Goal: Check status: Check status

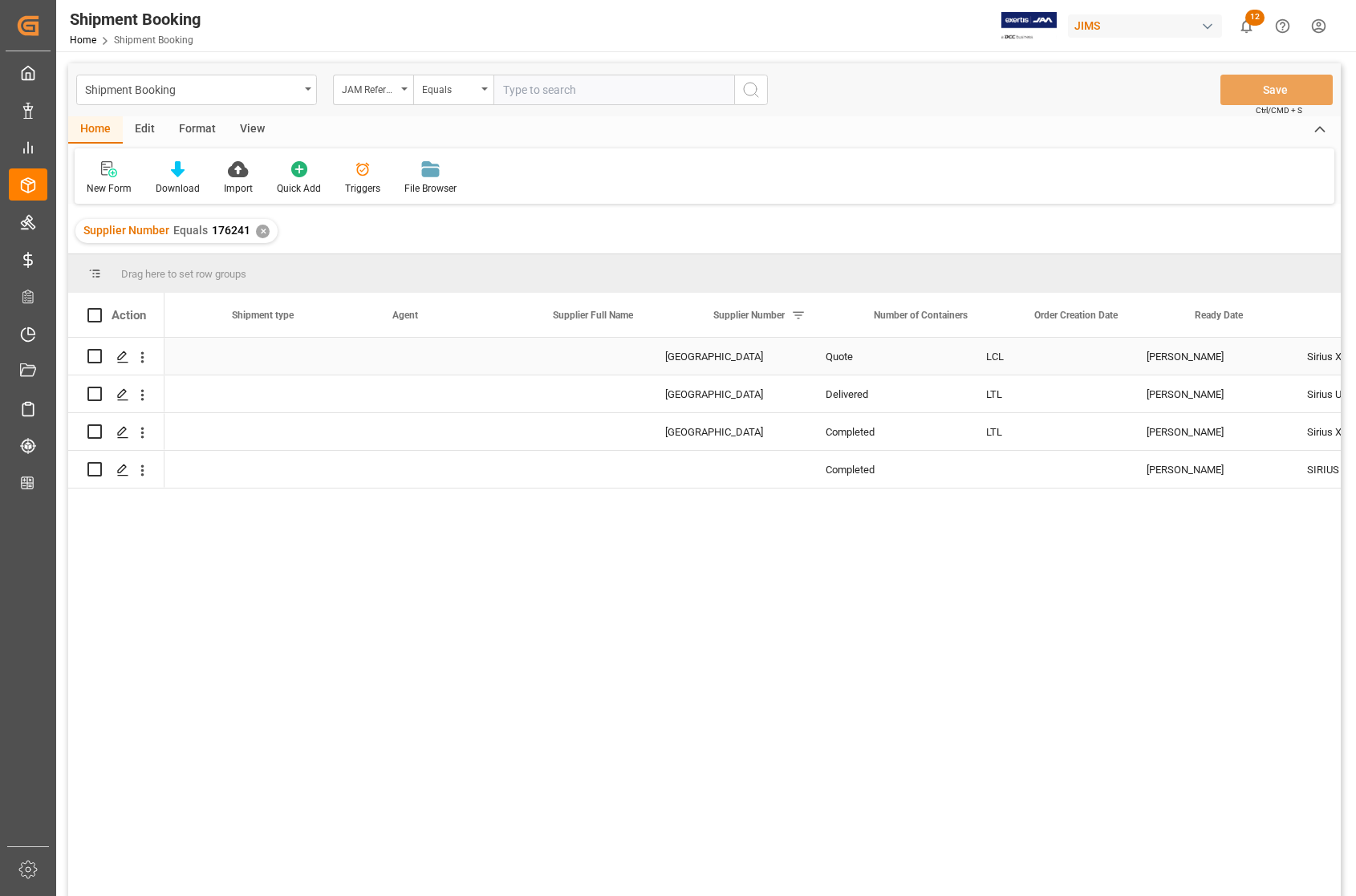
scroll to position [0, 754]
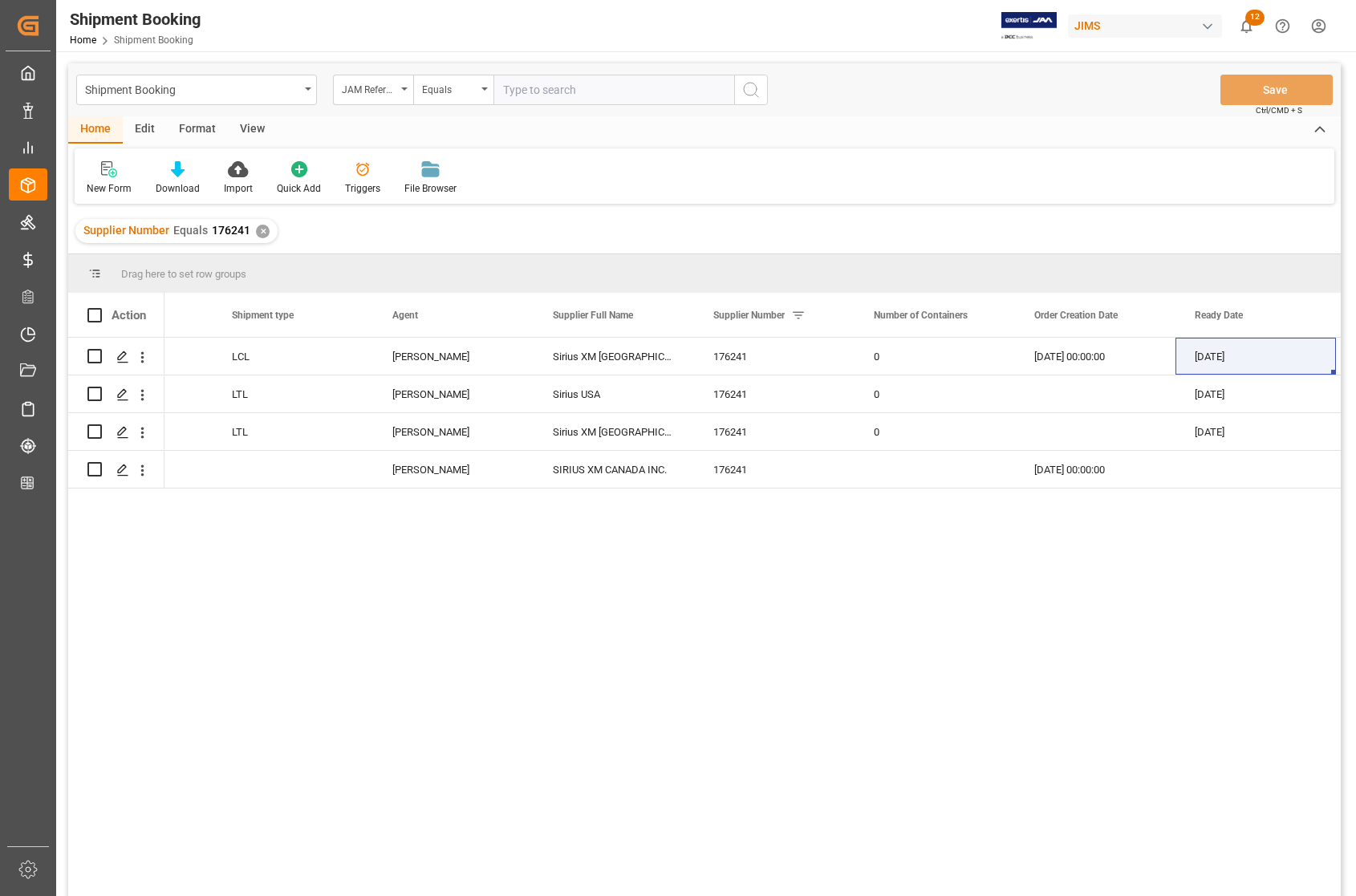
click at [538, 97] on input "text" at bounding box center [614, 90] width 241 height 31
type input "77-9793-CN"
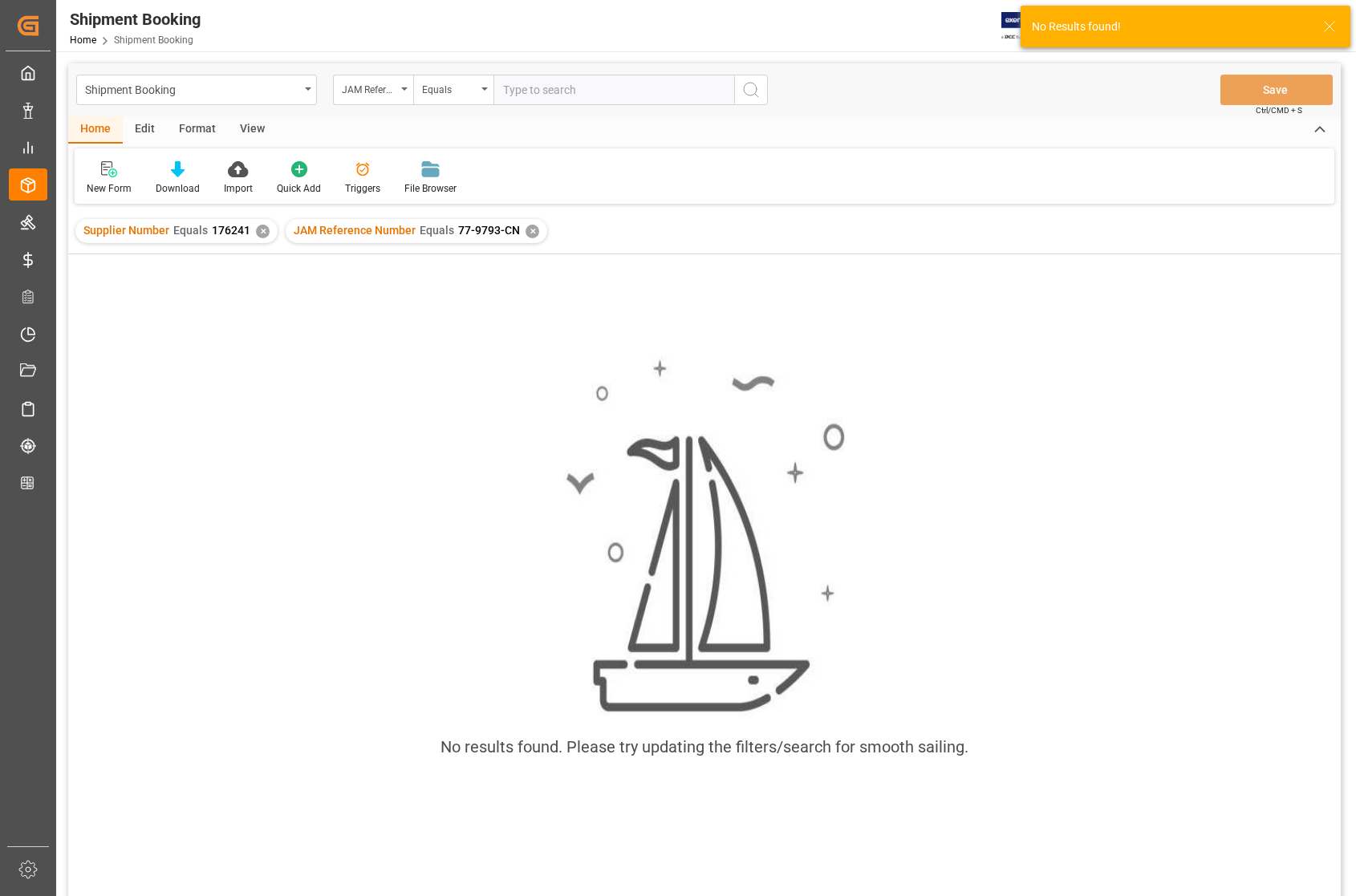
click at [263, 231] on div "✕" at bounding box center [263, 231] width 14 height 14
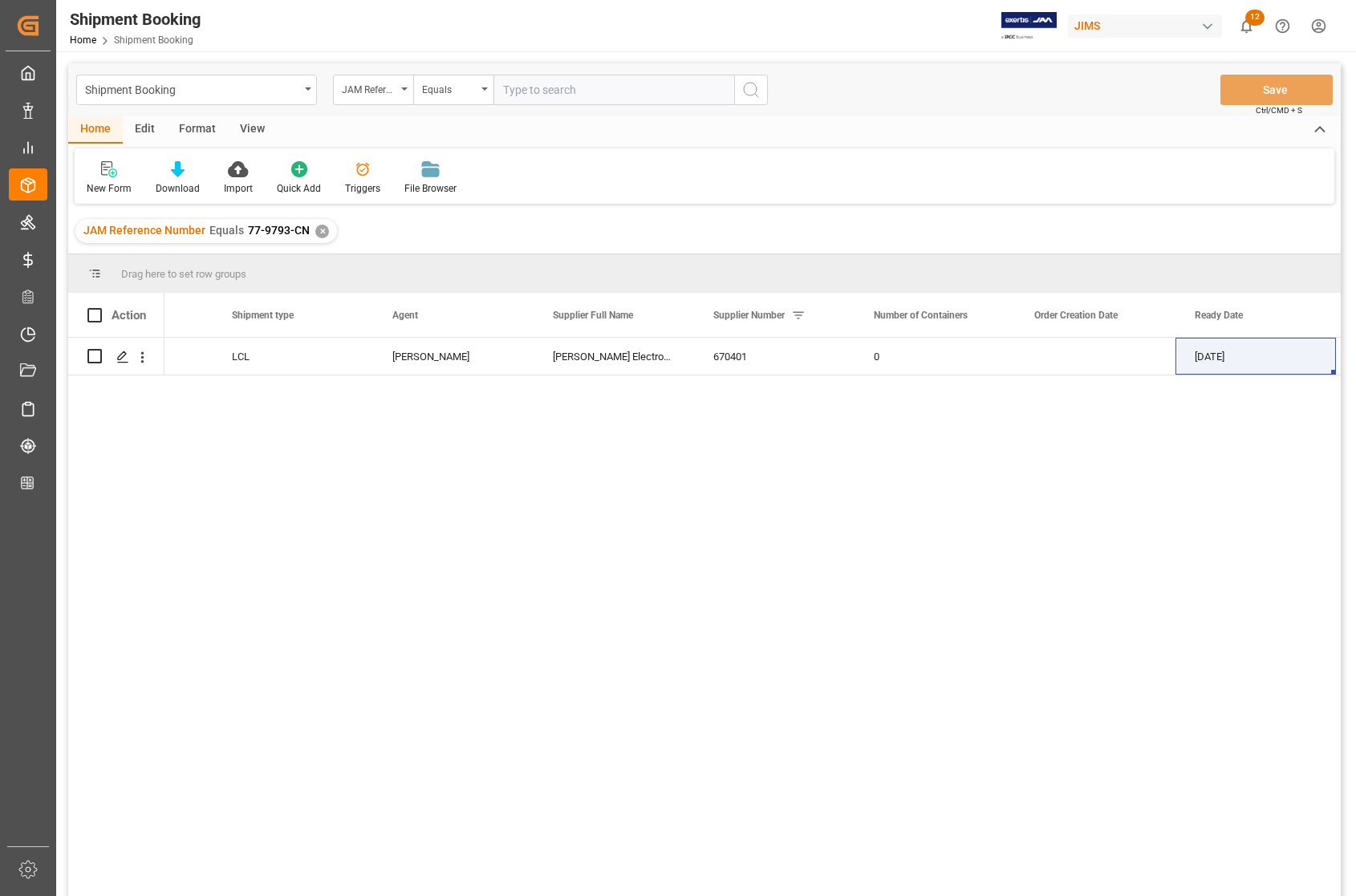
click at [527, 98] on input "text" at bounding box center [614, 90] width 241 height 31
type input "77-10320-RO"
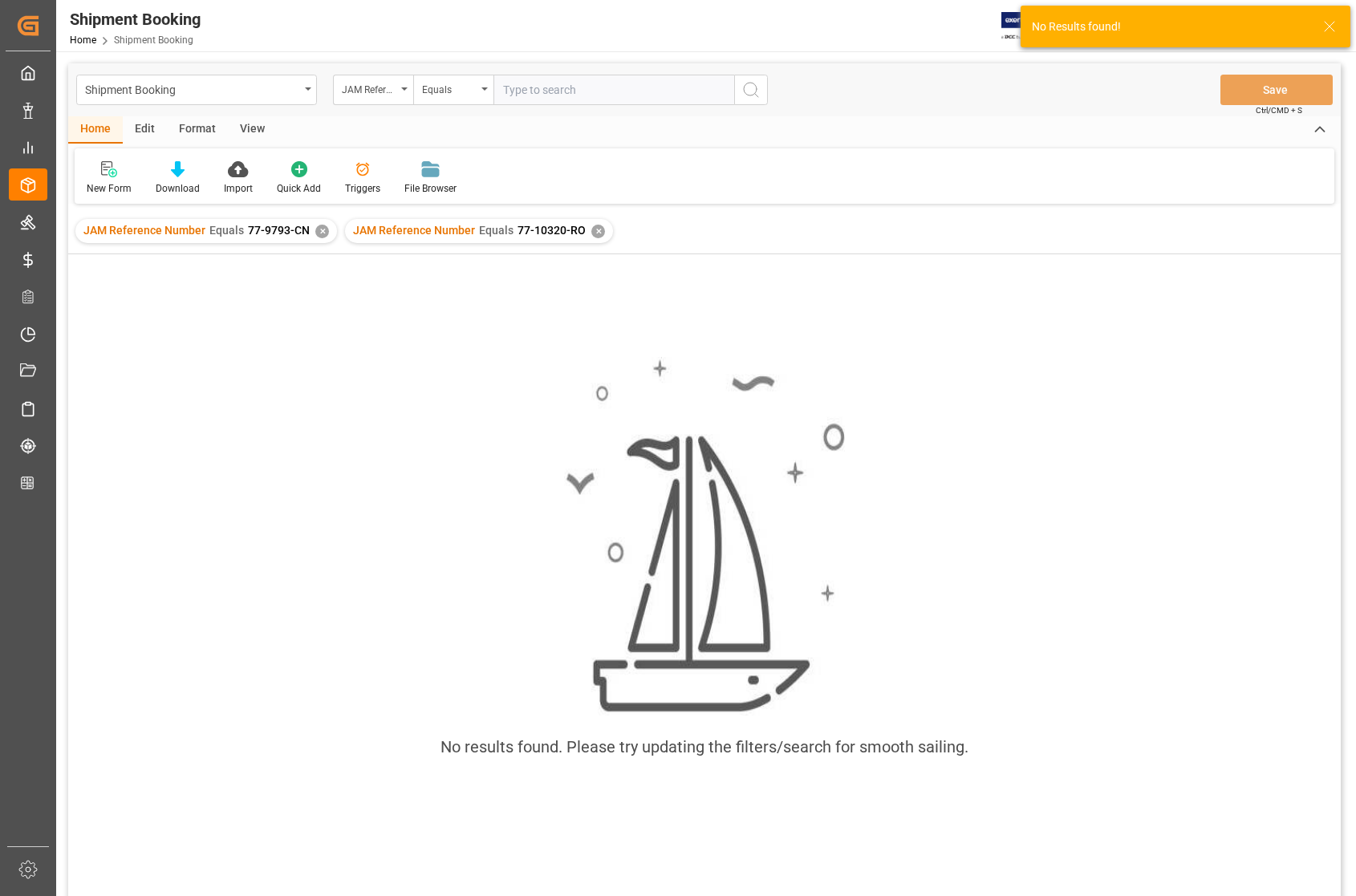
click at [317, 230] on div "✕" at bounding box center [322, 231] width 14 height 14
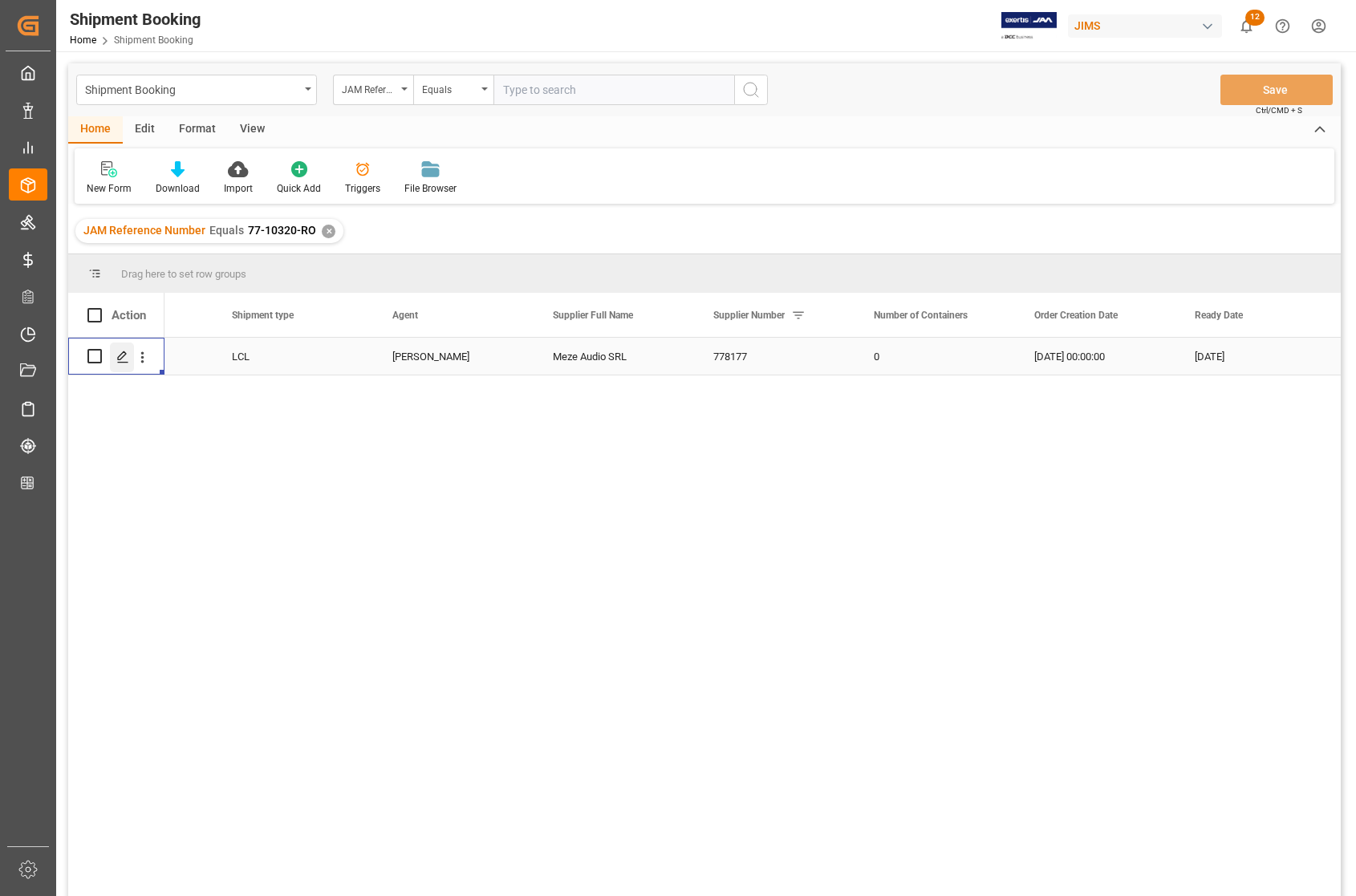
click at [124, 357] on icon "Press SPACE to select this row." at bounding box center [123, 357] width 13 height 13
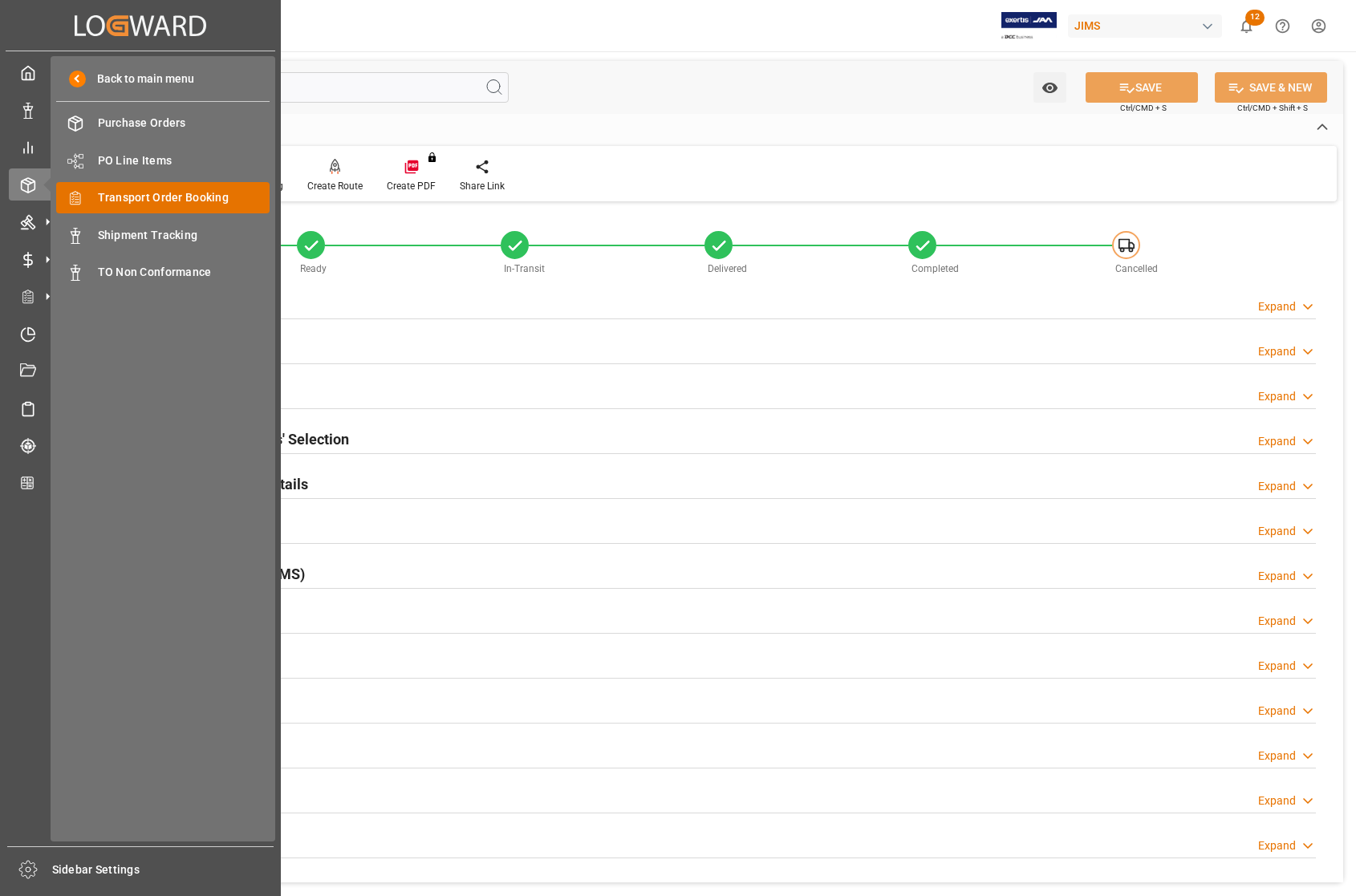
click at [87, 198] on div "Transport Order Booking Transport Order Booking" at bounding box center [163, 197] width 214 height 31
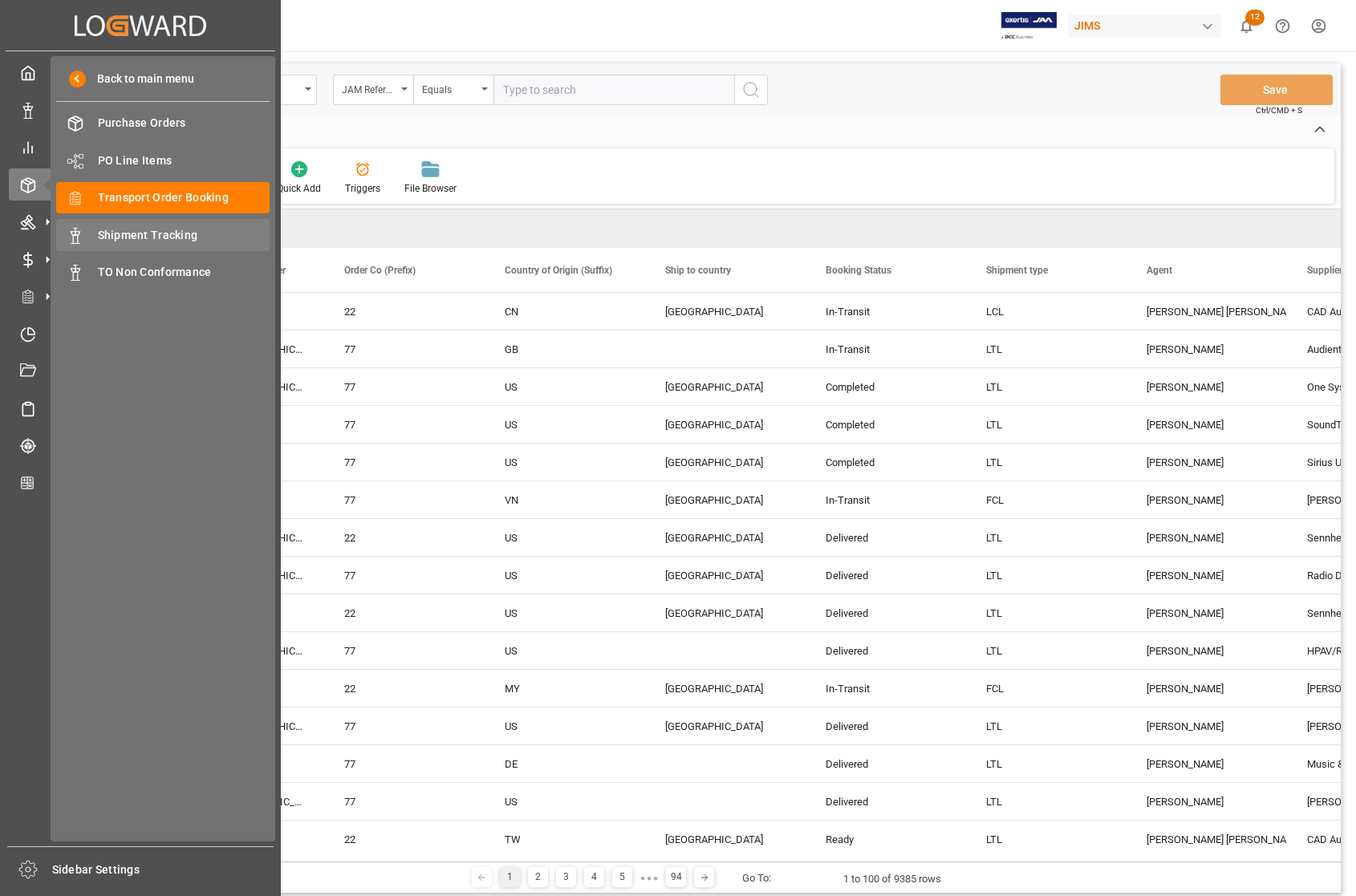
click at [118, 235] on span "Shipment Tracking" at bounding box center [184, 236] width 173 height 17
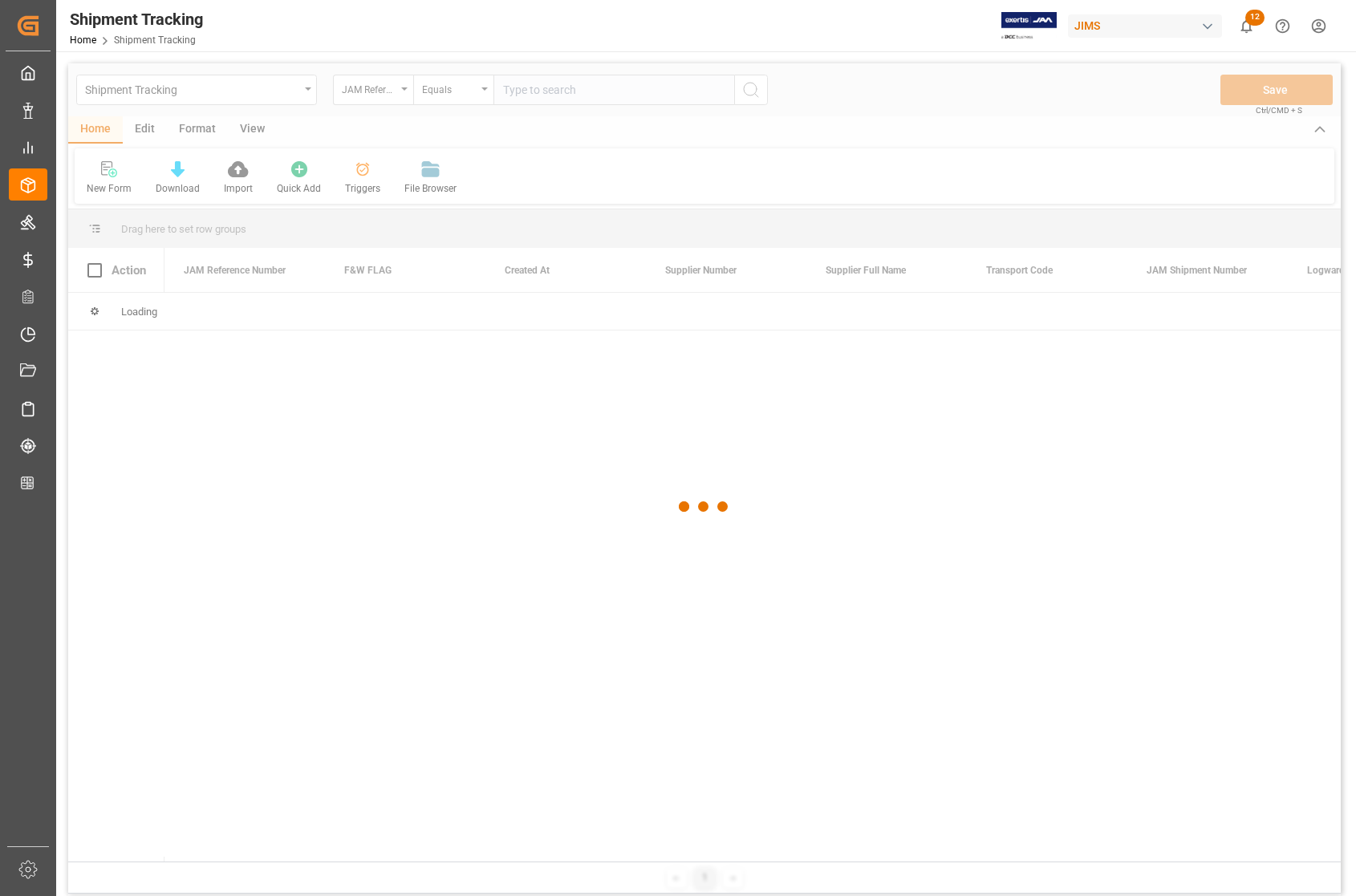
click at [638, 92] on div at bounding box center [704, 505] width 1273 height 886
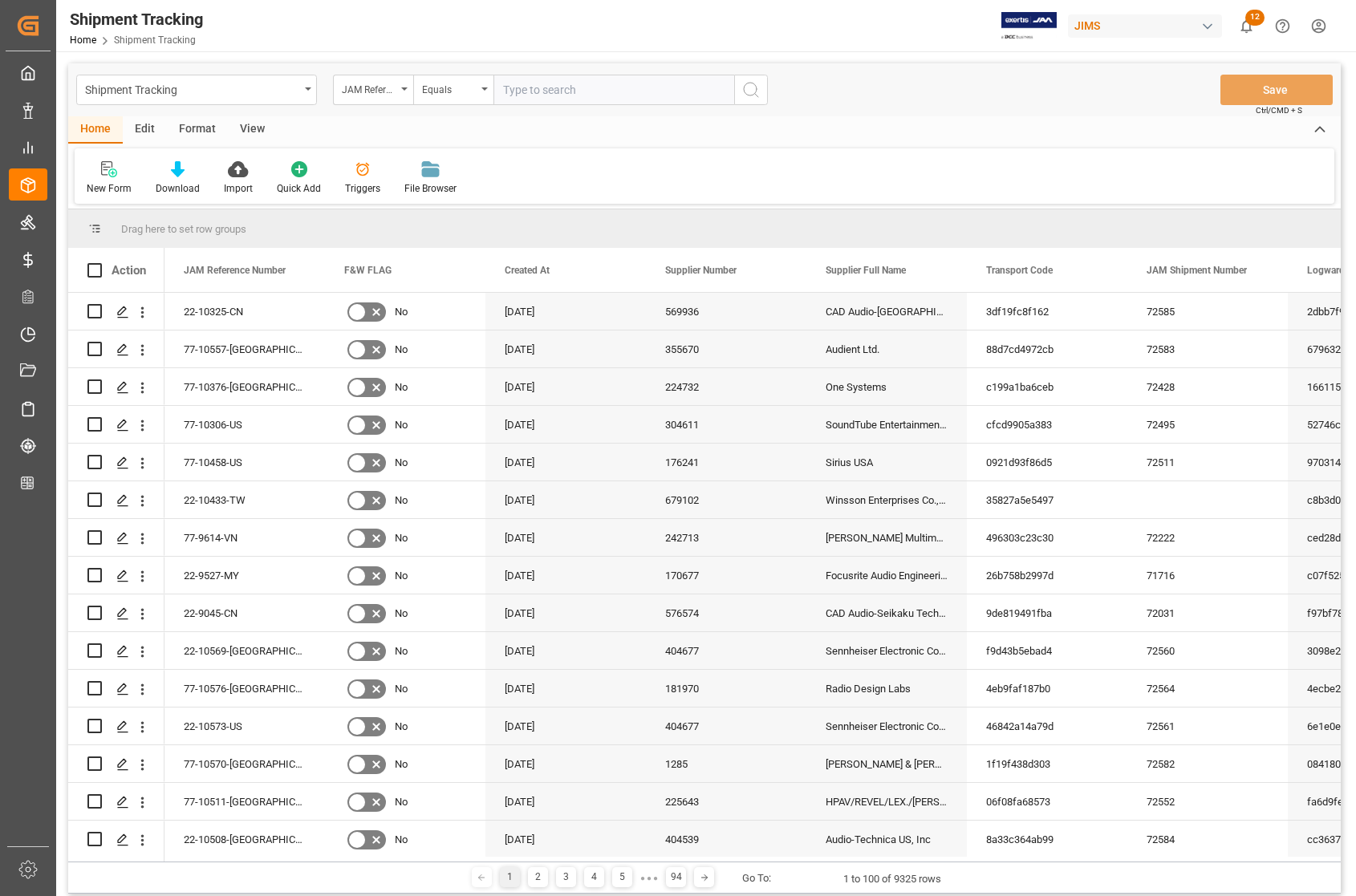
click at [642, 92] on input "text" at bounding box center [614, 90] width 241 height 31
type input "77-10320-RO"
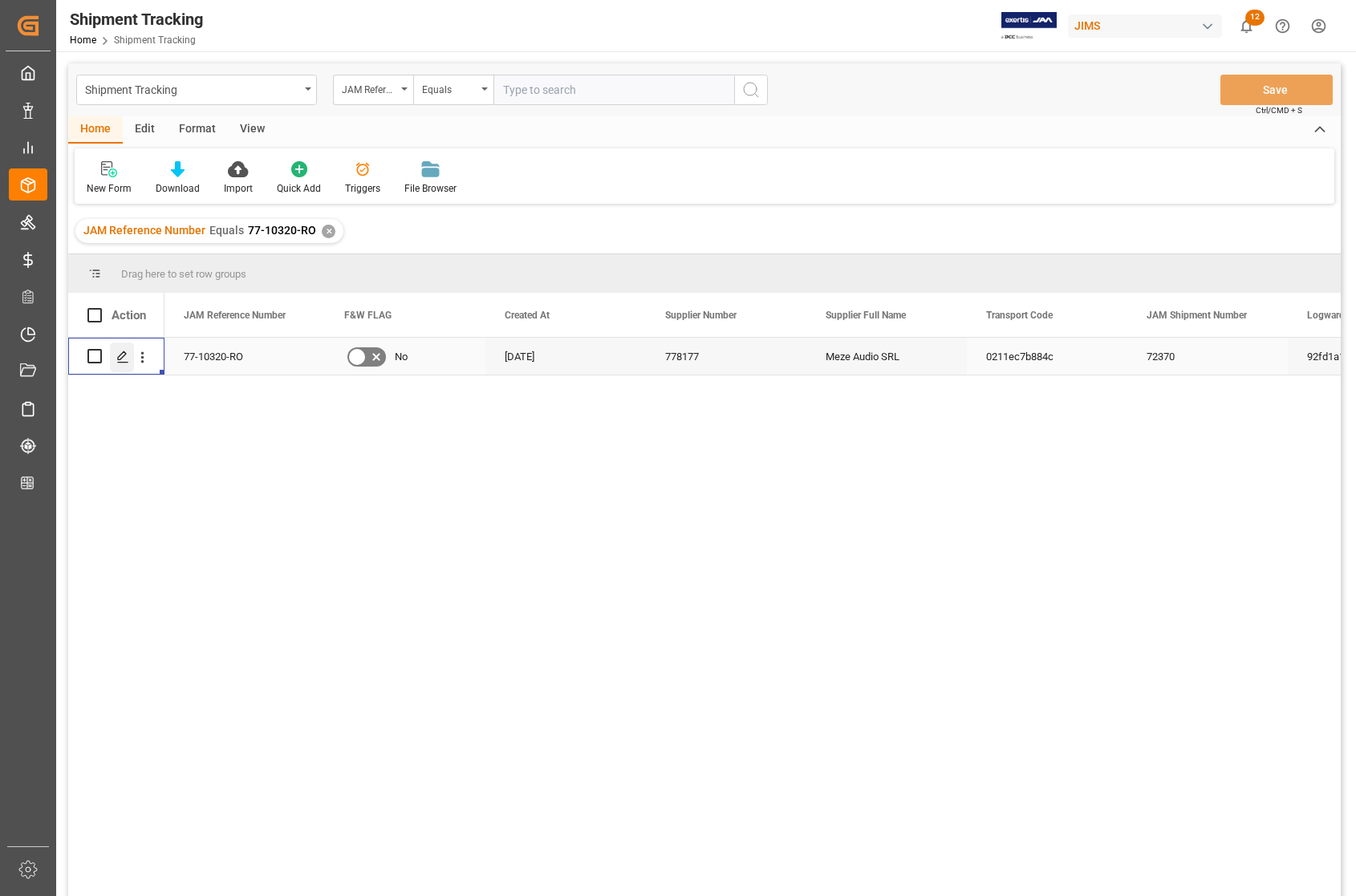
click at [122, 354] on icon "Press SPACE to select this row." at bounding box center [123, 357] width 13 height 13
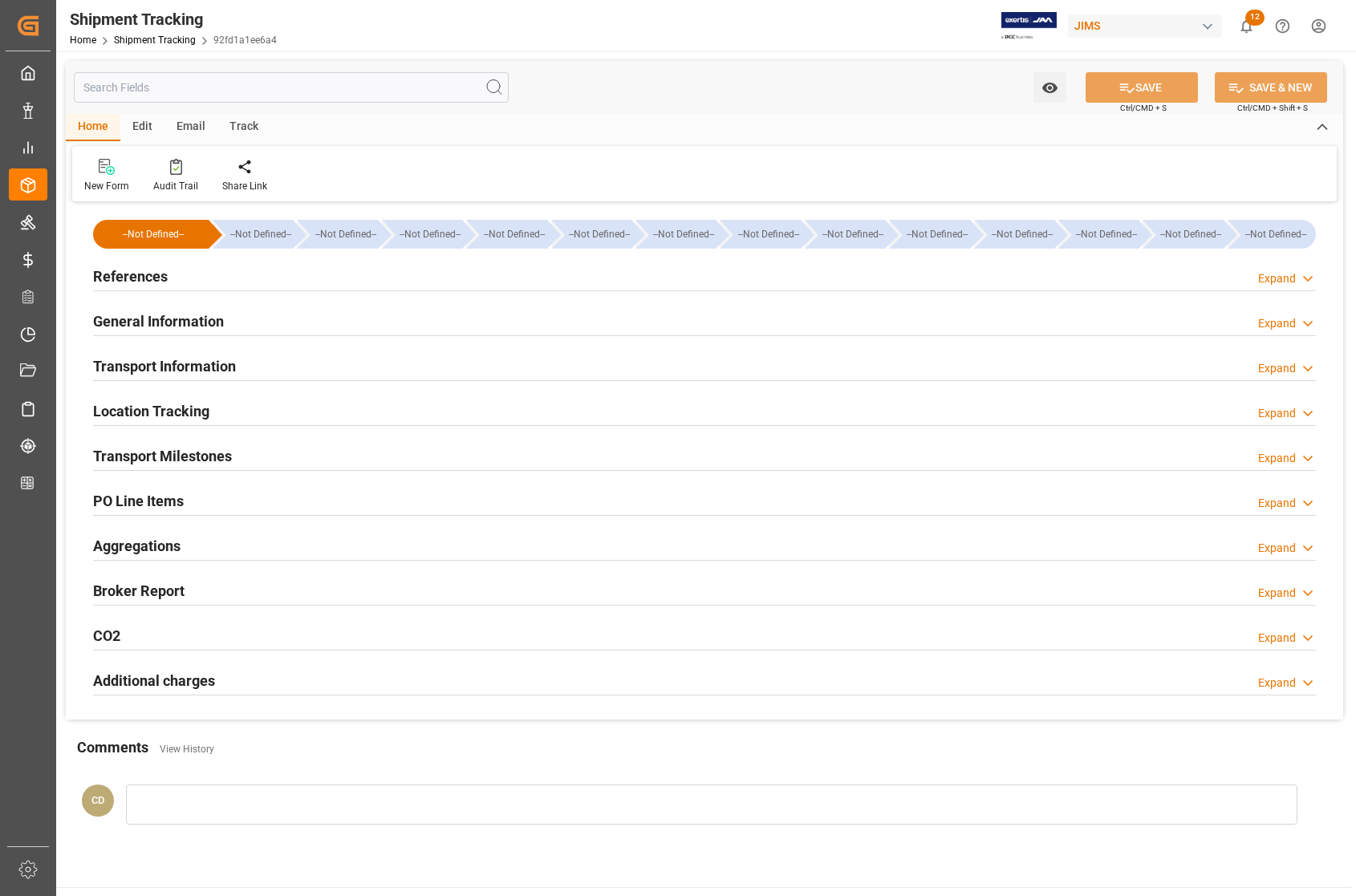
type input "29-07-2025 00:00"
type input "30-07-2025 00:00"
type input "01-08-2025 00:00"
type input "08-08-2025 00:00"
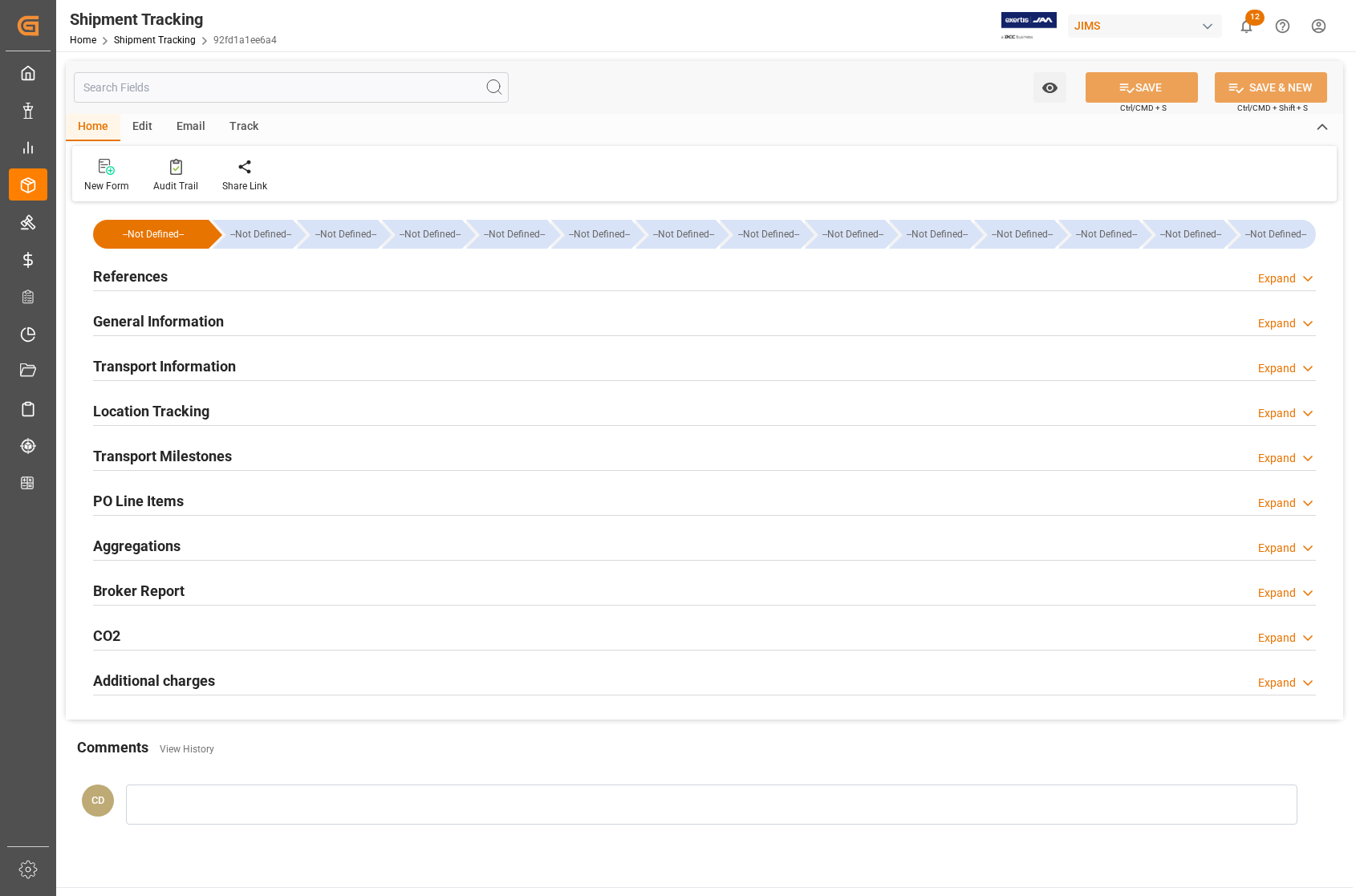
type input "08-08-2025"
click at [138, 452] on h2 "Transport Milestones" at bounding box center [162, 455] width 139 height 21
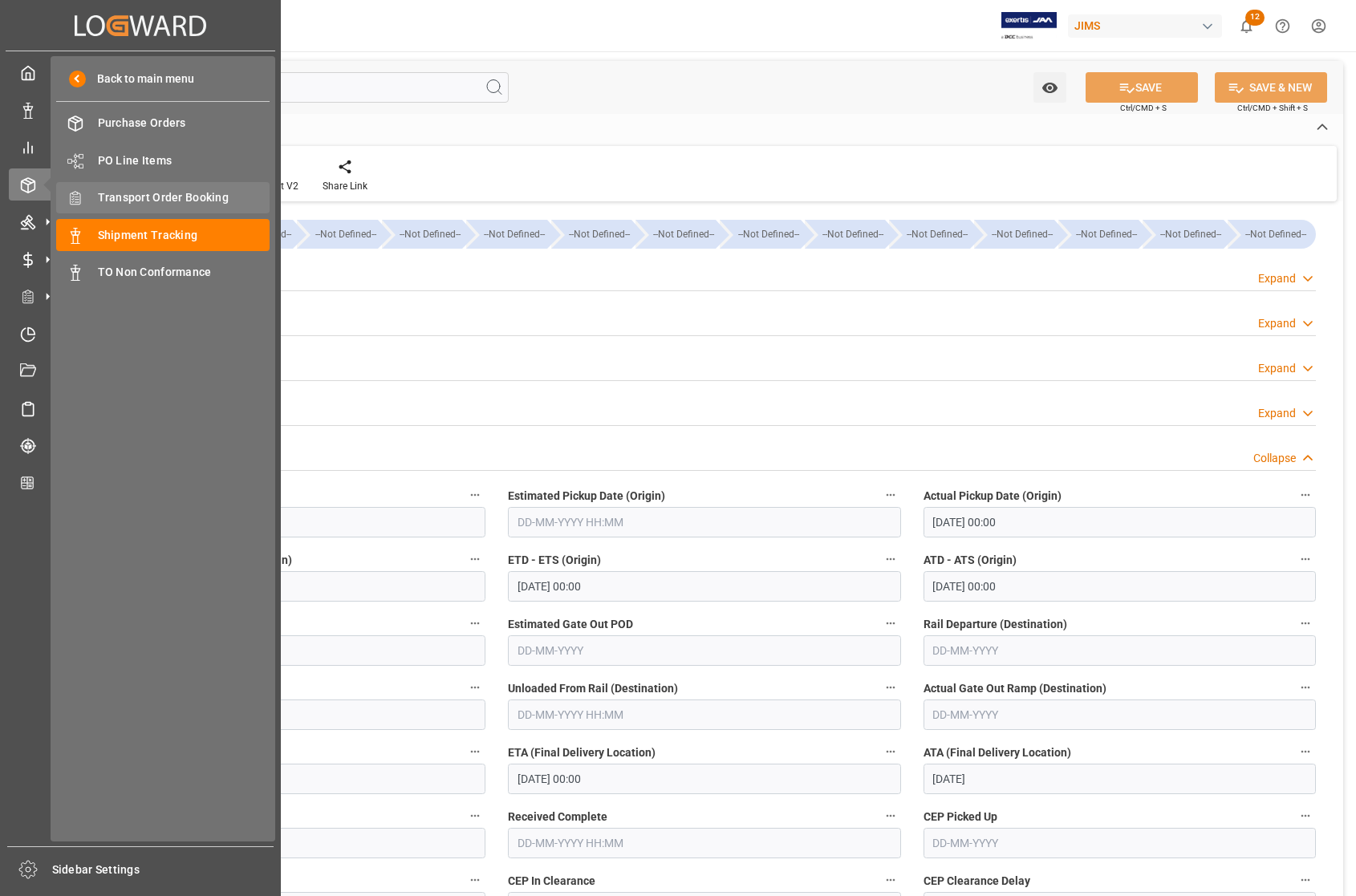
click at [132, 198] on span "Transport Order Booking" at bounding box center [184, 197] width 173 height 17
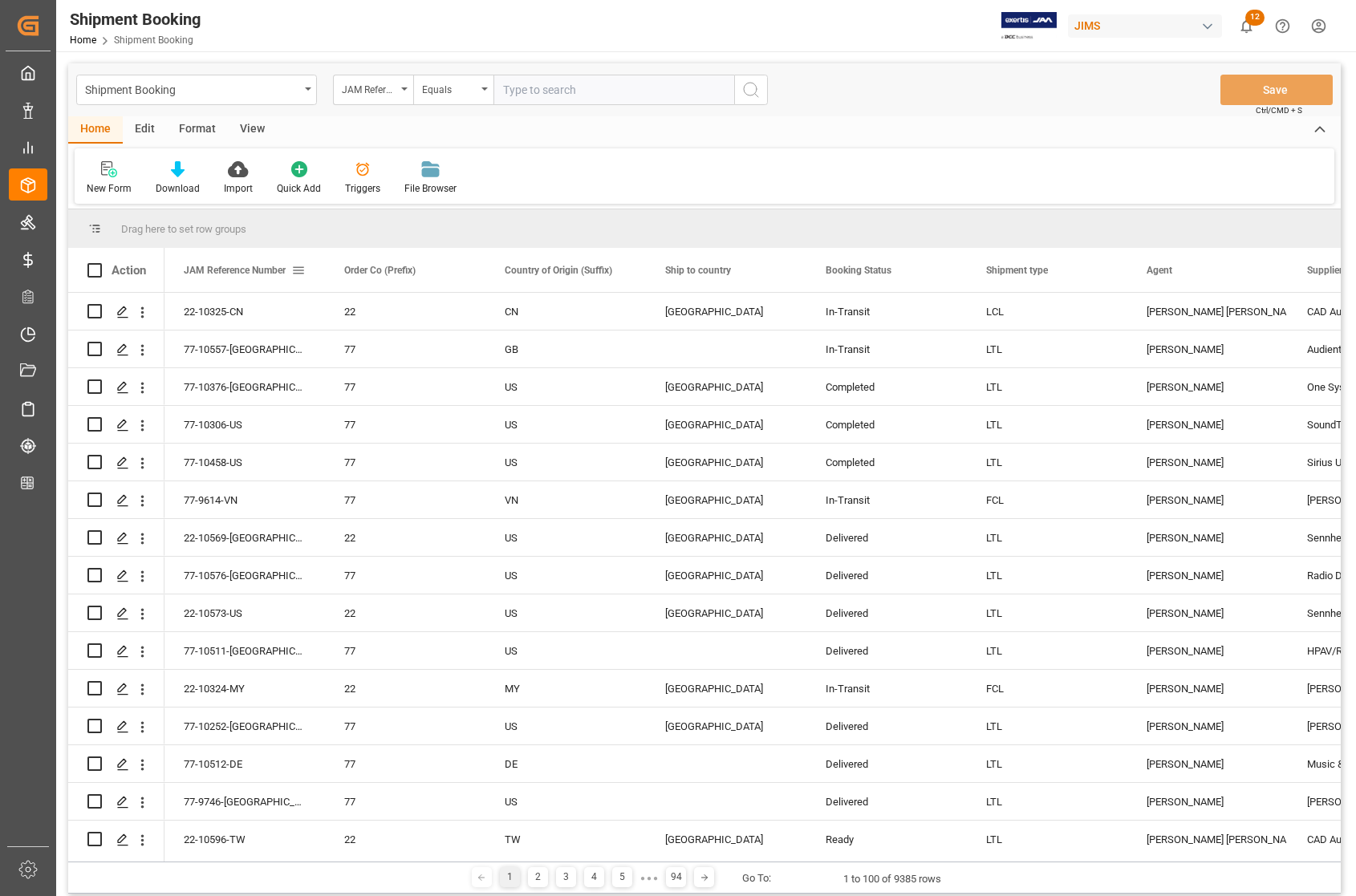
click at [247, 285] on div "JAM Reference Number" at bounding box center [237, 270] width 107 height 44
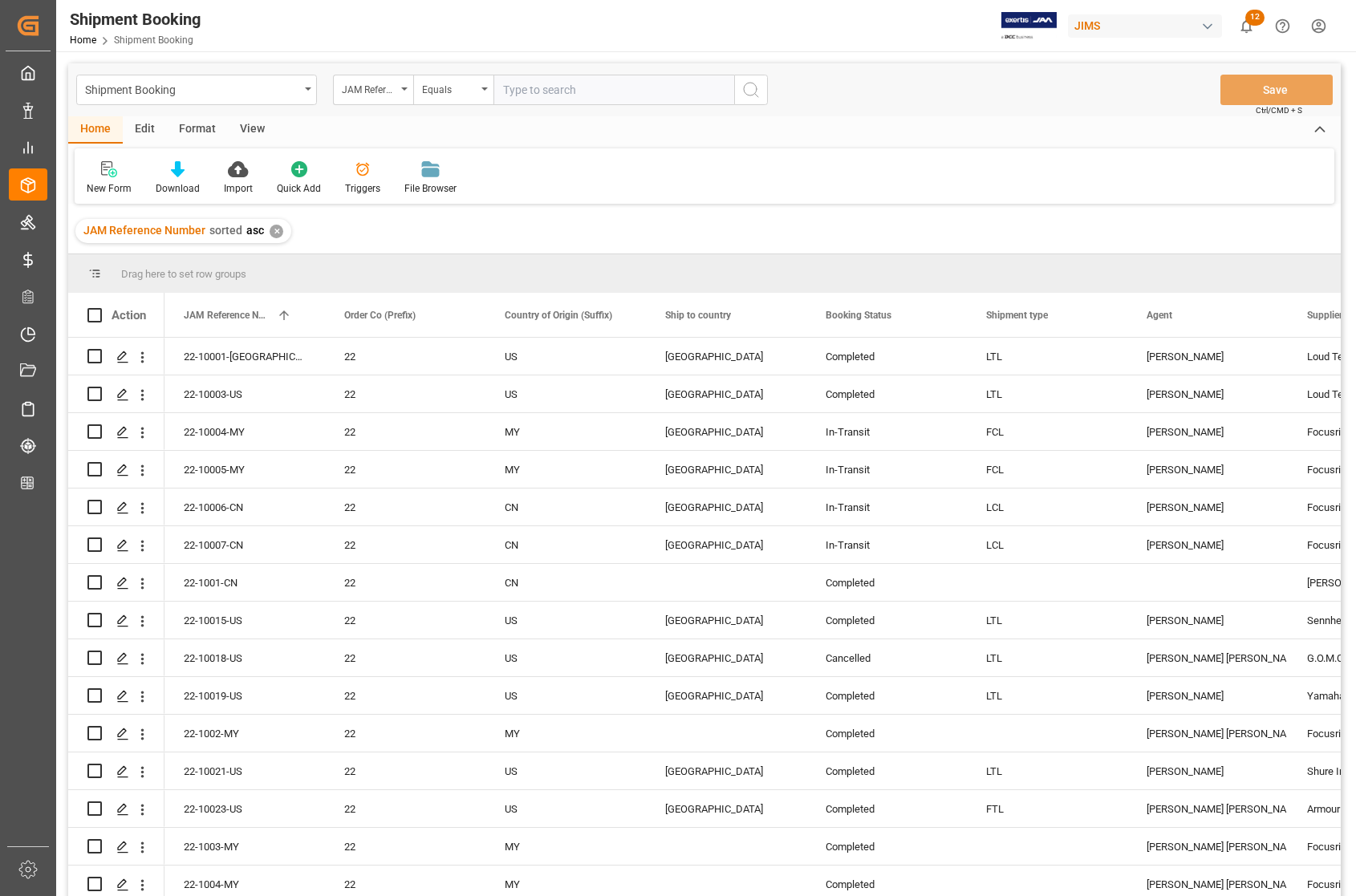
click at [225, 282] on div "Drag here to set row groups" at bounding box center [704, 273] width 1273 height 38
click at [234, 315] on span "JAM Reference Number" at bounding box center [227, 315] width 87 height 11
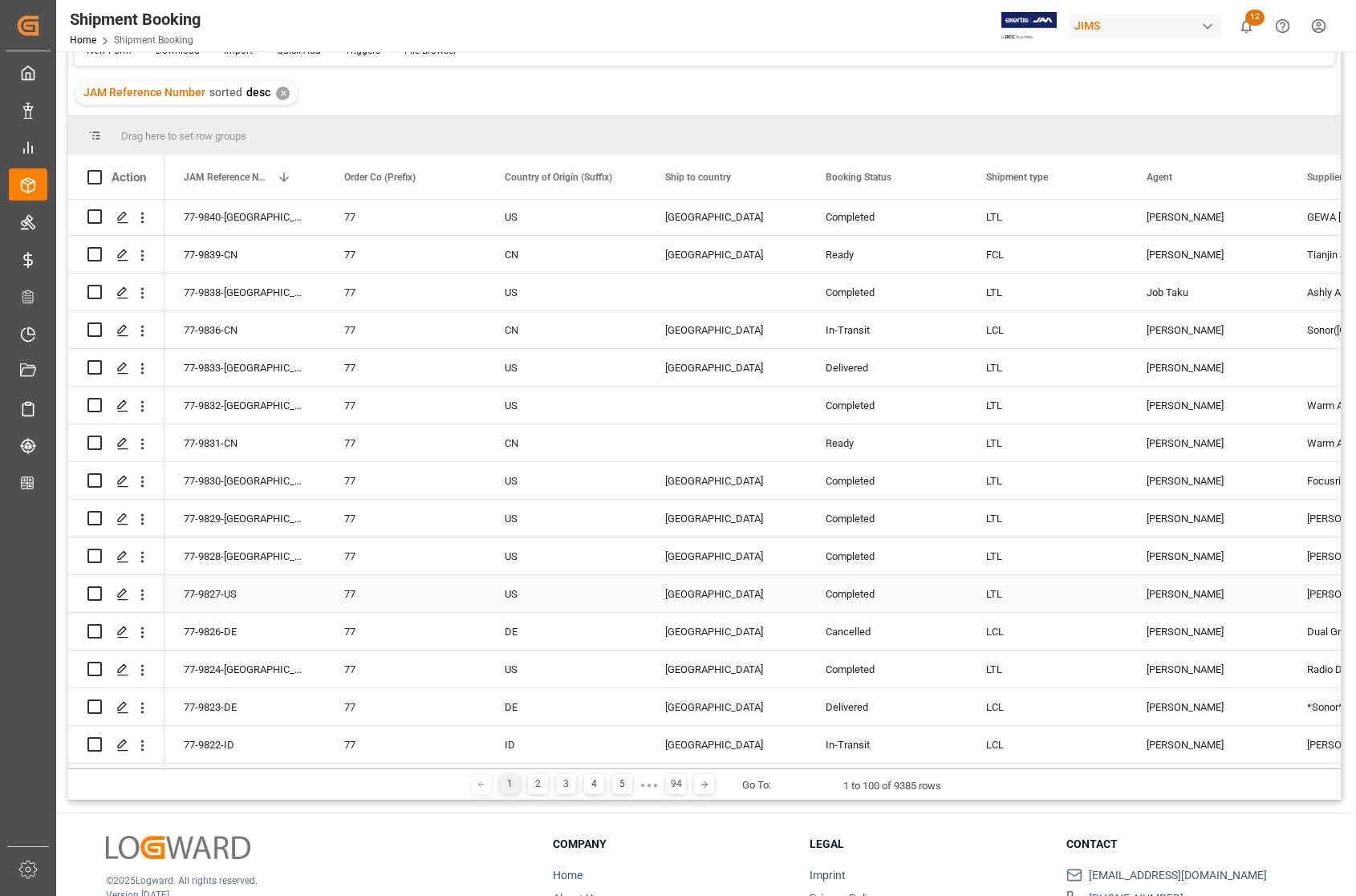
scroll to position [237, 0]
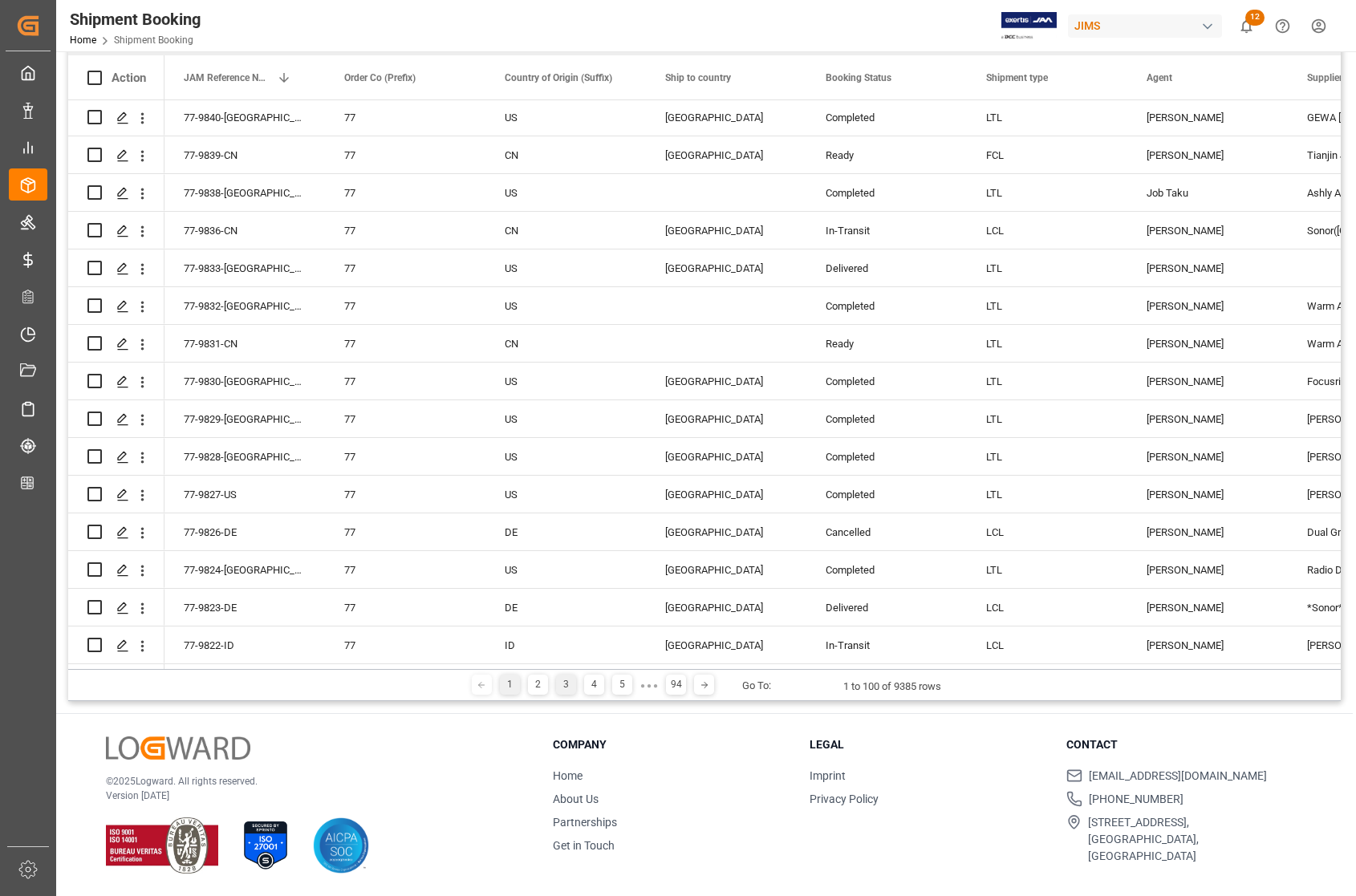
click at [559, 683] on div "3" at bounding box center [566, 684] width 20 height 20
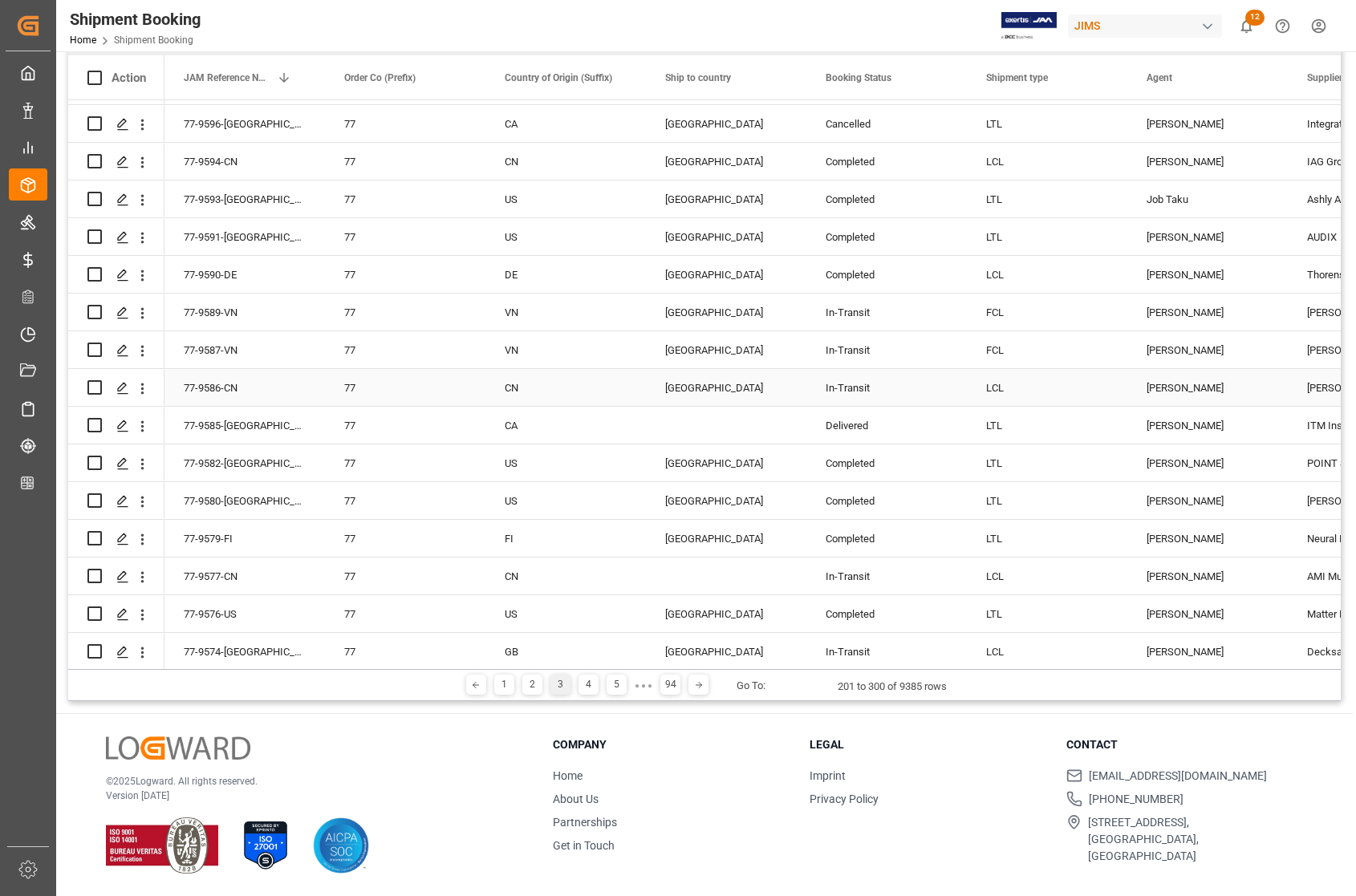
scroll to position [2706, 0]
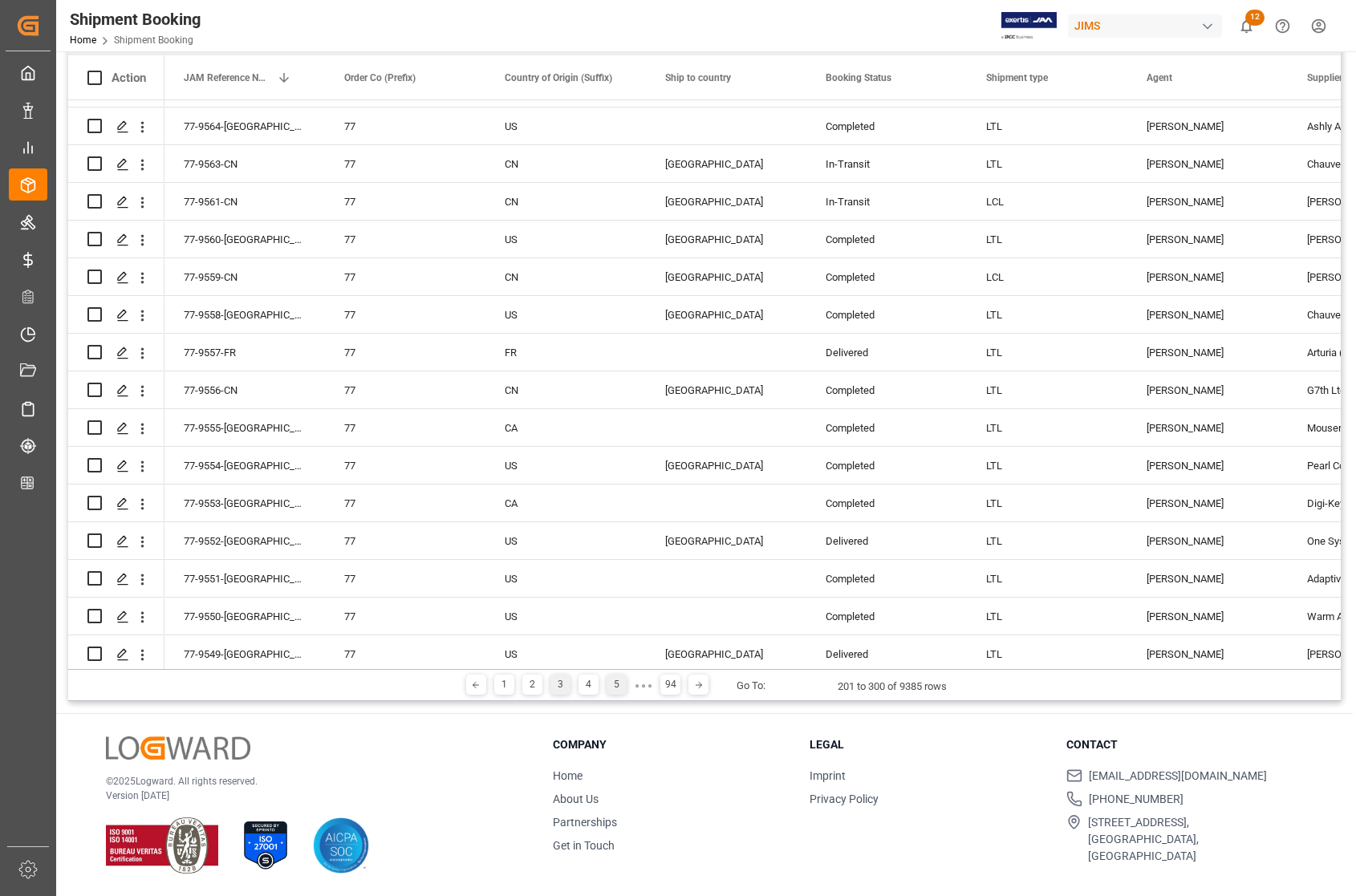
click at [615, 682] on div "5" at bounding box center [616, 684] width 20 height 20
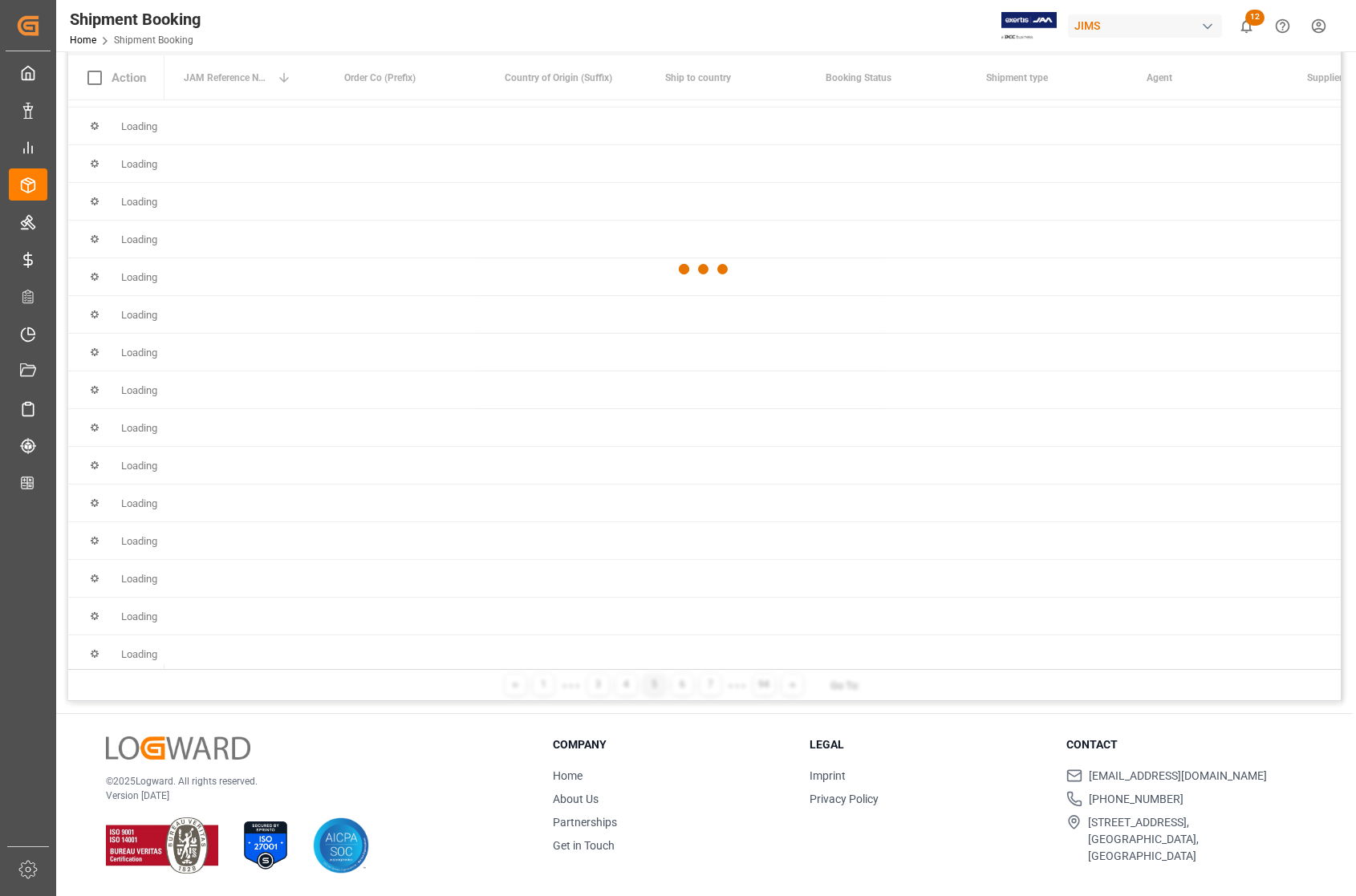
scroll to position [0, 0]
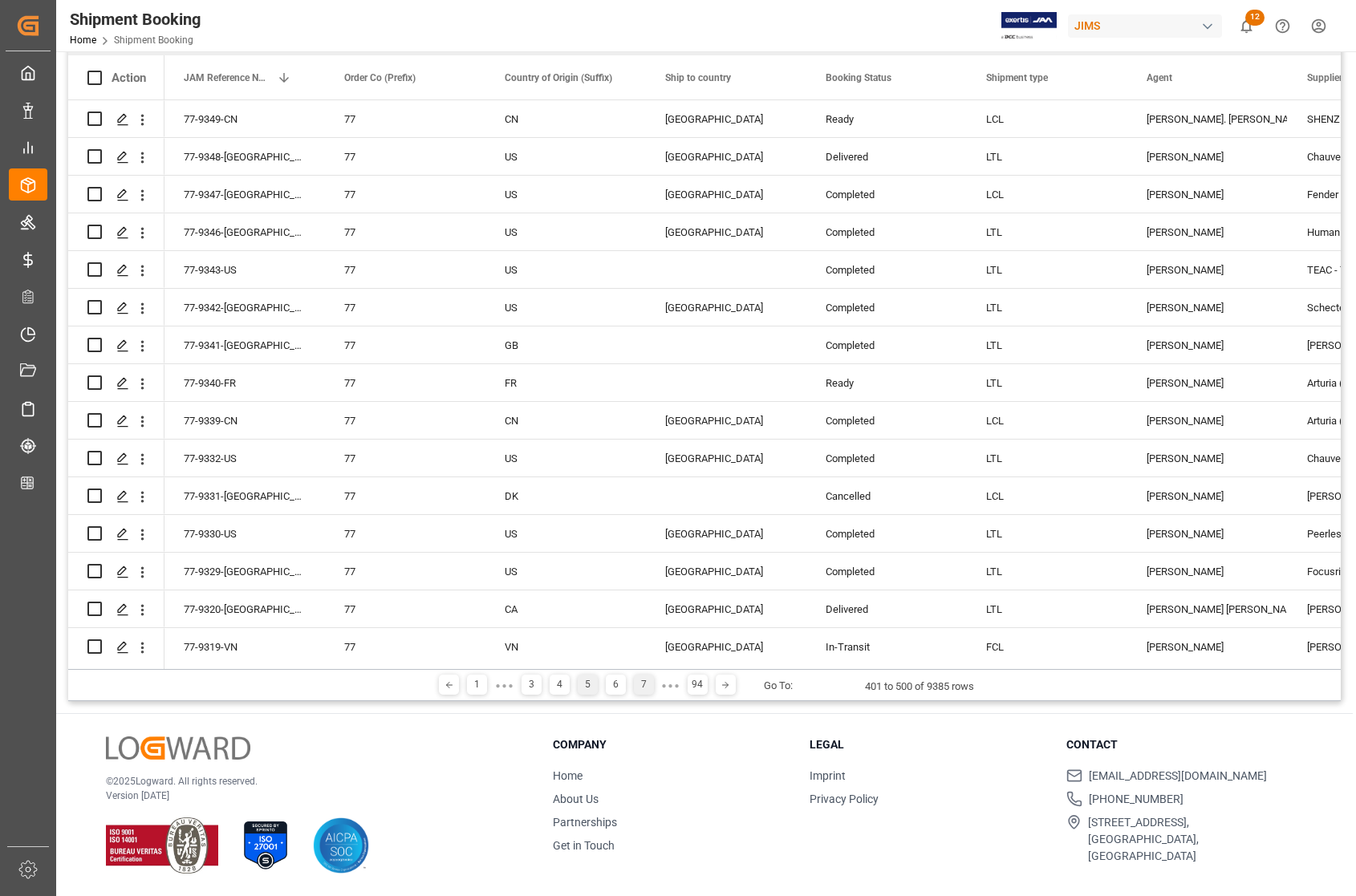
click at [640, 684] on div "7" at bounding box center [644, 684] width 20 height 20
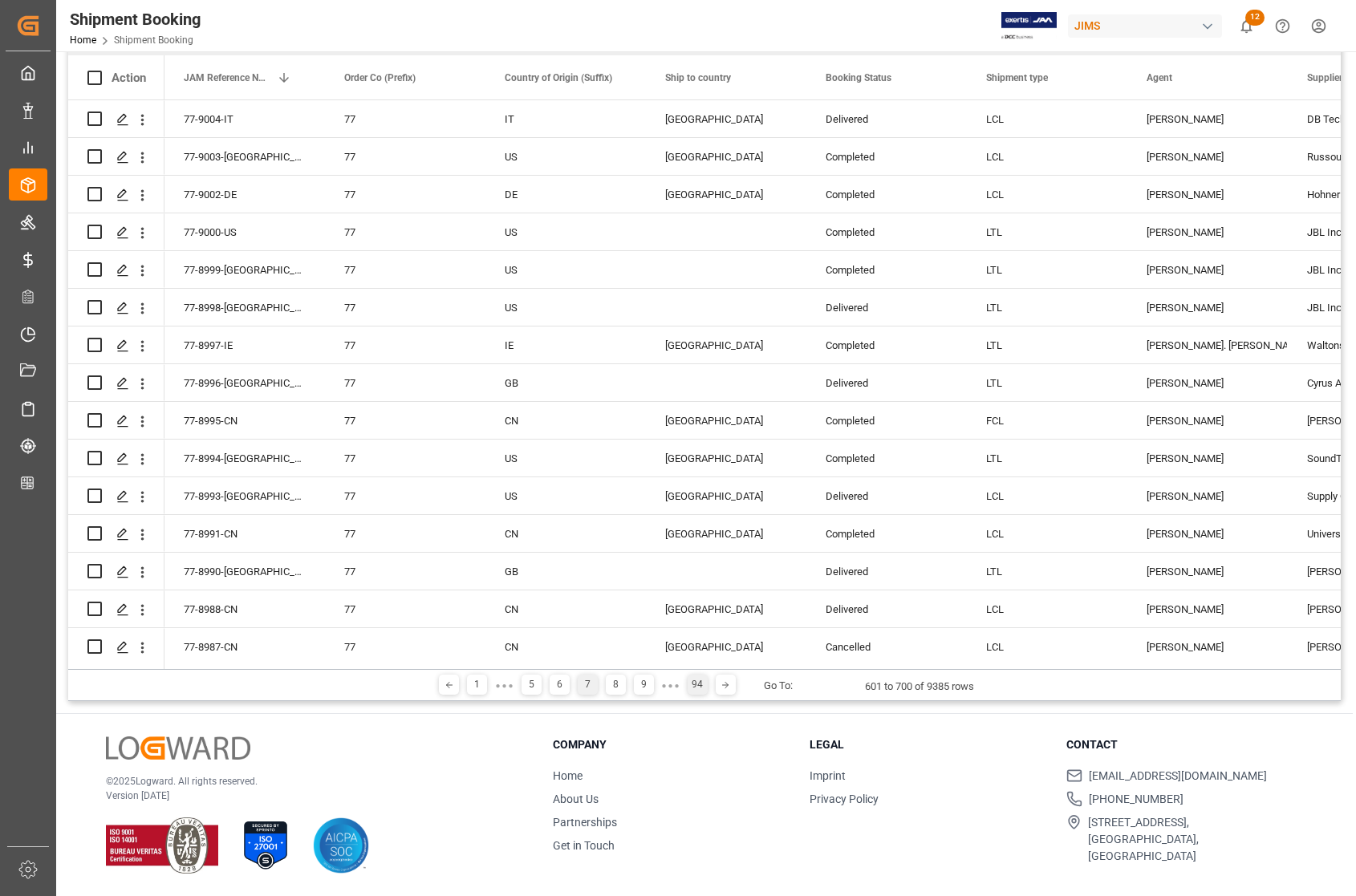
click at [695, 686] on div "94" at bounding box center [698, 684] width 20 height 20
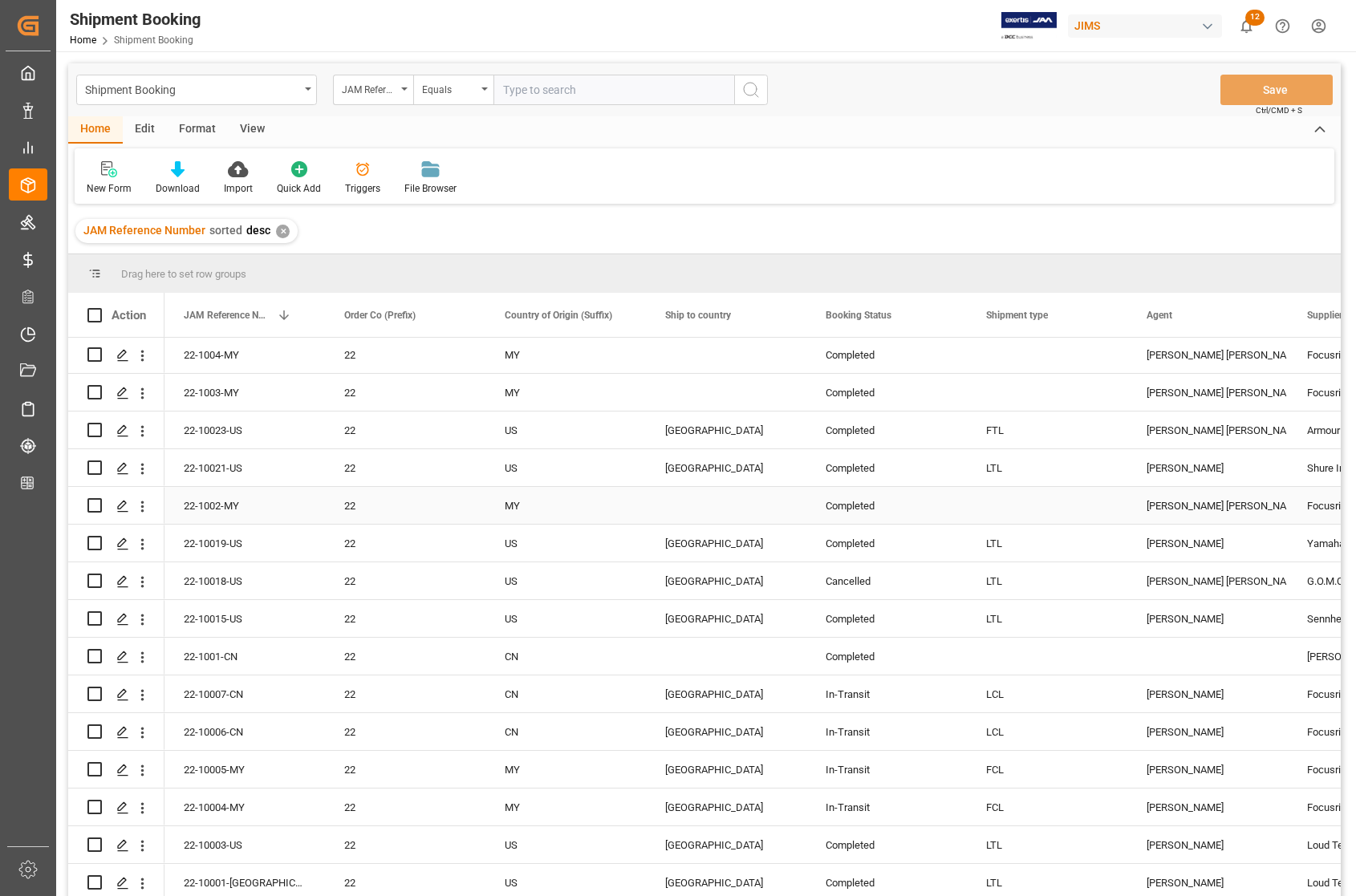
scroll to position [237, 0]
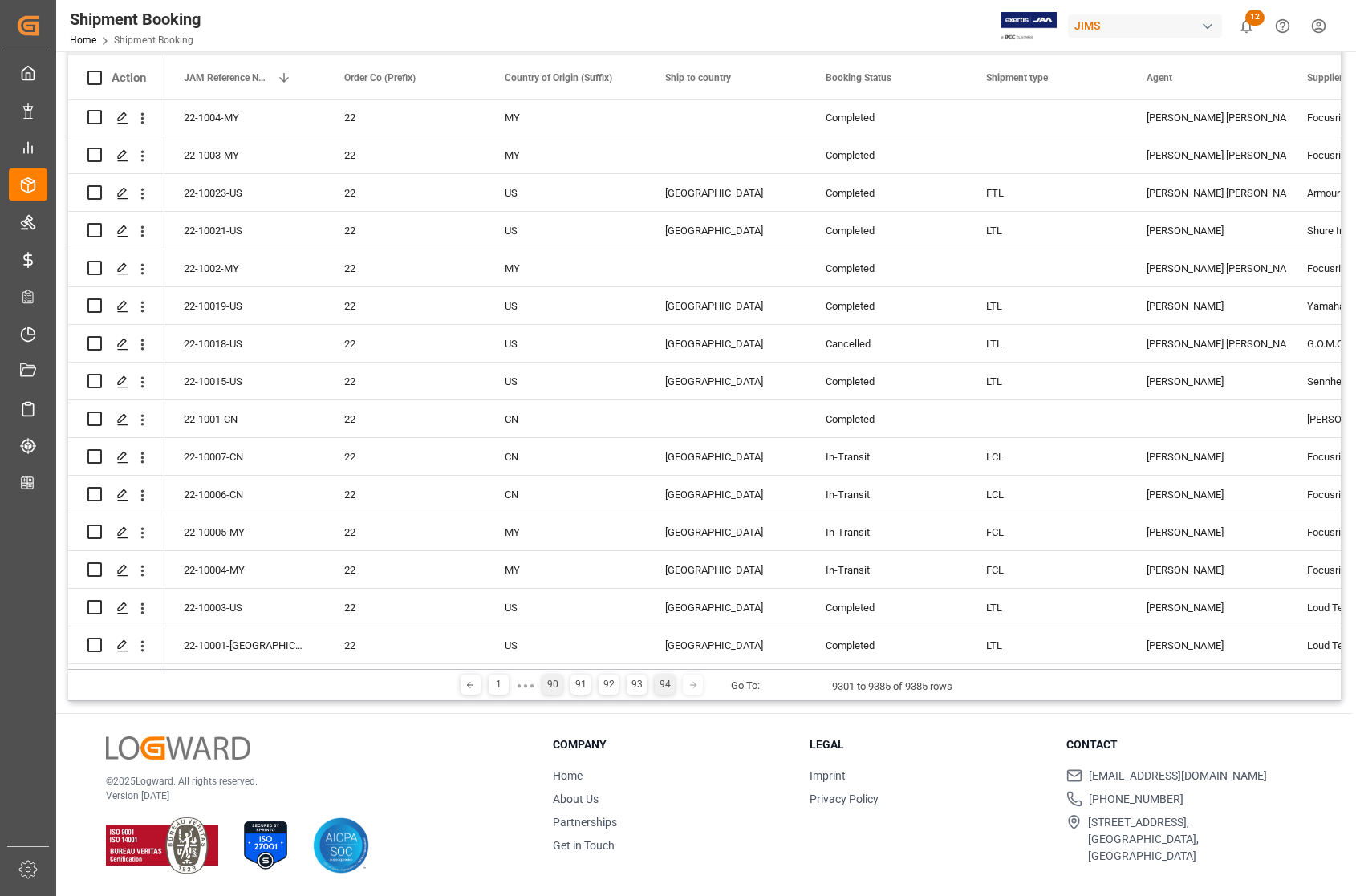
click at [554, 682] on div "90" at bounding box center [552, 684] width 20 height 20
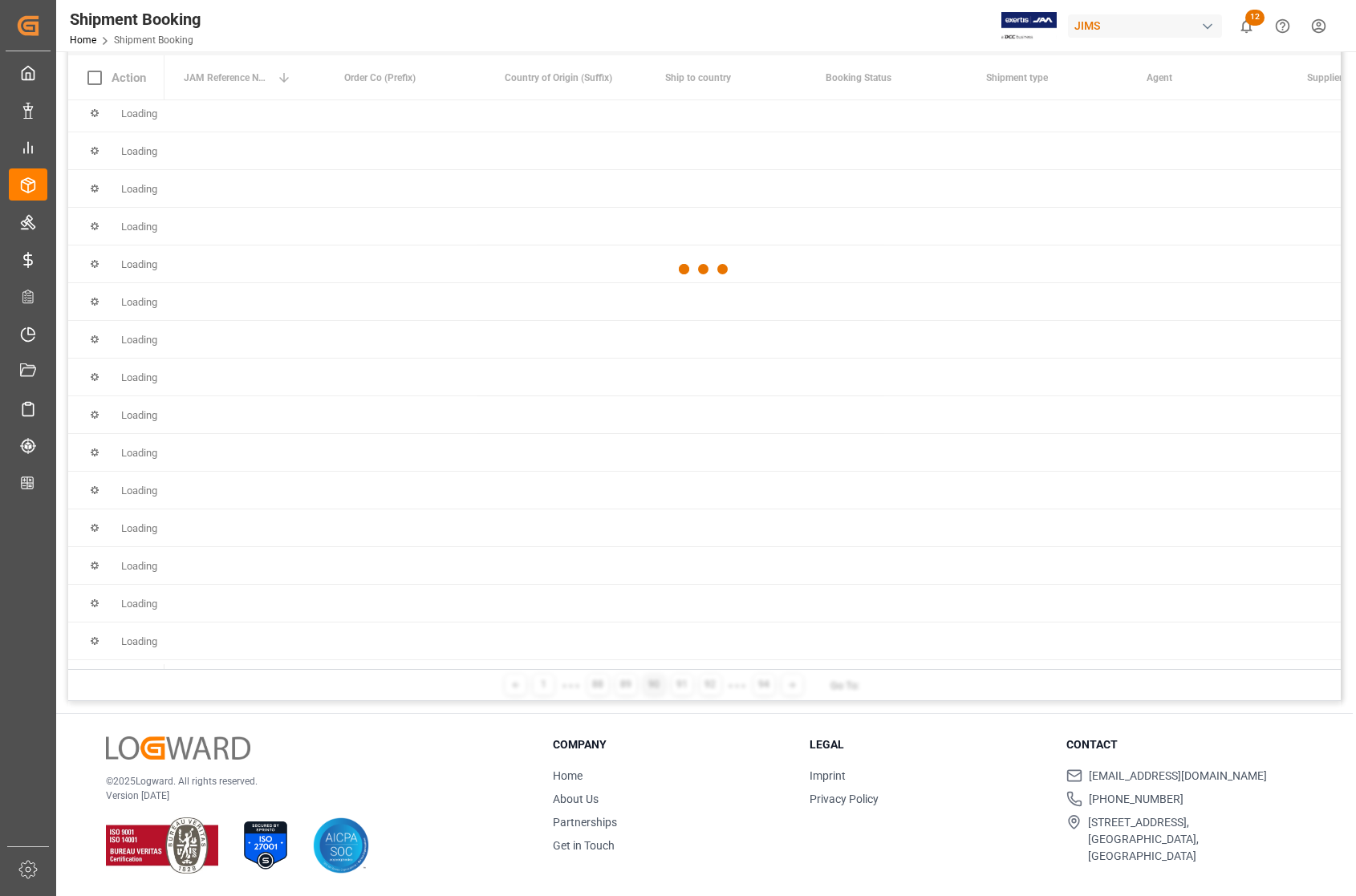
scroll to position [0, 0]
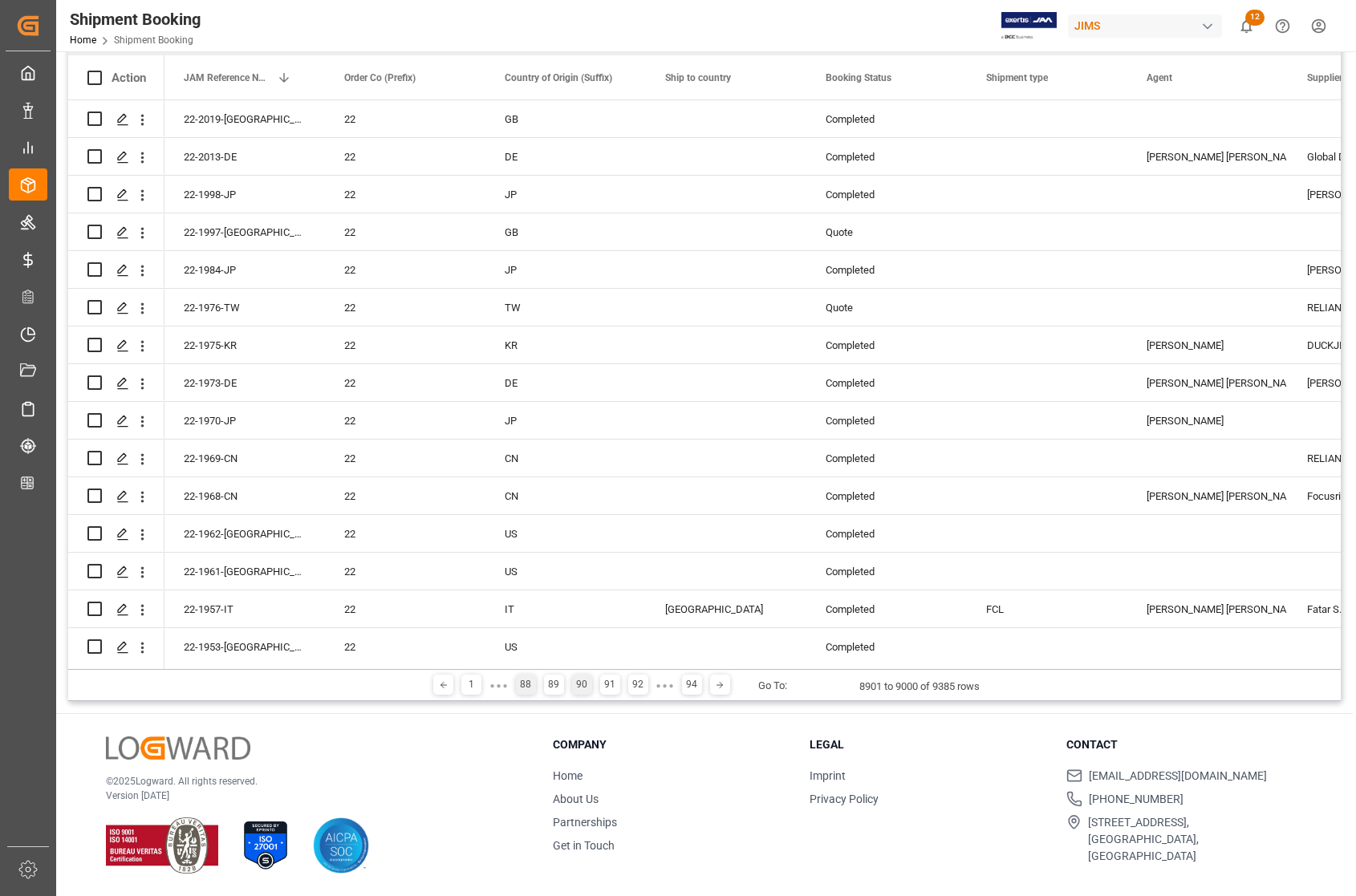
click at [525, 678] on div "88" at bounding box center [526, 684] width 20 height 20
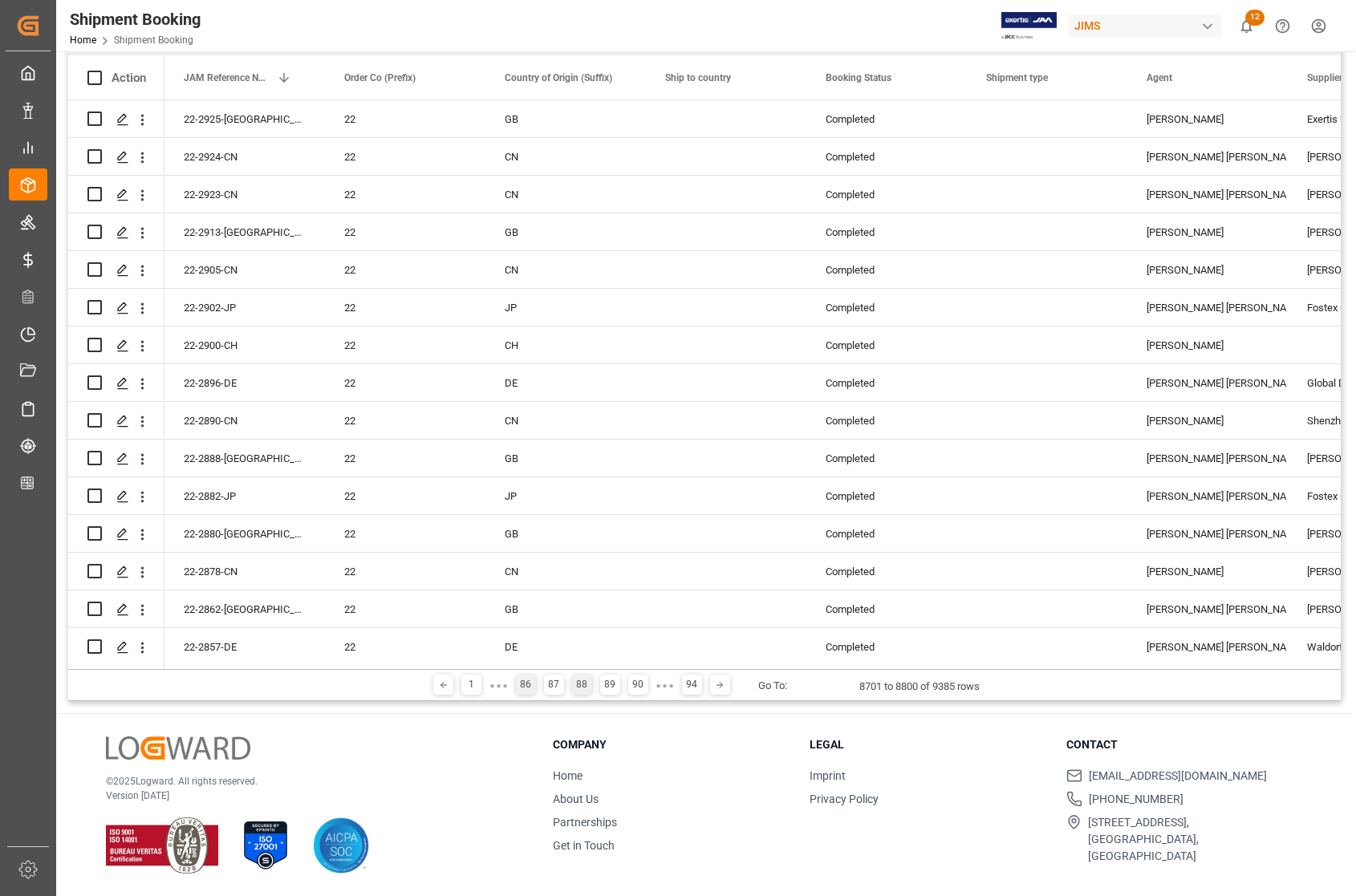
click at [522, 684] on div "86" at bounding box center [526, 684] width 20 height 20
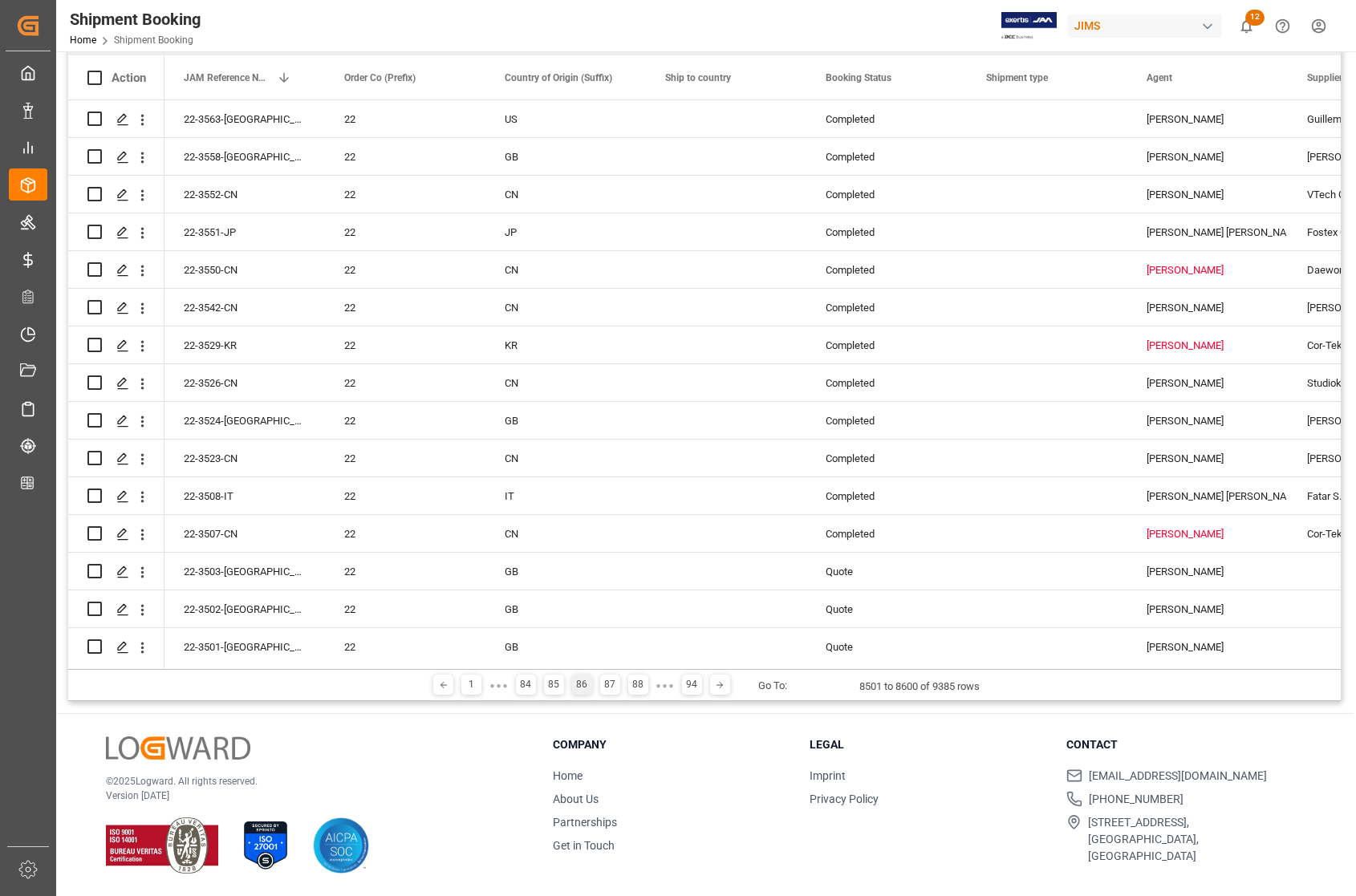
click at [522, 684] on div "84" at bounding box center [526, 684] width 20 height 20
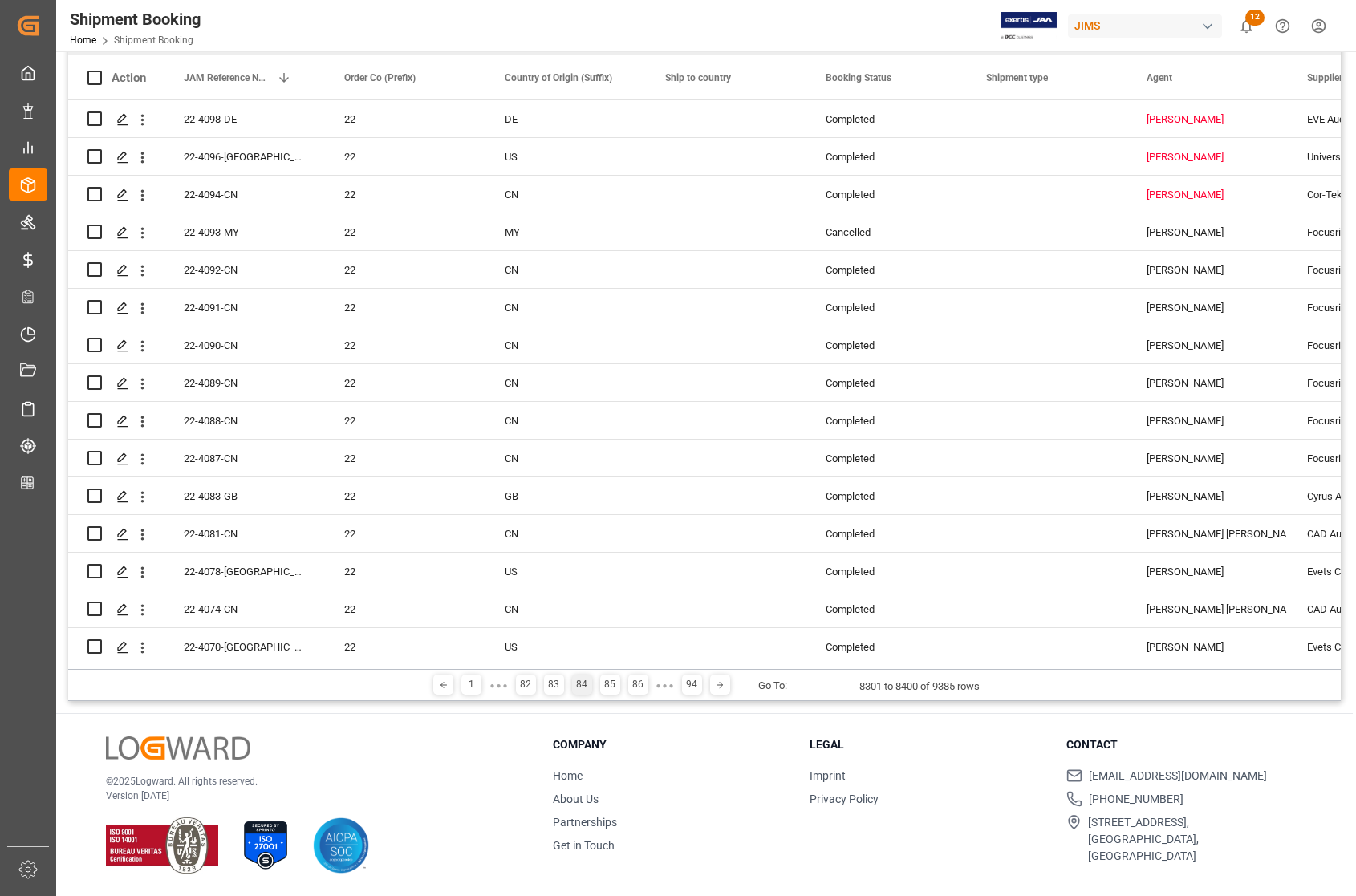
click at [522, 684] on div "82" at bounding box center [526, 684] width 20 height 20
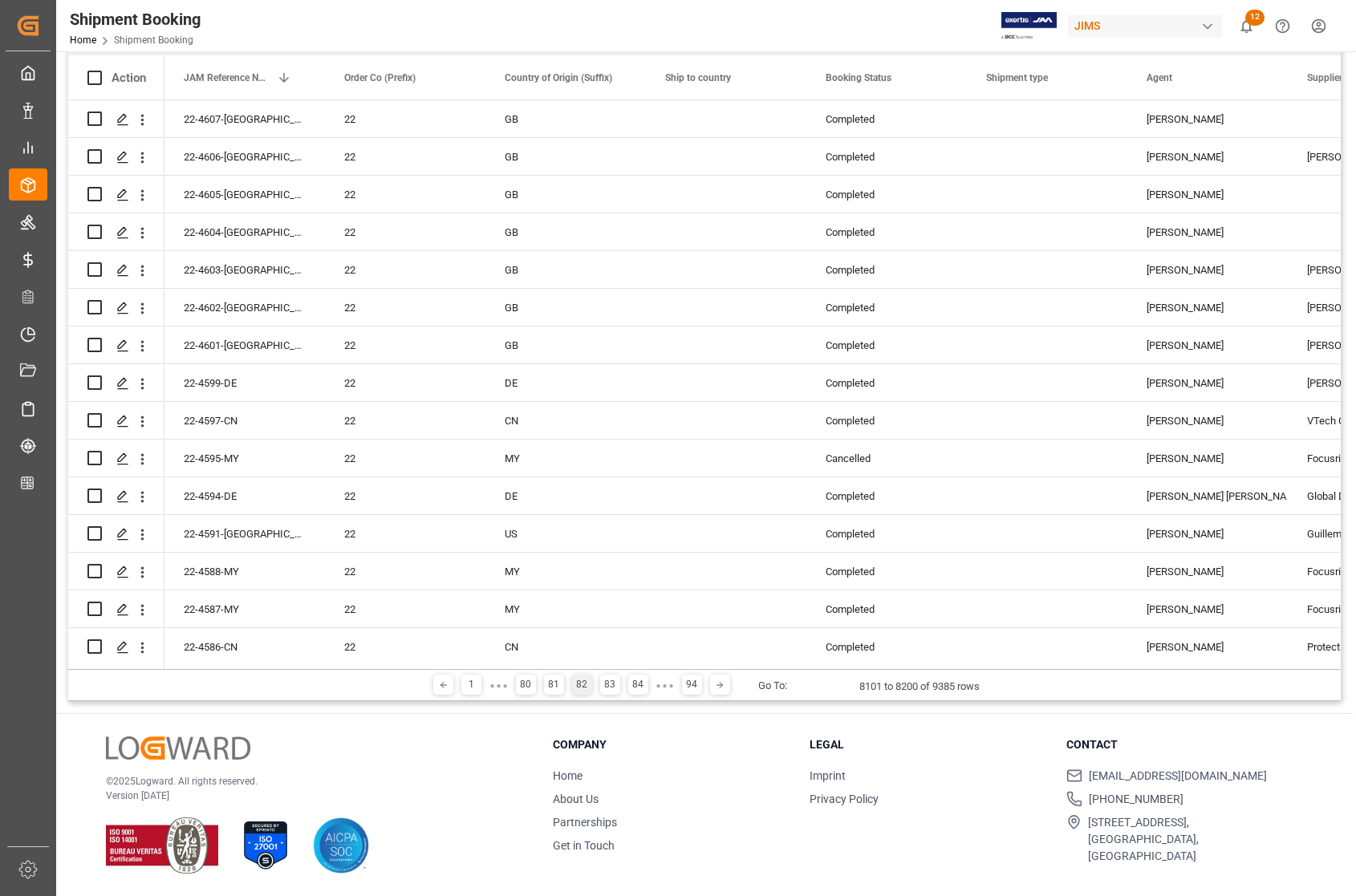
click at [522, 684] on div "80" at bounding box center [526, 684] width 20 height 20
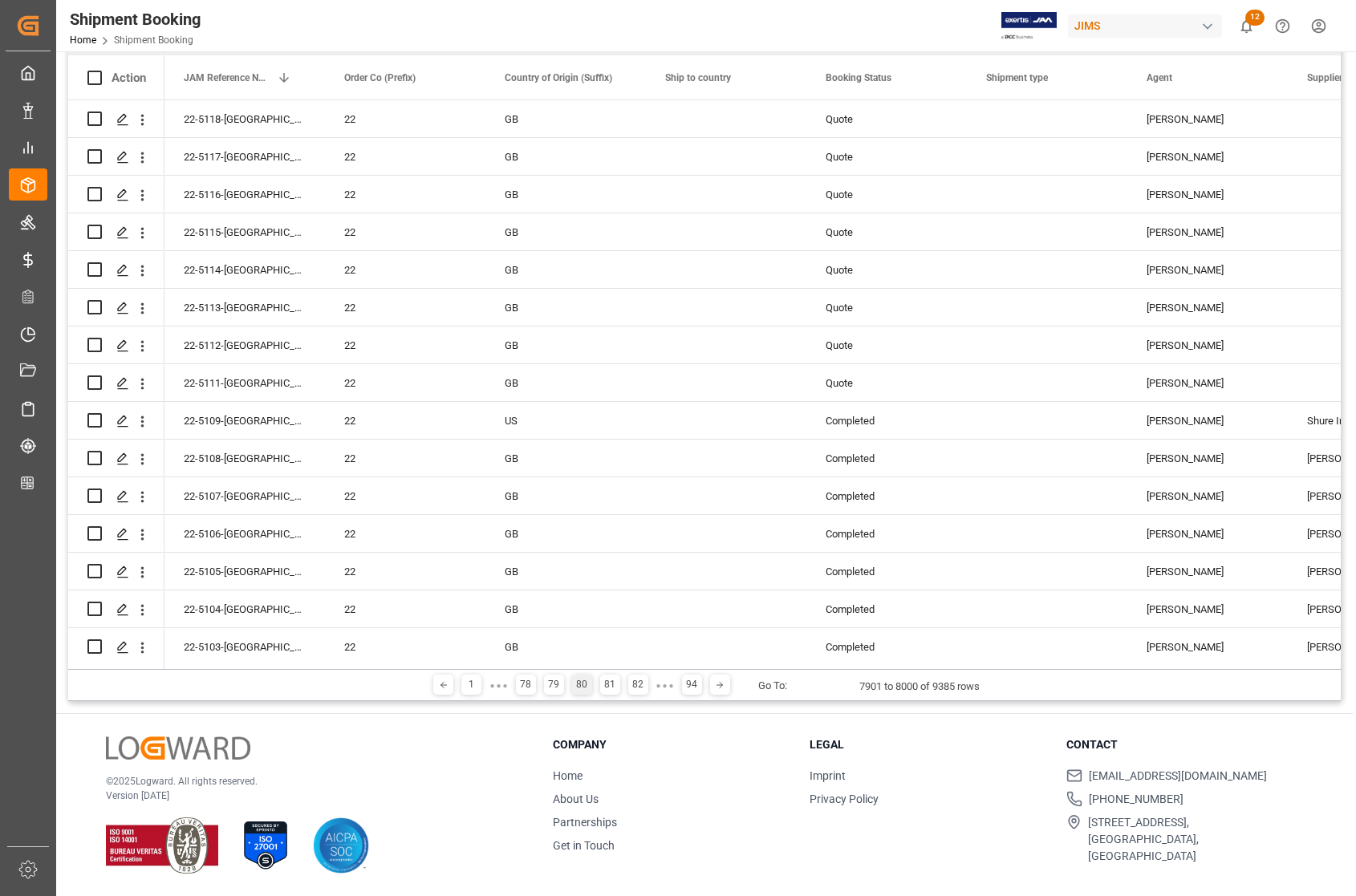
click at [522, 684] on div "78" at bounding box center [526, 684] width 20 height 20
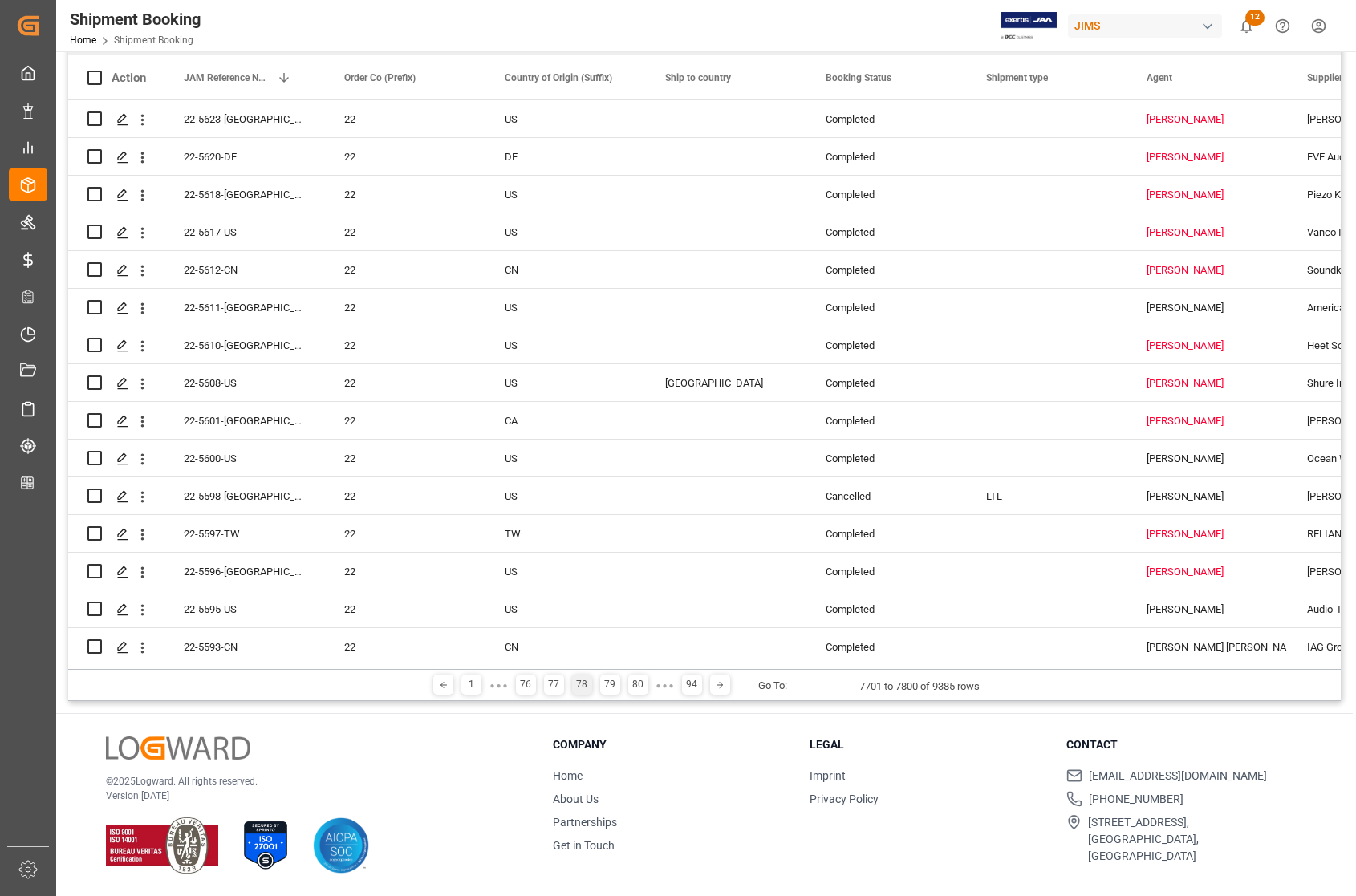
click at [522, 684] on div "76" at bounding box center [526, 684] width 20 height 20
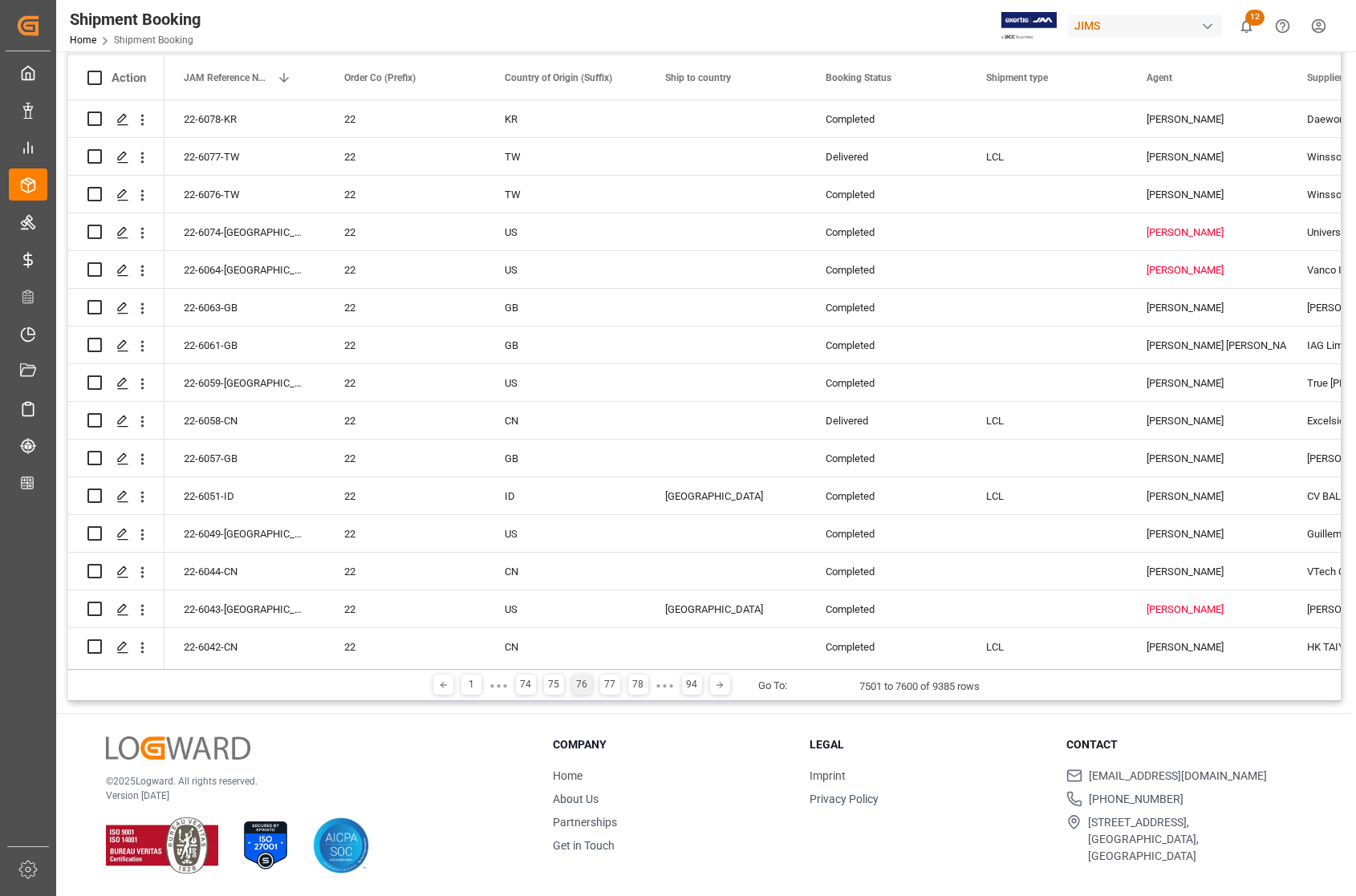
click at [522, 684] on div "74" at bounding box center [526, 684] width 20 height 20
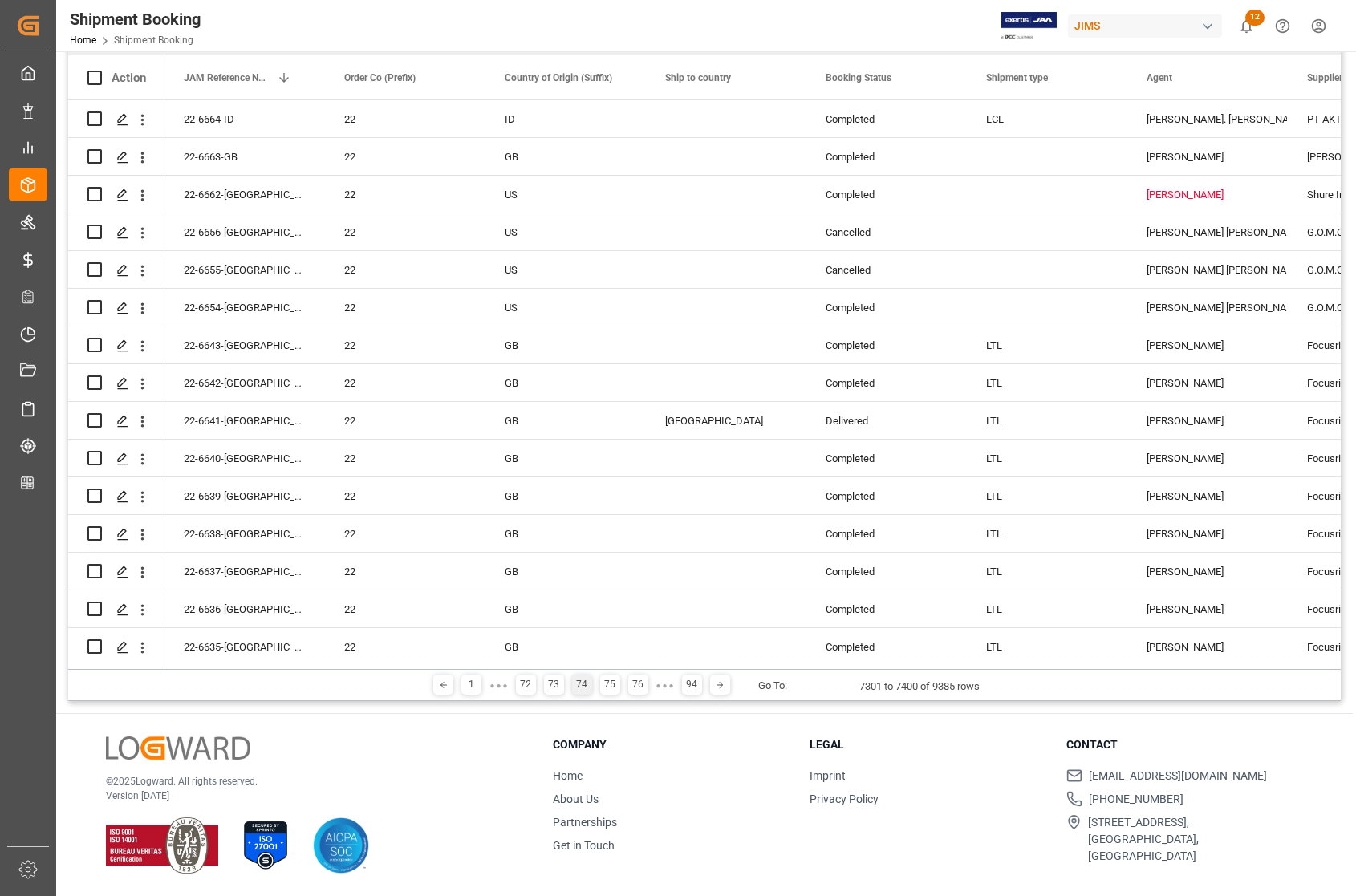
click at [522, 684] on div "72" at bounding box center [526, 684] width 20 height 20
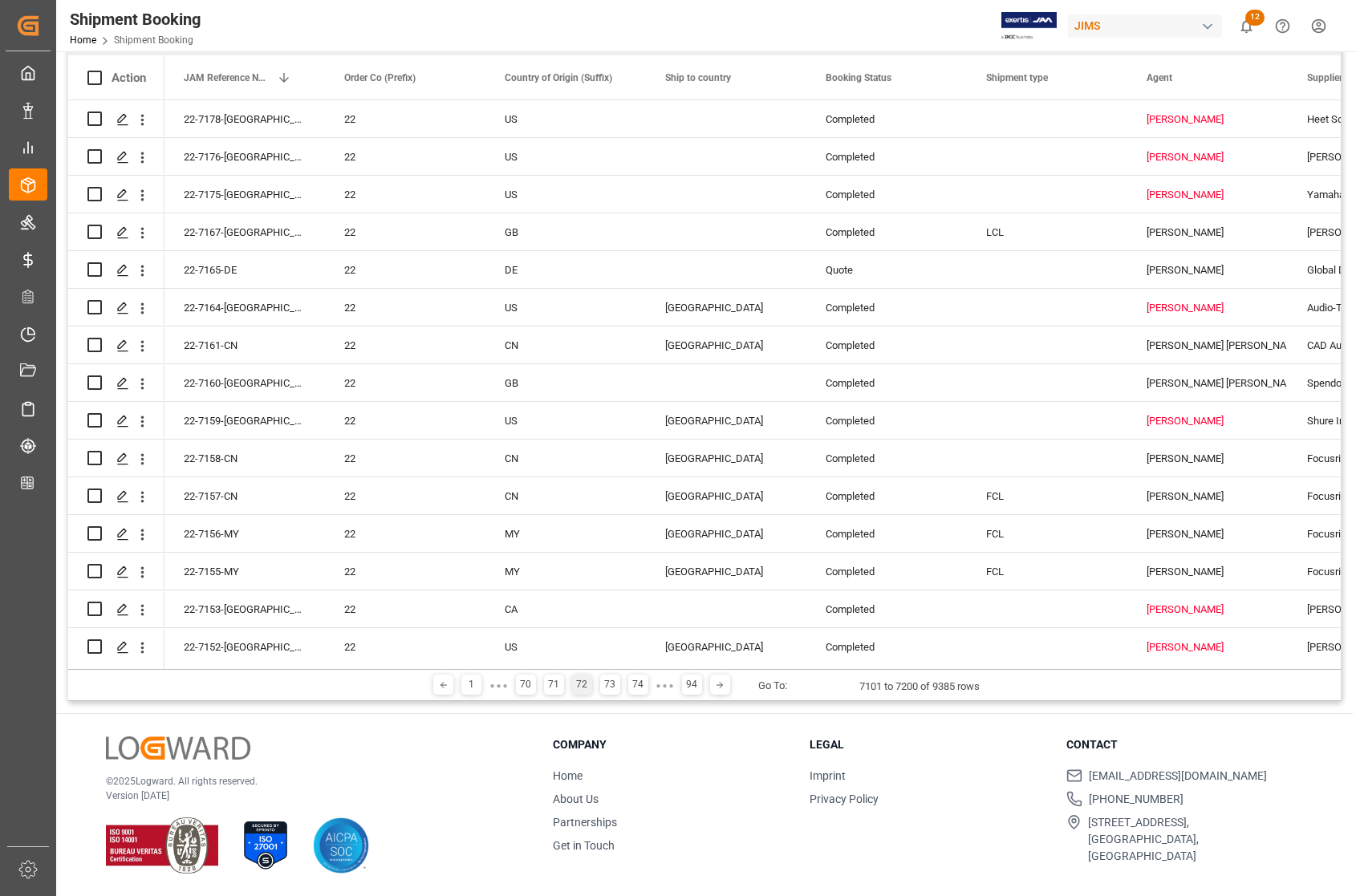
click at [522, 684] on div "70" at bounding box center [526, 684] width 20 height 20
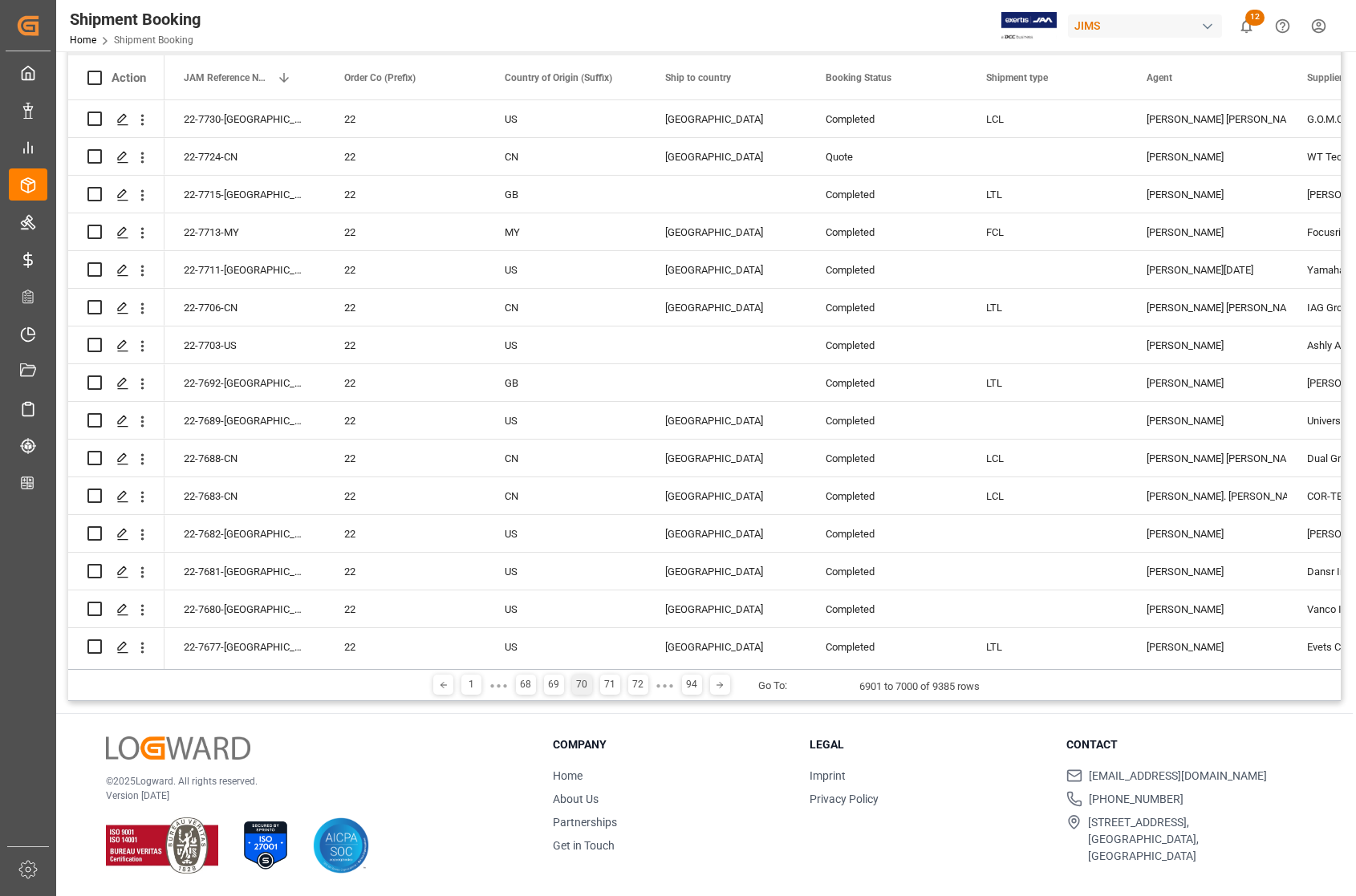
click at [522, 684] on div "68" at bounding box center [526, 684] width 20 height 20
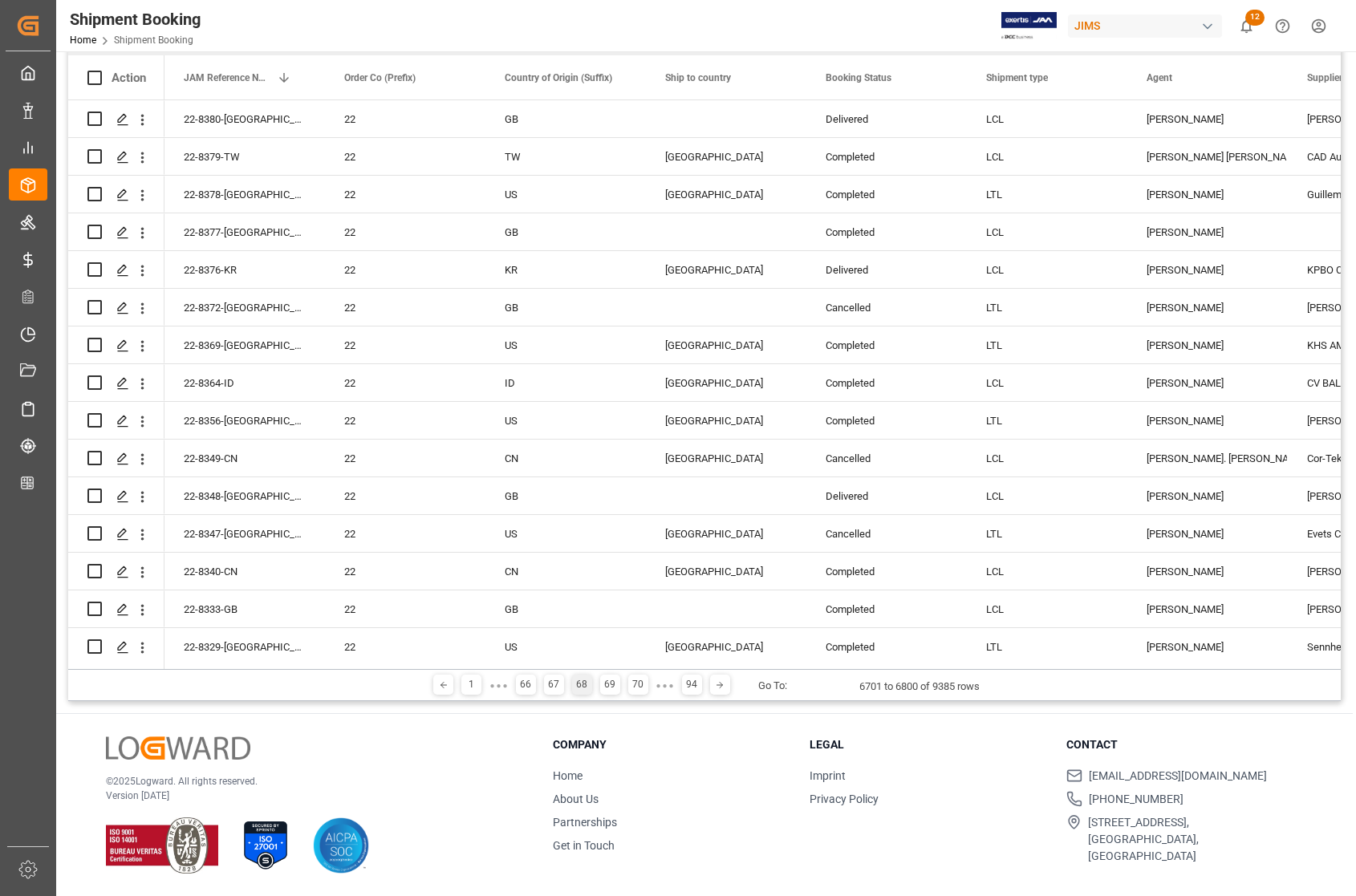
click at [522, 684] on div "66" at bounding box center [526, 684] width 20 height 20
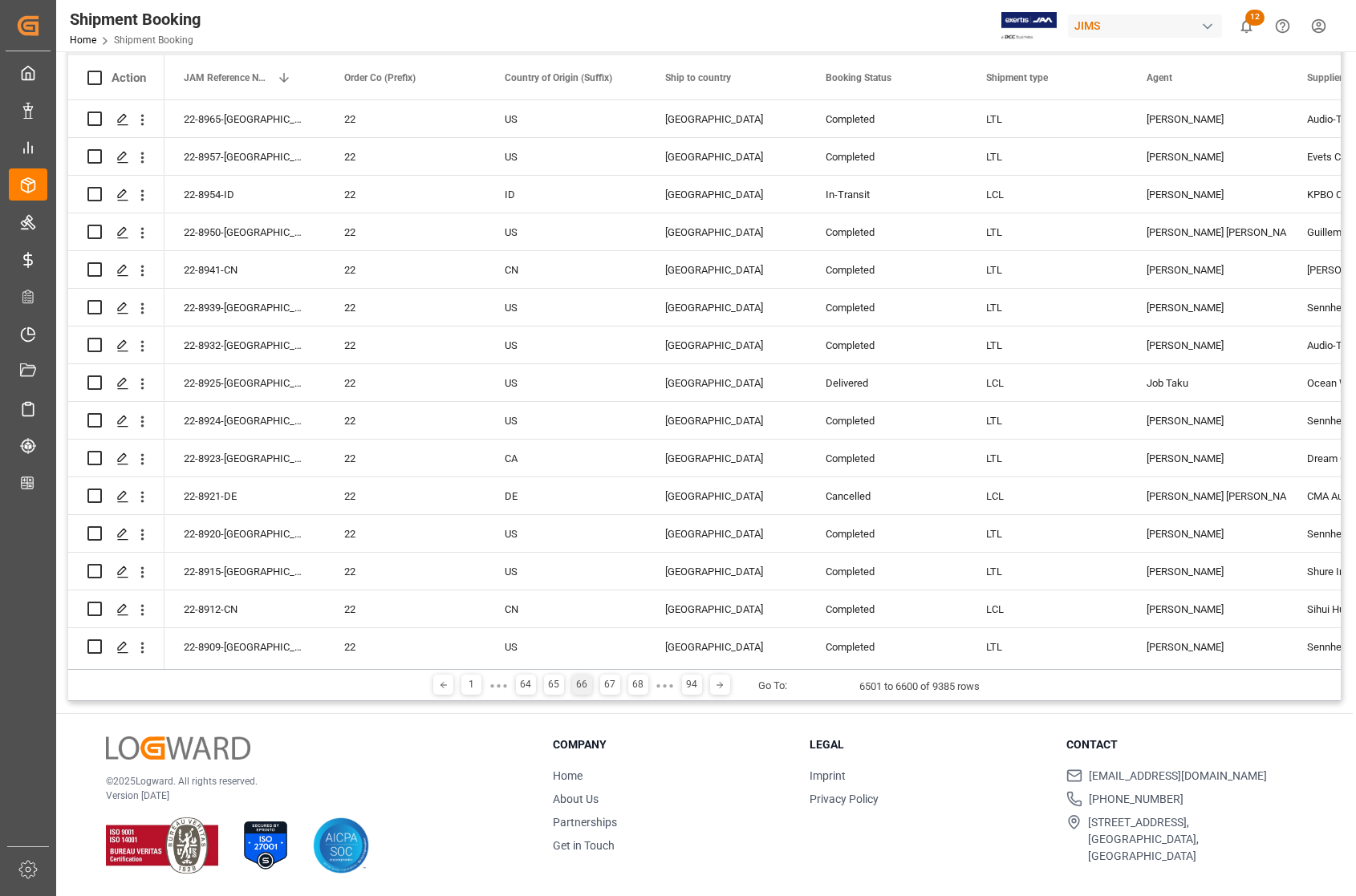
click at [785, 683] on div "Go To:" at bounding box center [772, 685] width 29 height 16
click at [806, 688] on input "number" at bounding box center [815, 685] width 40 height 20
type input "55"
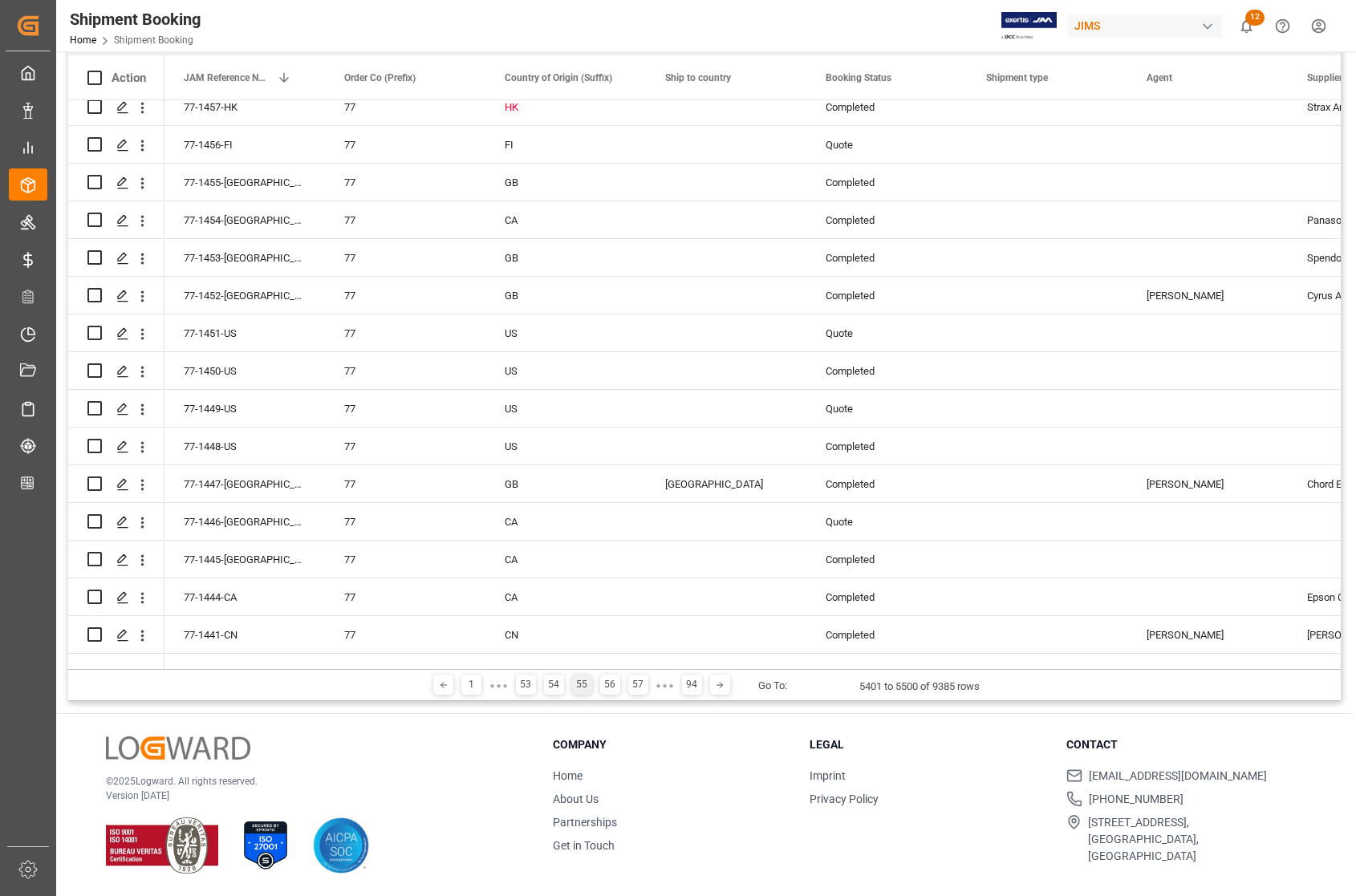
scroll to position [501, 0]
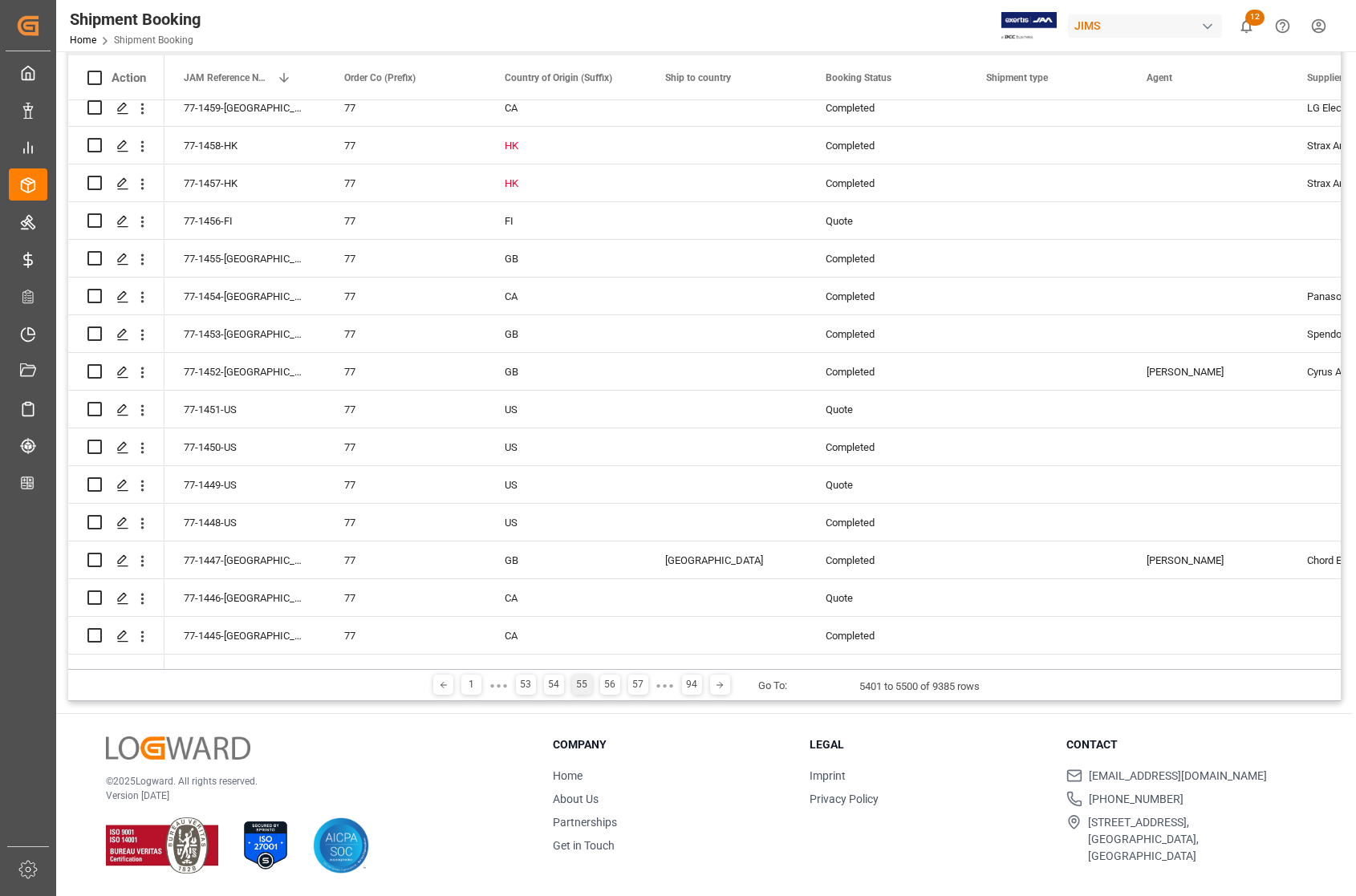
click at [799, 687] on input "number" at bounding box center [815, 685] width 40 height 20
type input "44"
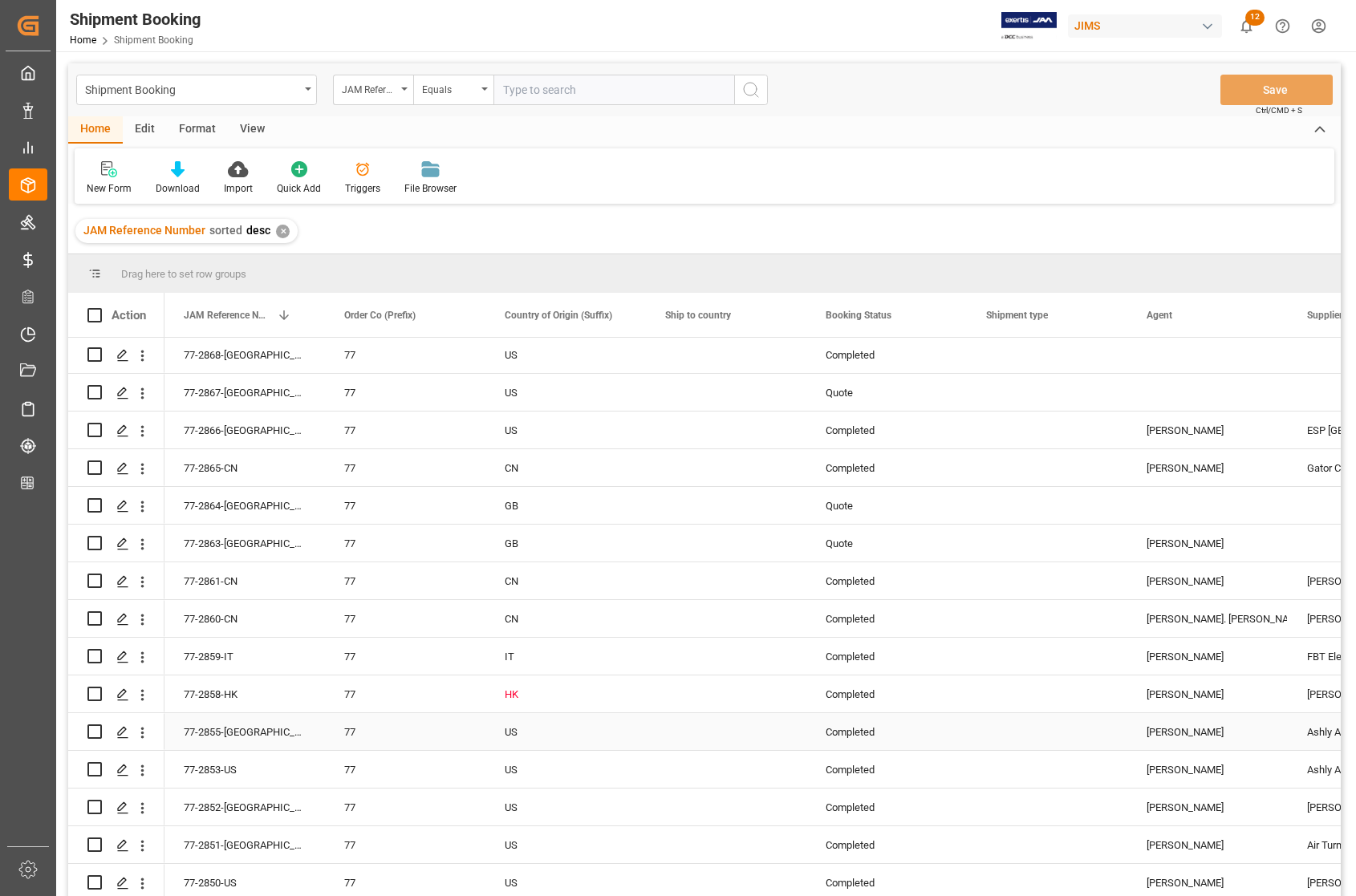
scroll to position [237, 0]
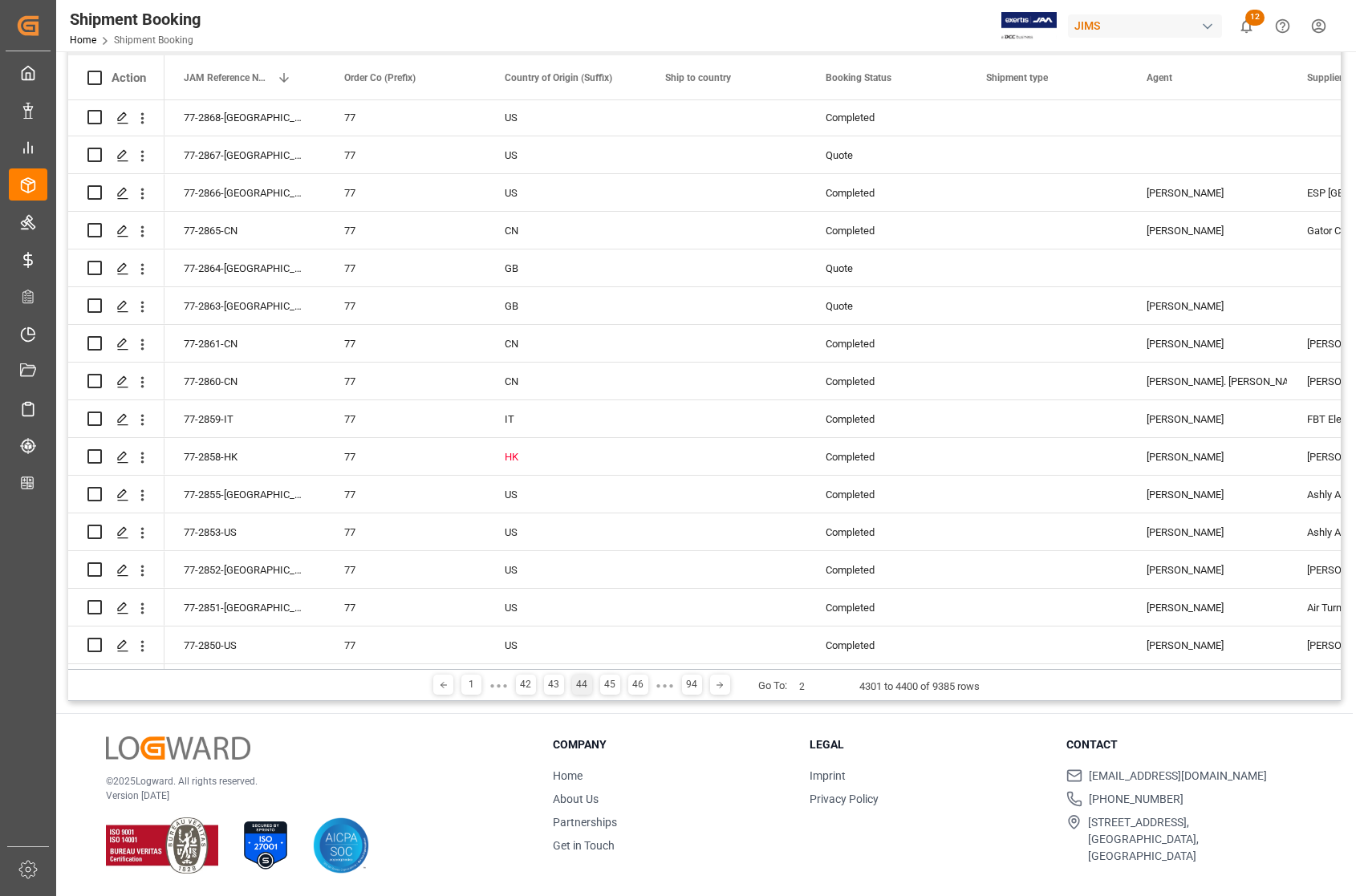
type input "22"
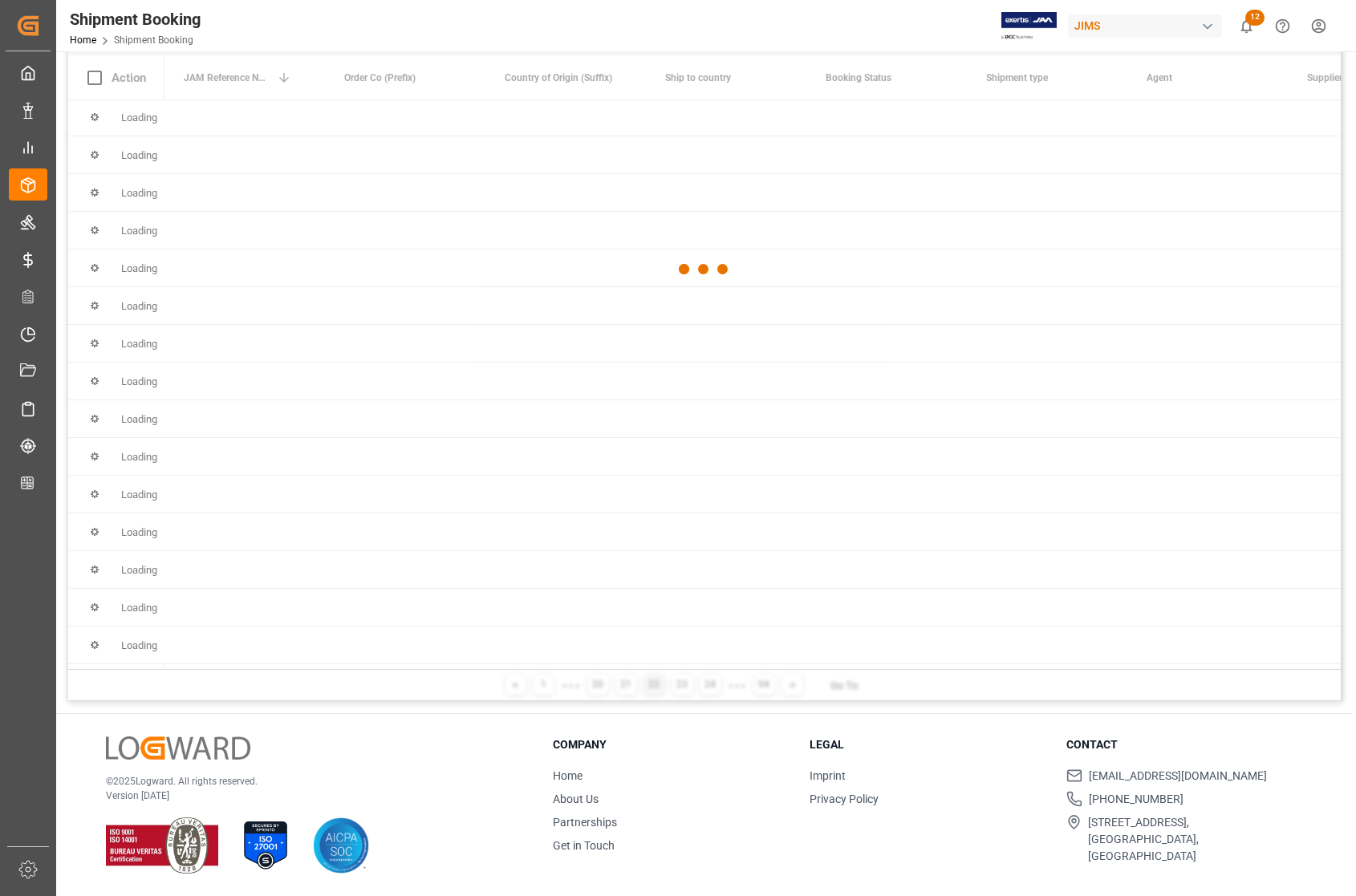
scroll to position [0, 0]
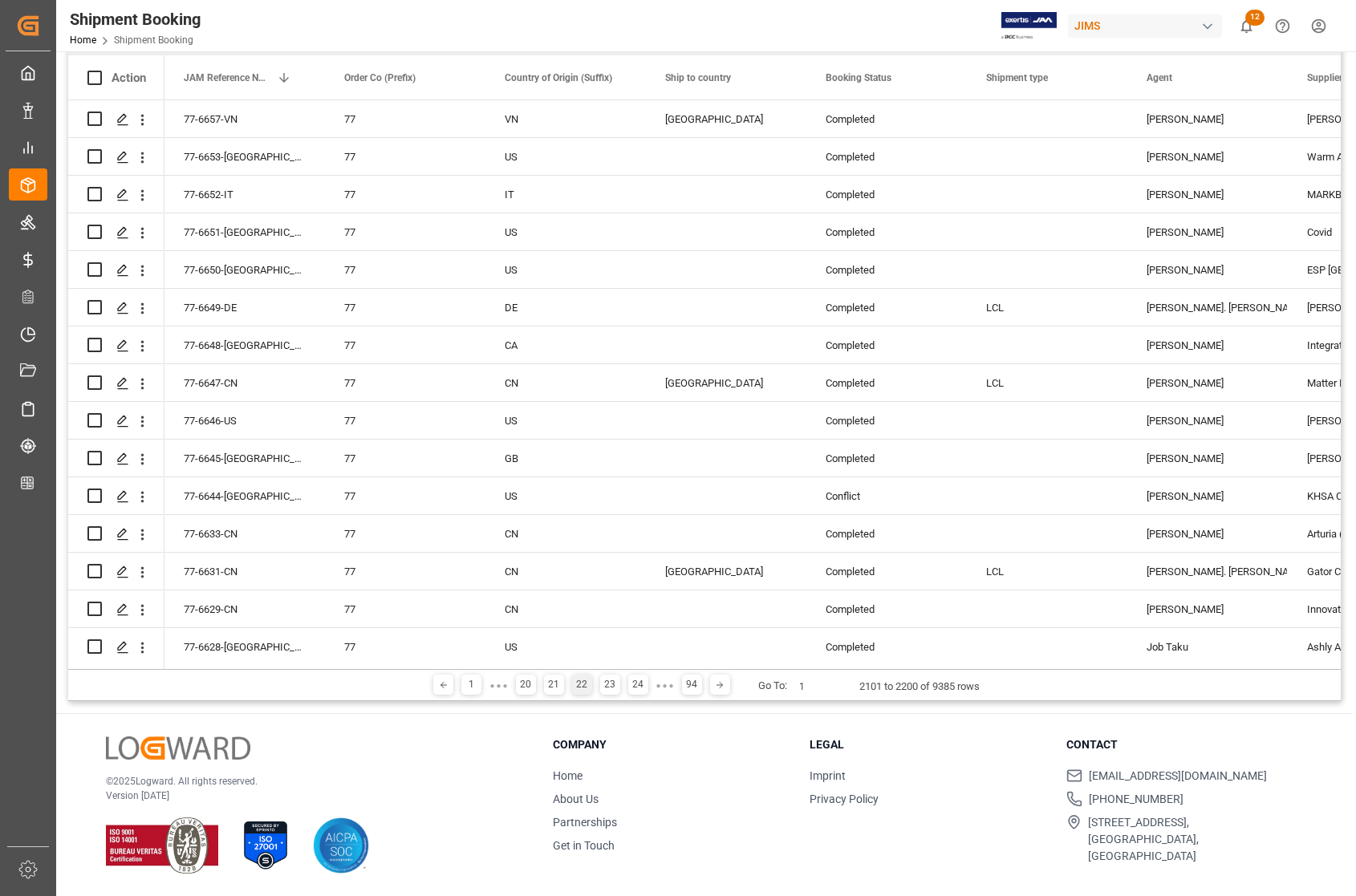
type input "11"
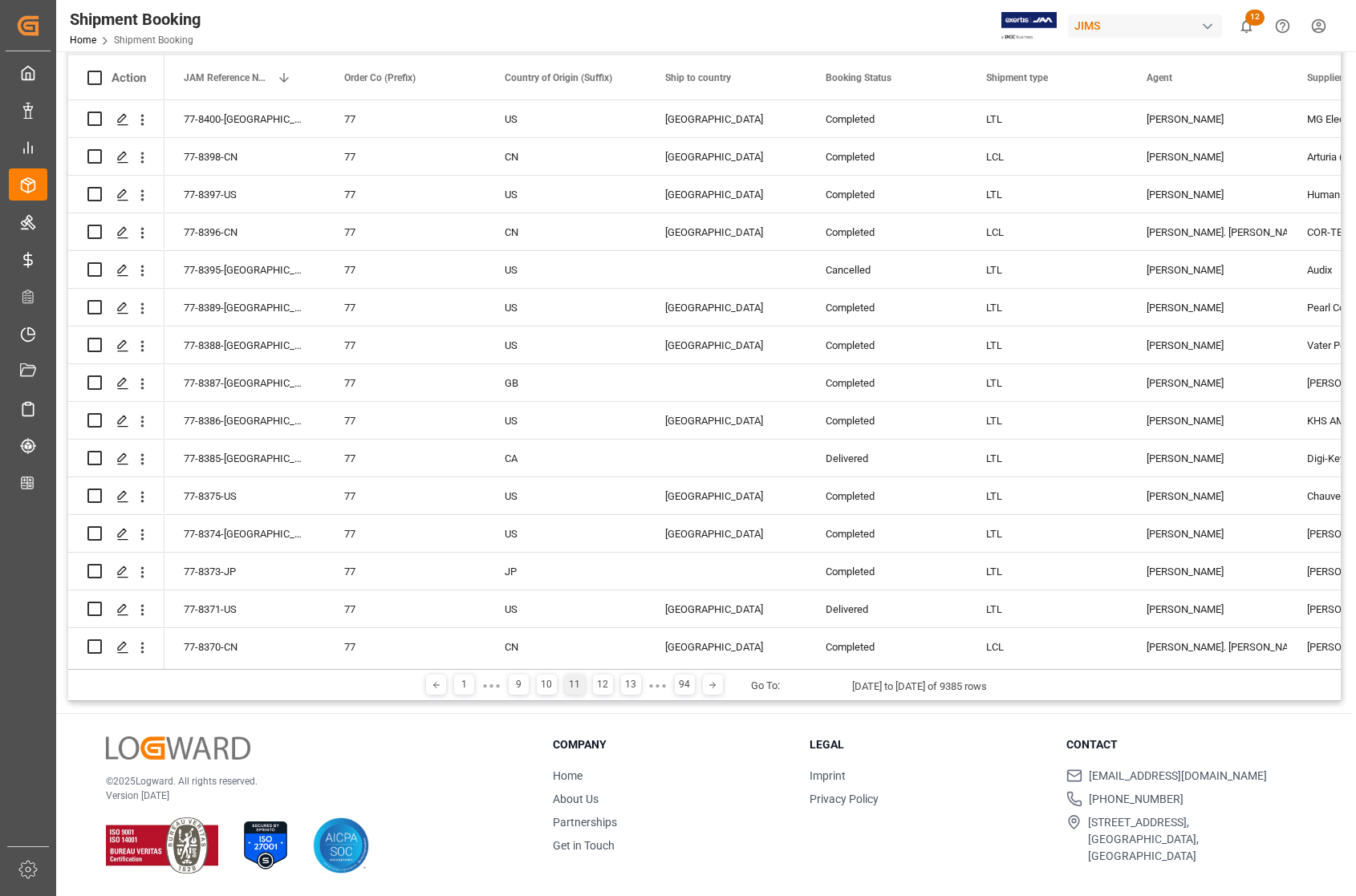
type input "6"
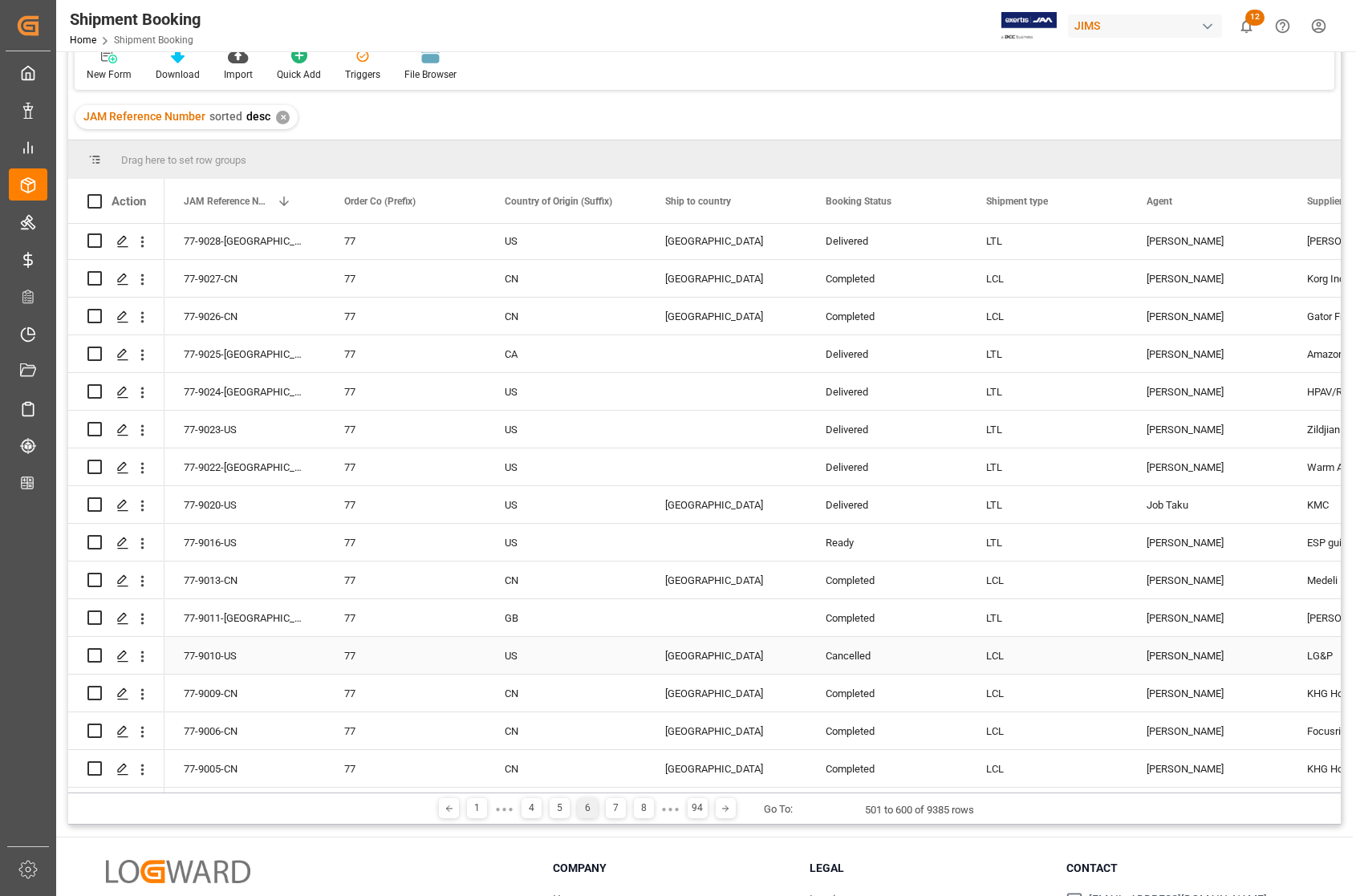
scroll to position [237, 0]
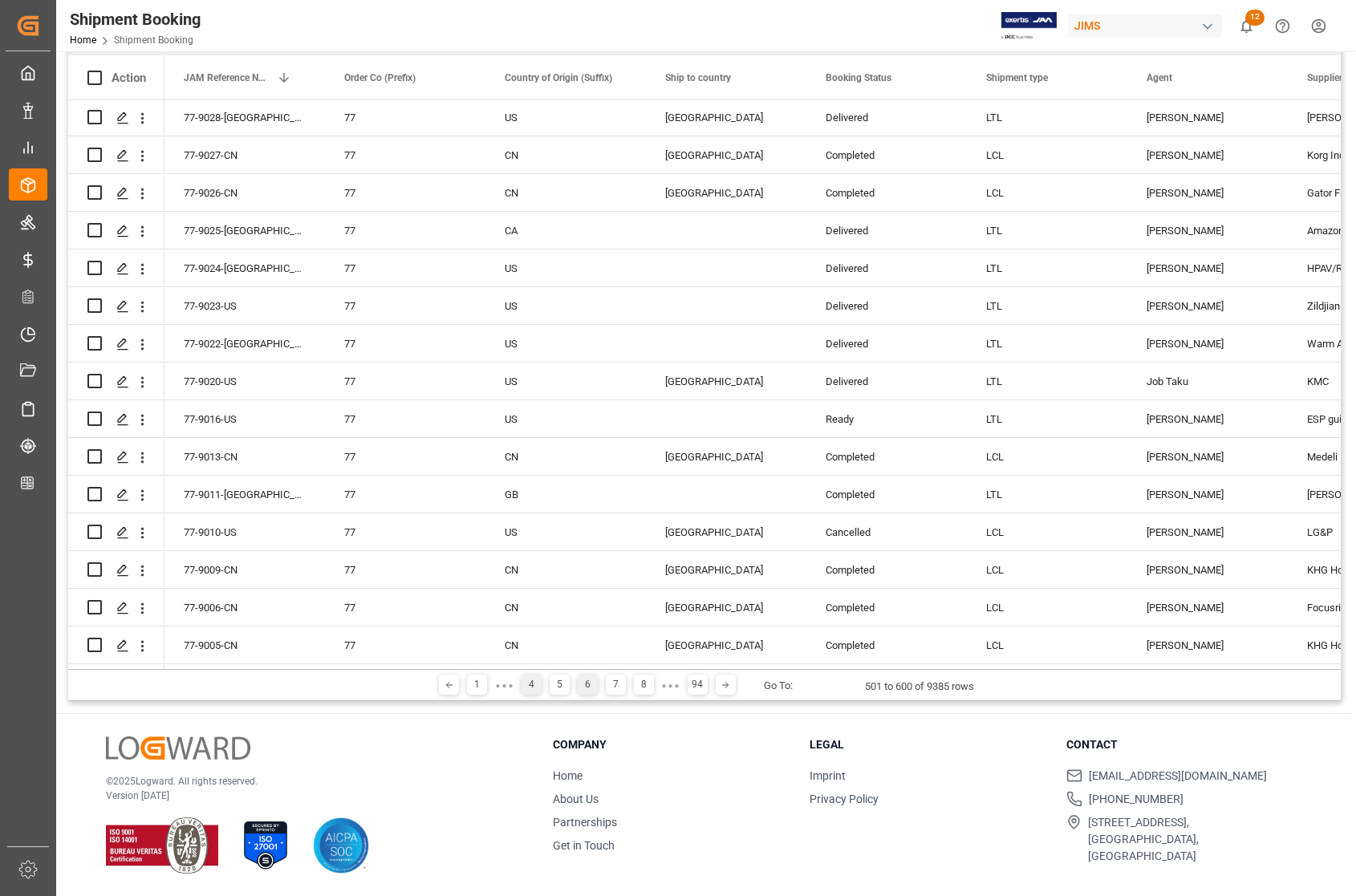
click at [524, 687] on div "4" at bounding box center [532, 684] width 20 height 20
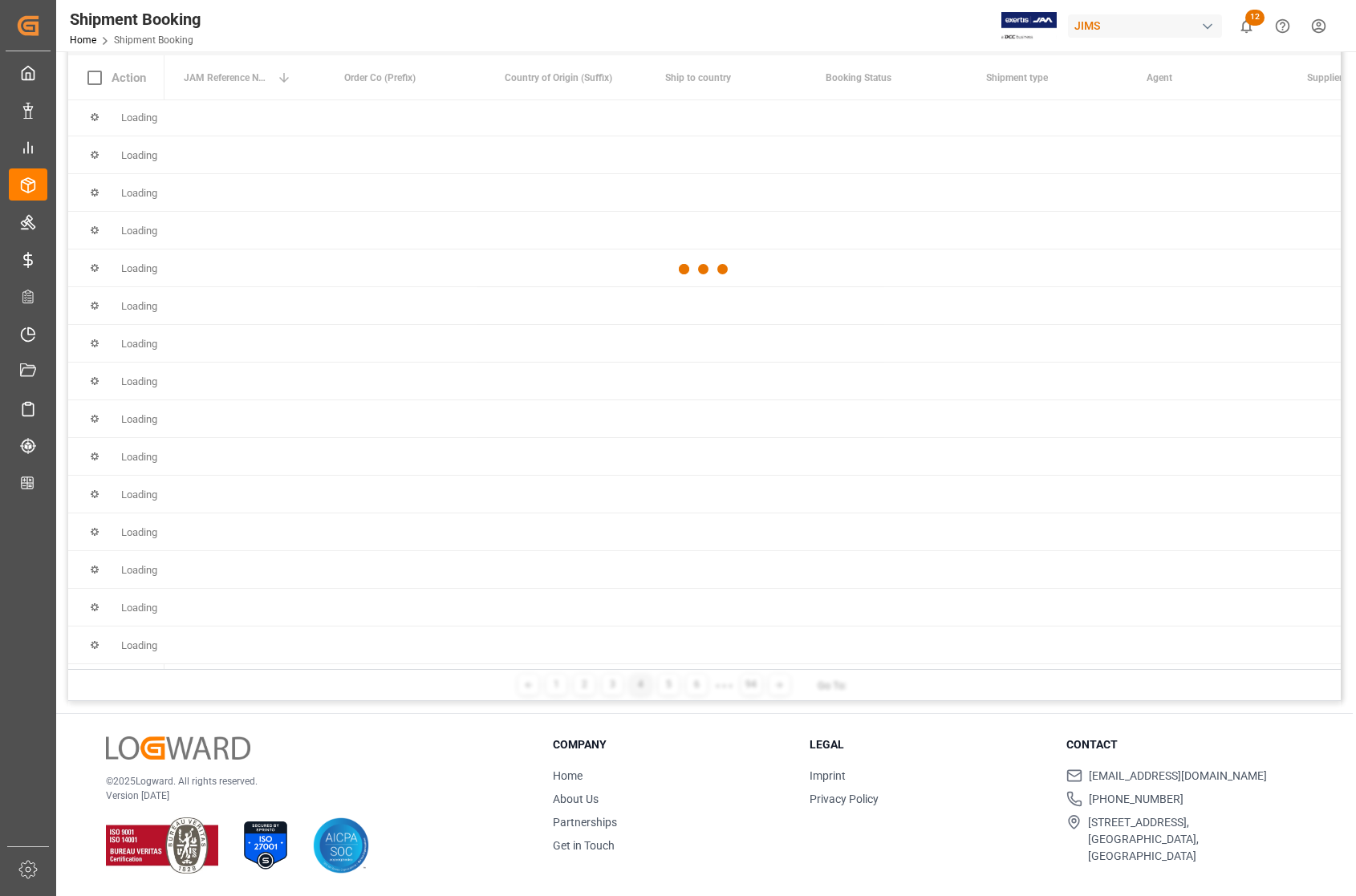
scroll to position [0, 0]
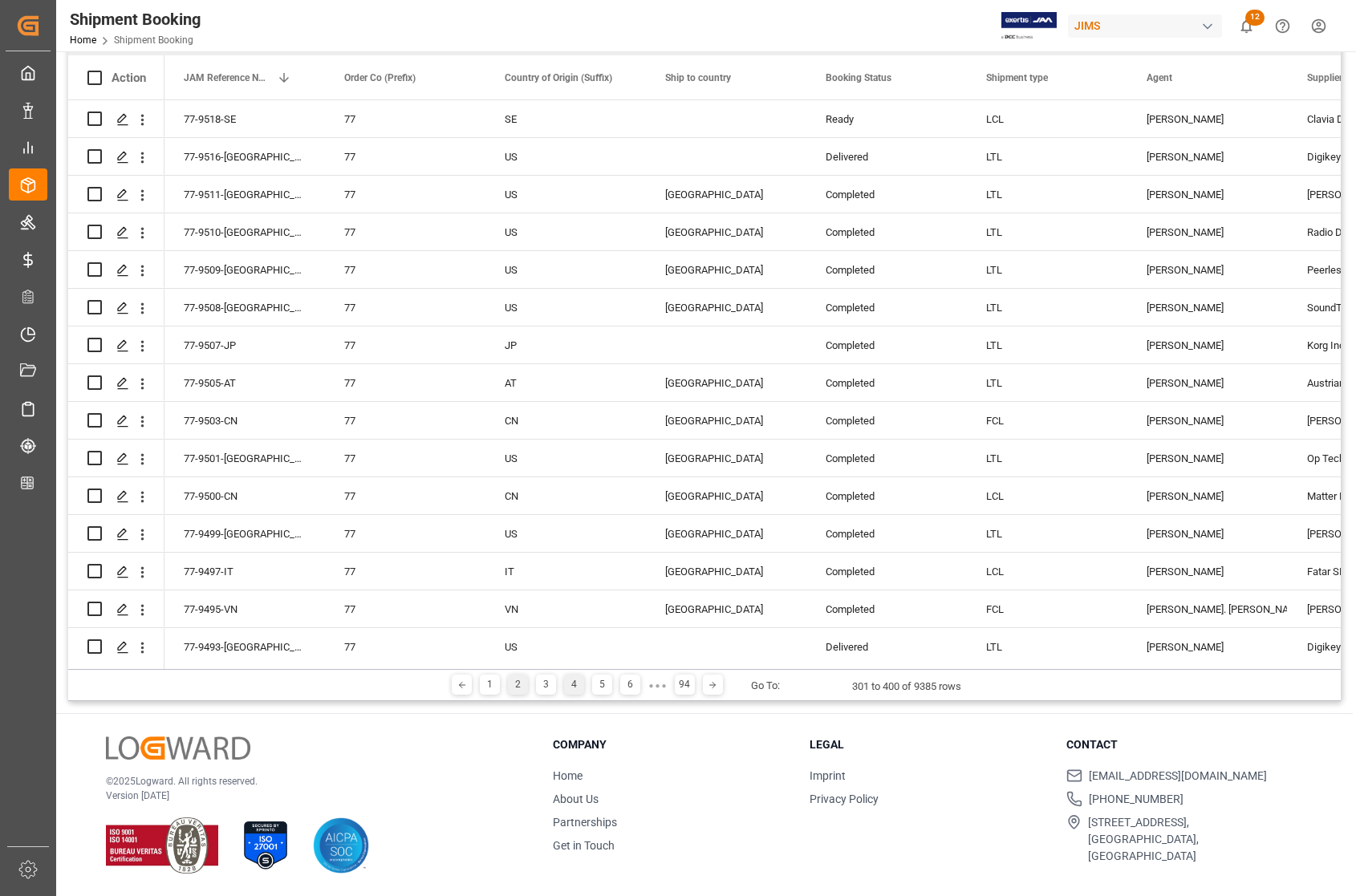
click at [513, 686] on div "2" at bounding box center [518, 684] width 20 height 20
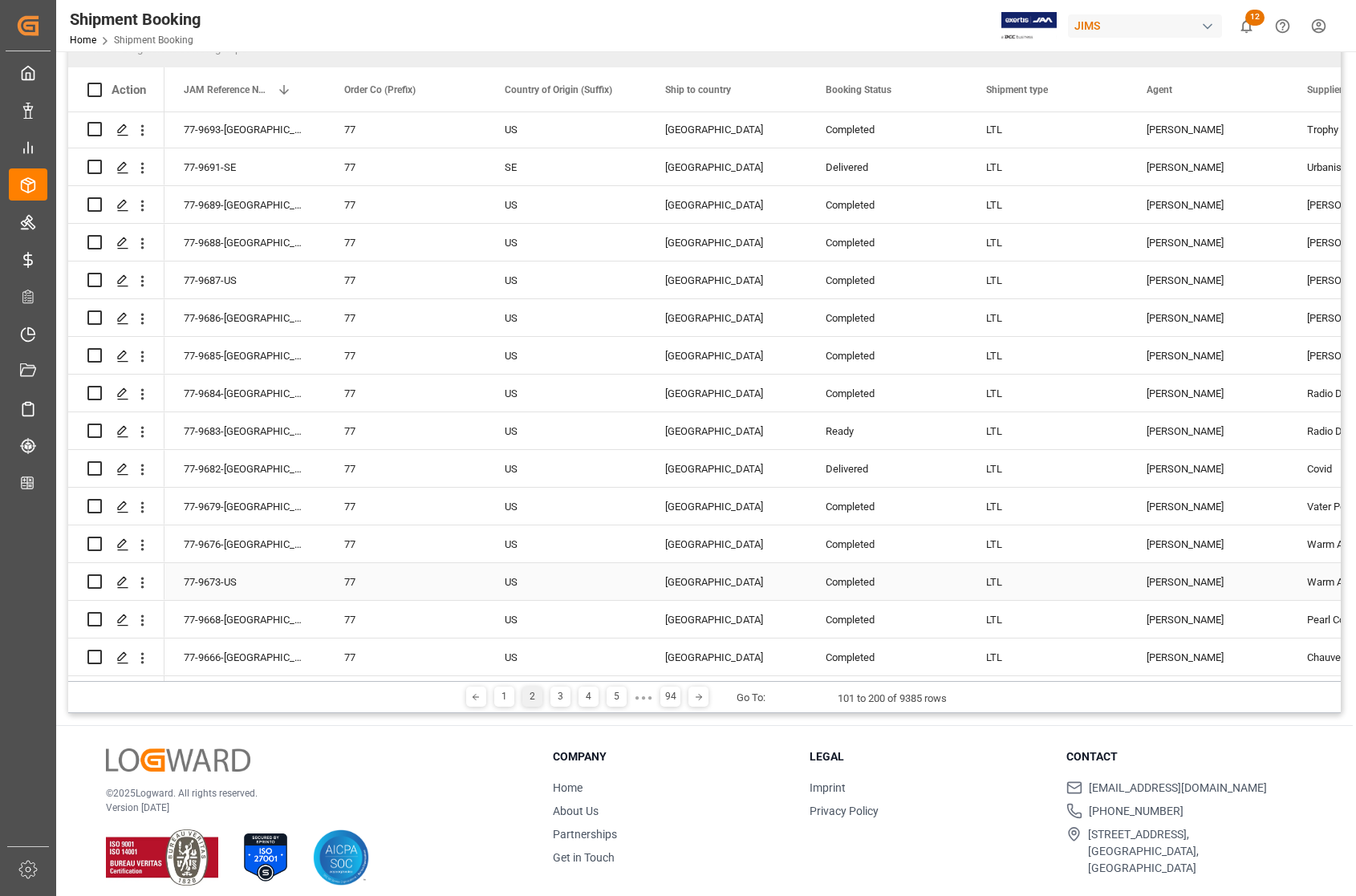
scroll to position [237, 0]
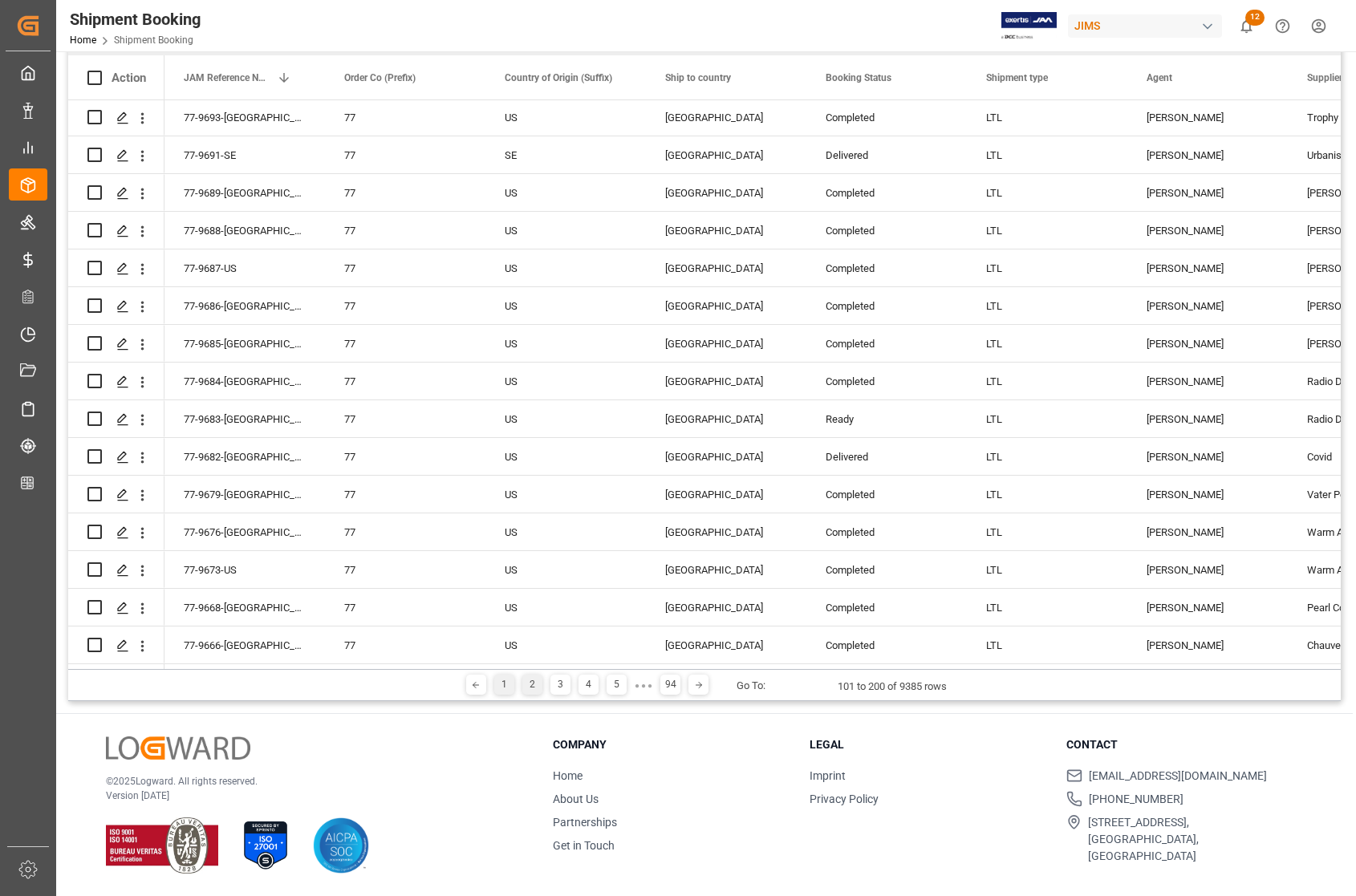
click at [501, 682] on div "1" at bounding box center [504, 684] width 20 height 20
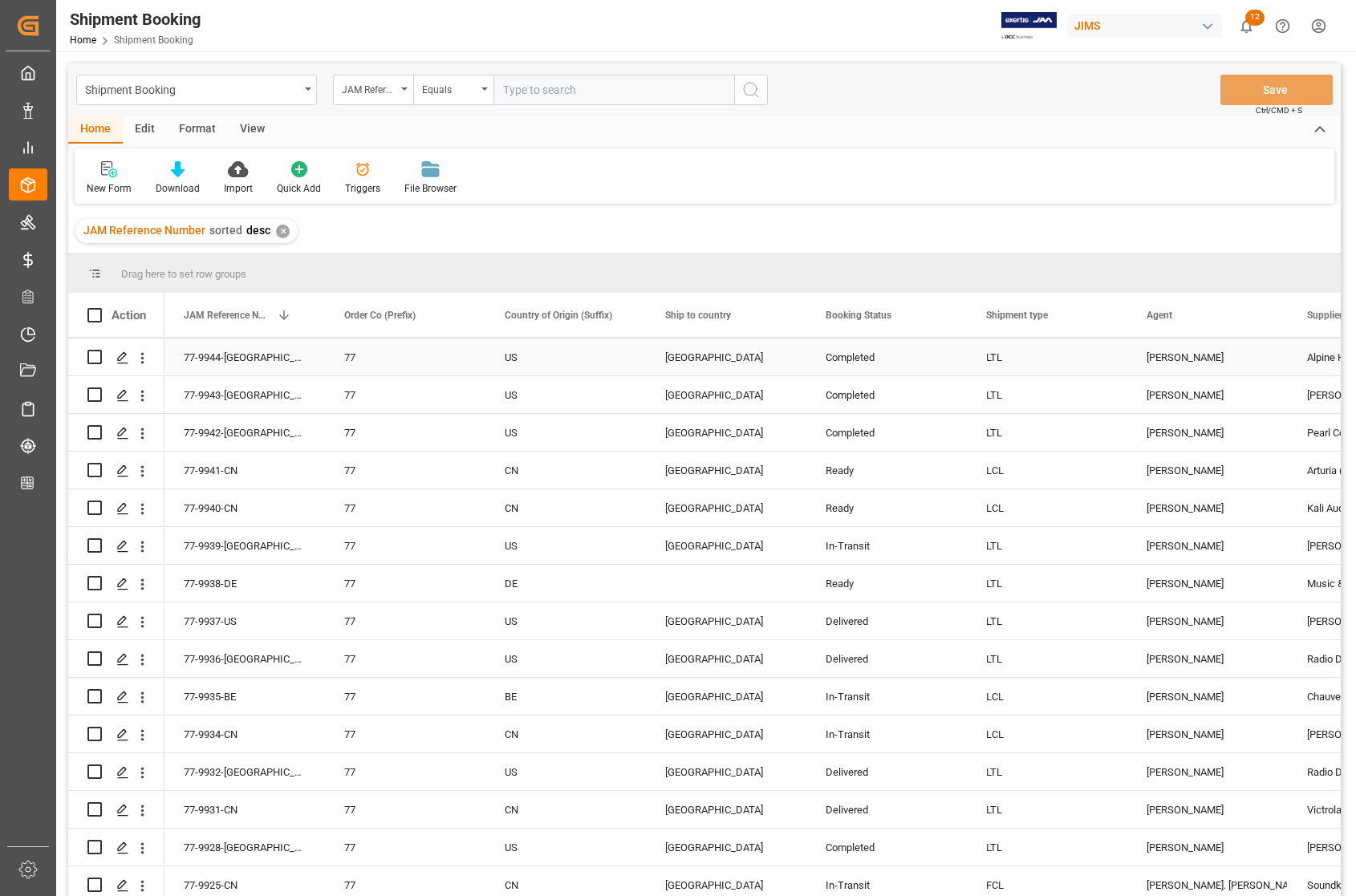
scroll to position [1202, 0]
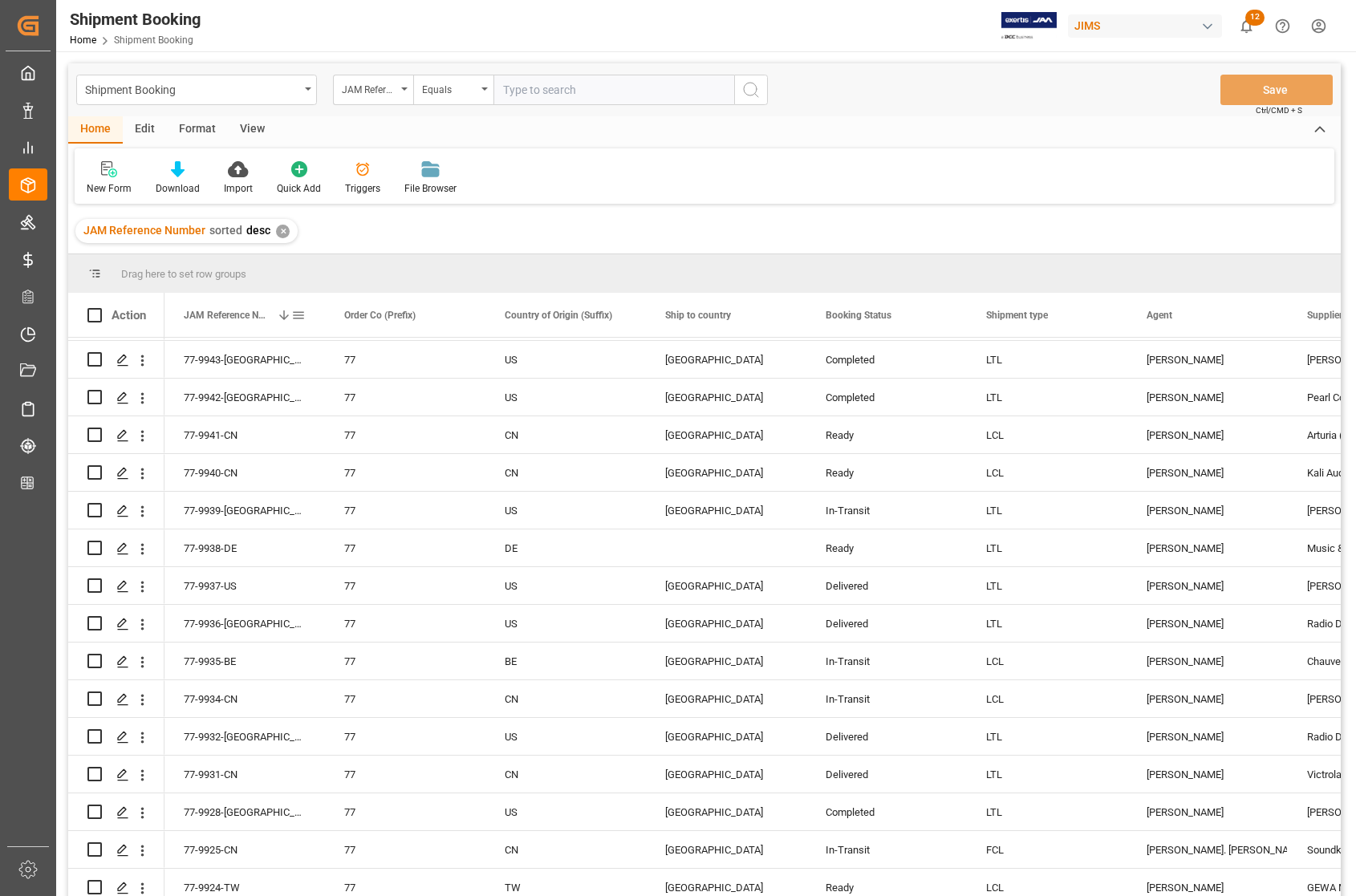
click at [294, 314] on span at bounding box center [298, 315] width 14 height 14
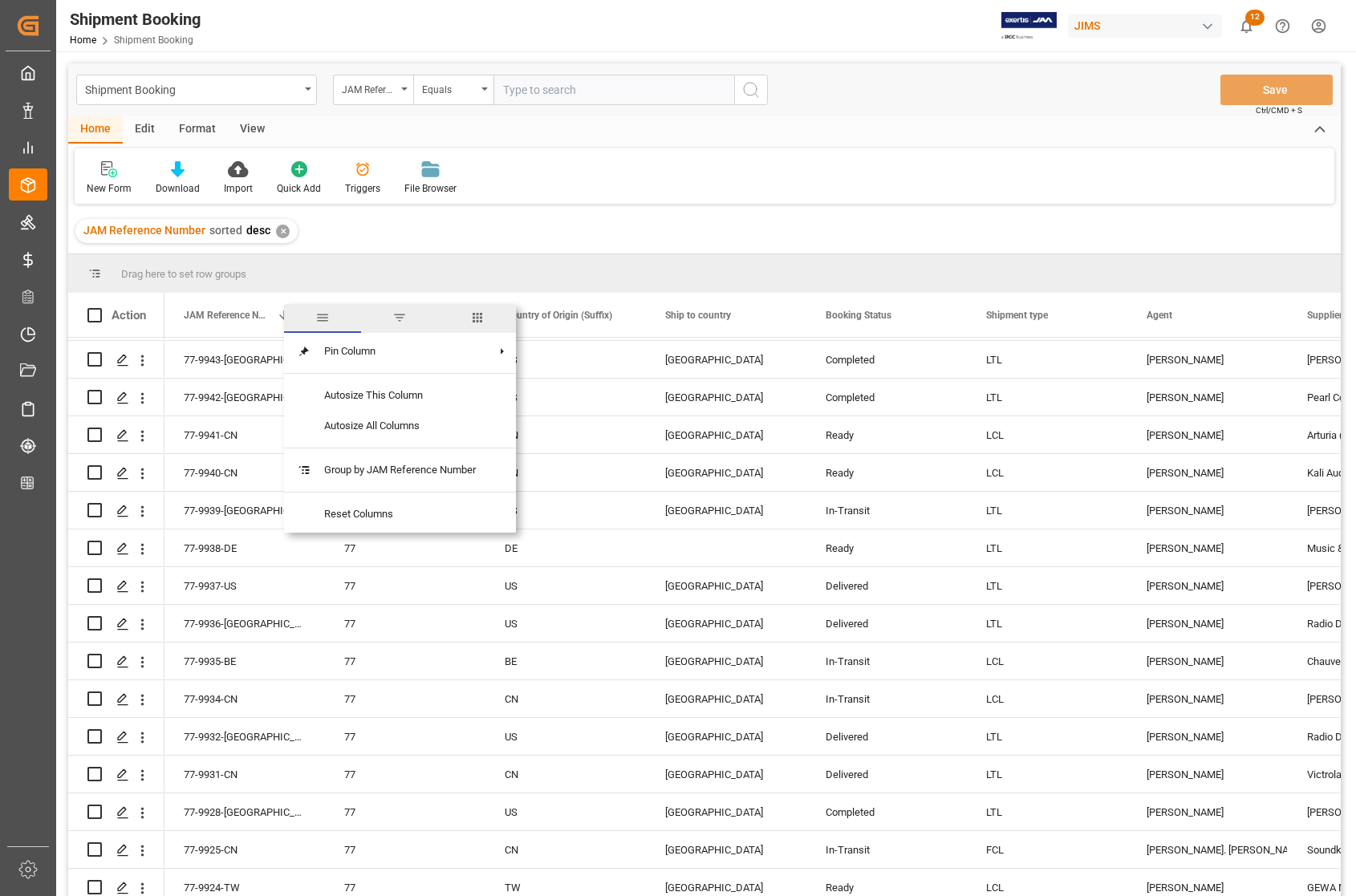
click at [394, 319] on span "filter" at bounding box center [399, 317] width 14 height 14
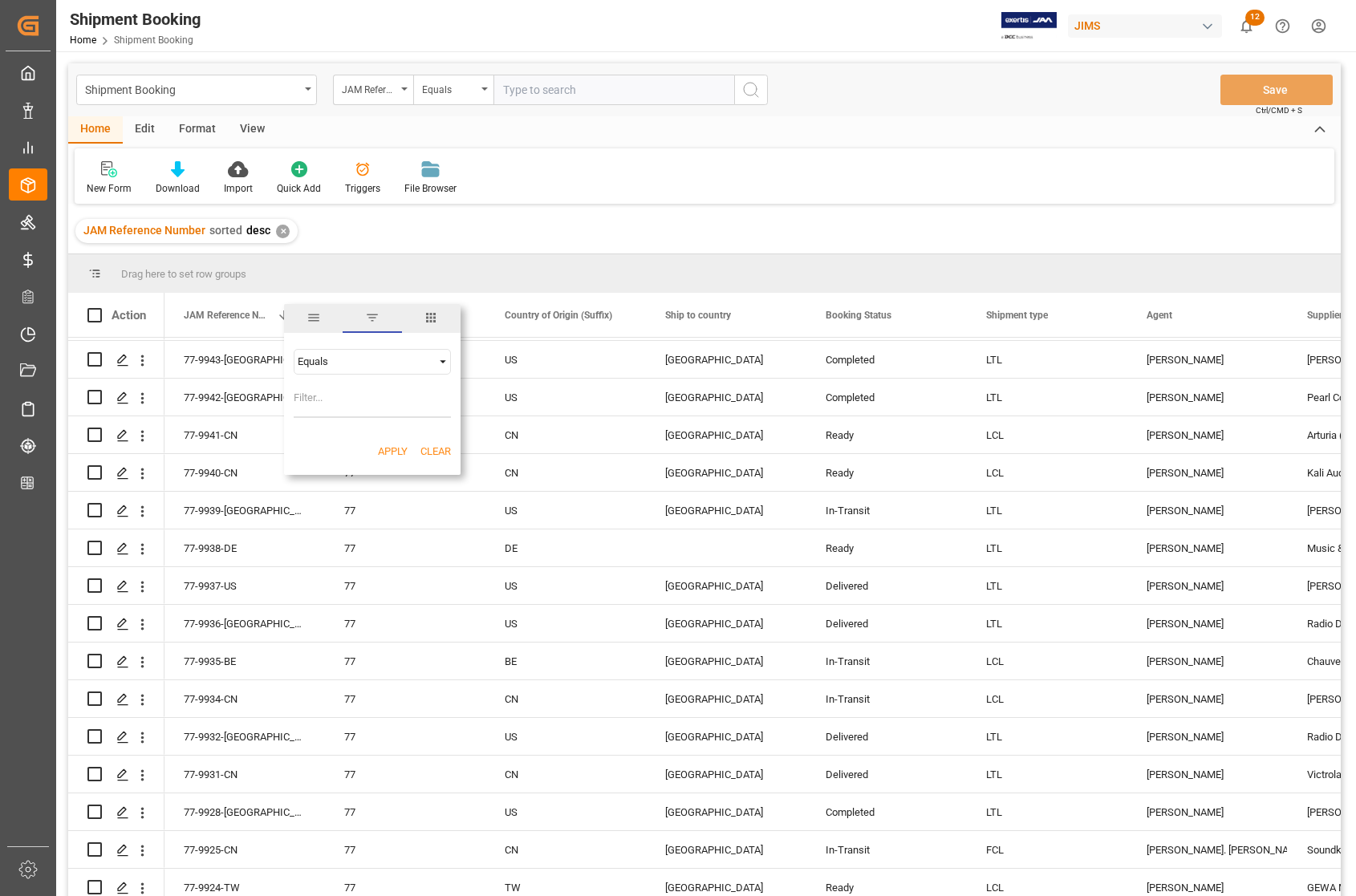
click at [343, 390] on input "Filter Value" at bounding box center [372, 402] width 157 height 32
type input "77-10320-RO"
click at [392, 448] on button "Apply" at bounding box center [392, 451] width 30 height 16
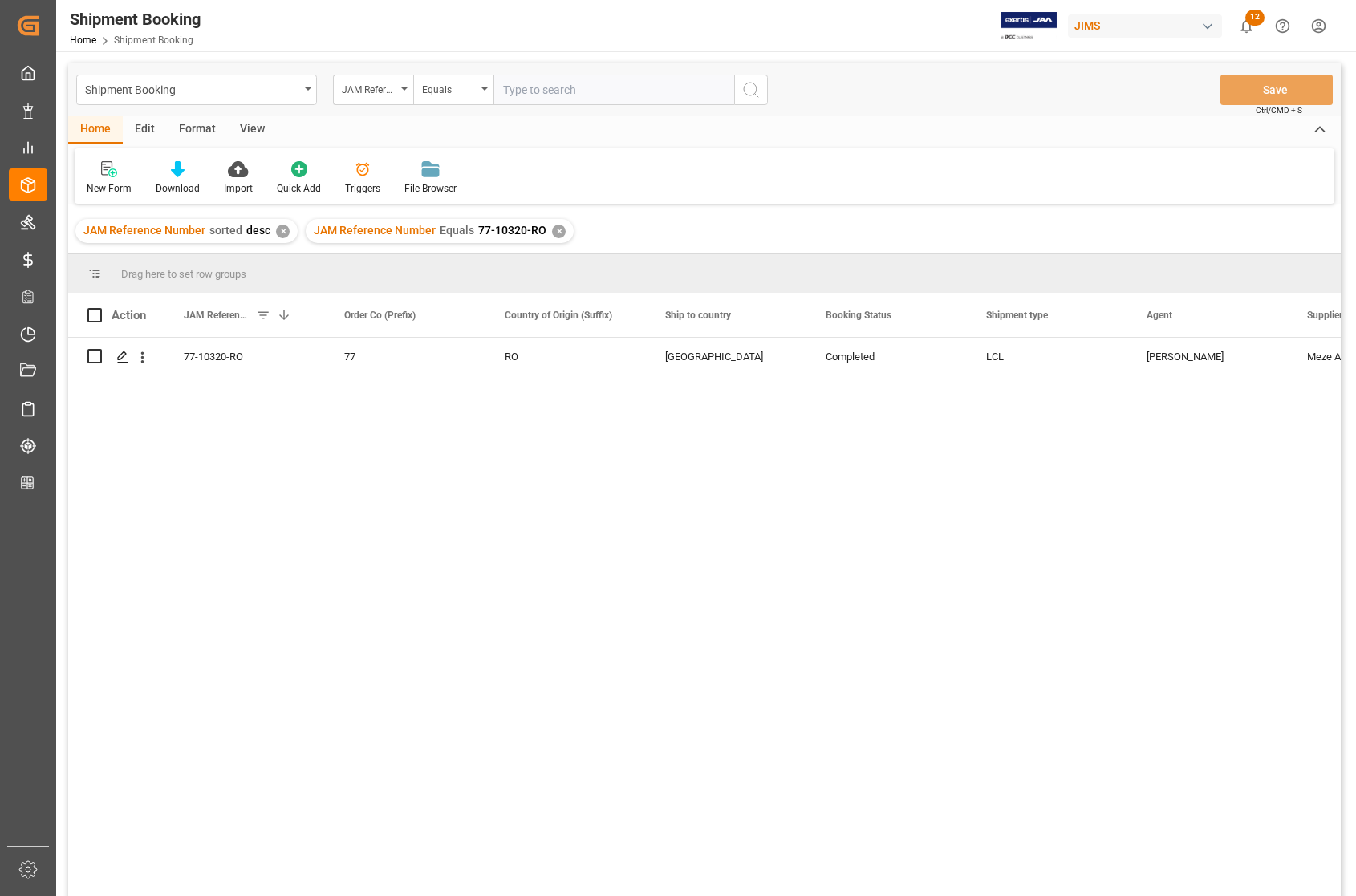
click at [525, 92] on input "text" at bounding box center [614, 90] width 241 height 31
type input "4"
type input "77-10590-CN"
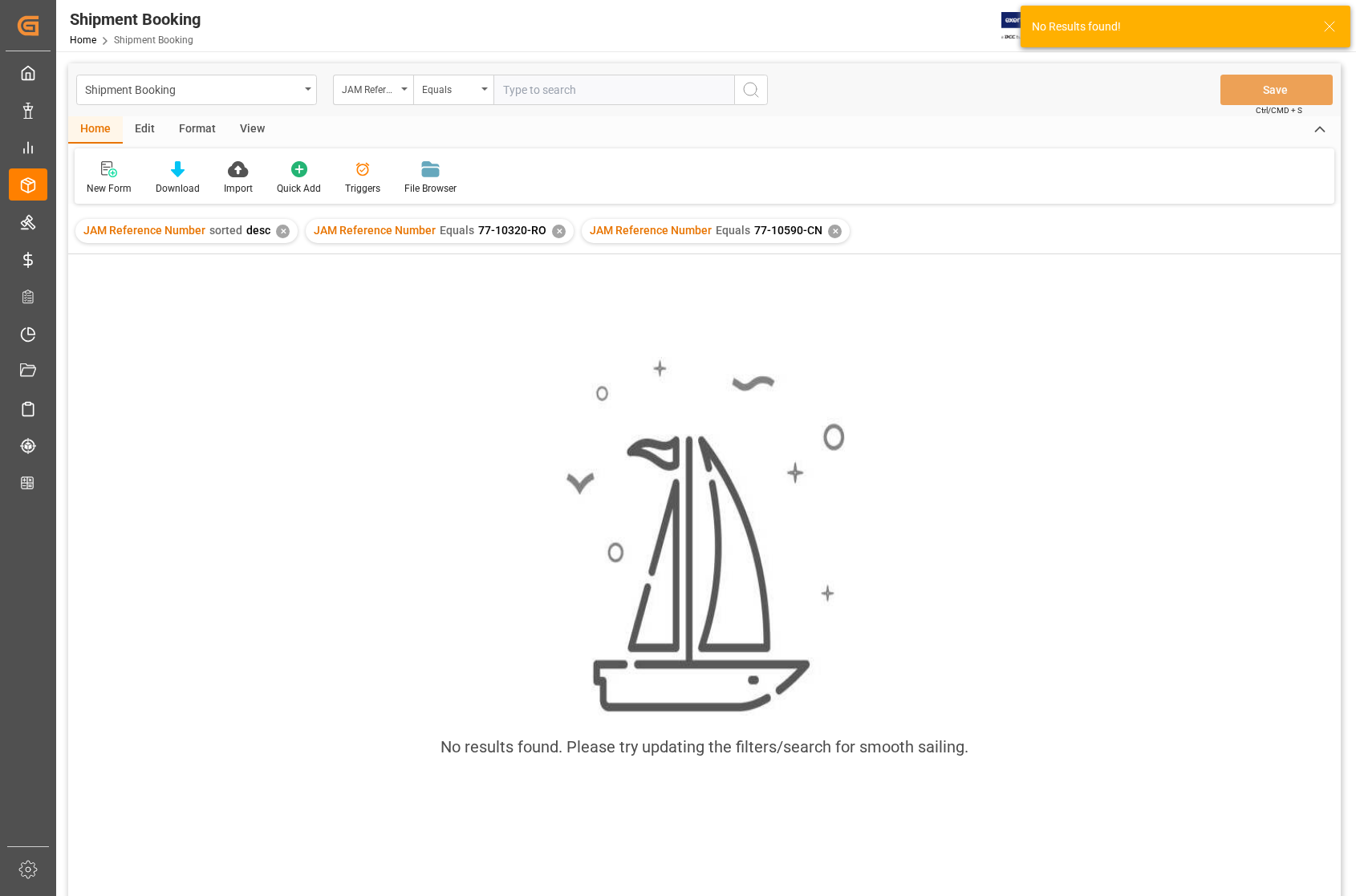
click at [552, 227] on div "✕" at bounding box center [558, 231] width 14 height 14
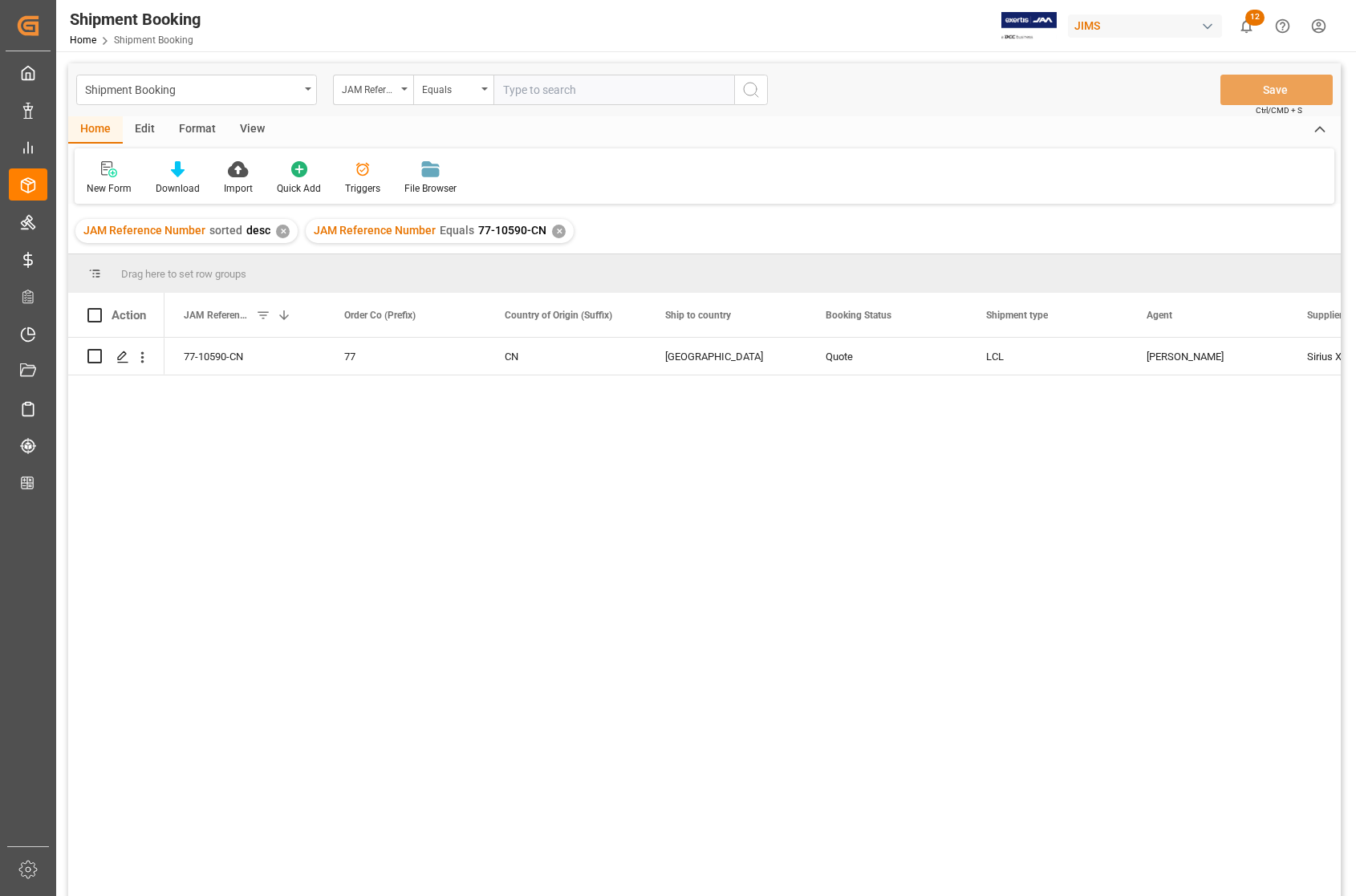
click at [281, 231] on div "✕" at bounding box center [283, 231] width 14 height 14
click at [117, 357] on icon "Press SPACE to select this row." at bounding box center [123, 357] width 13 height 13
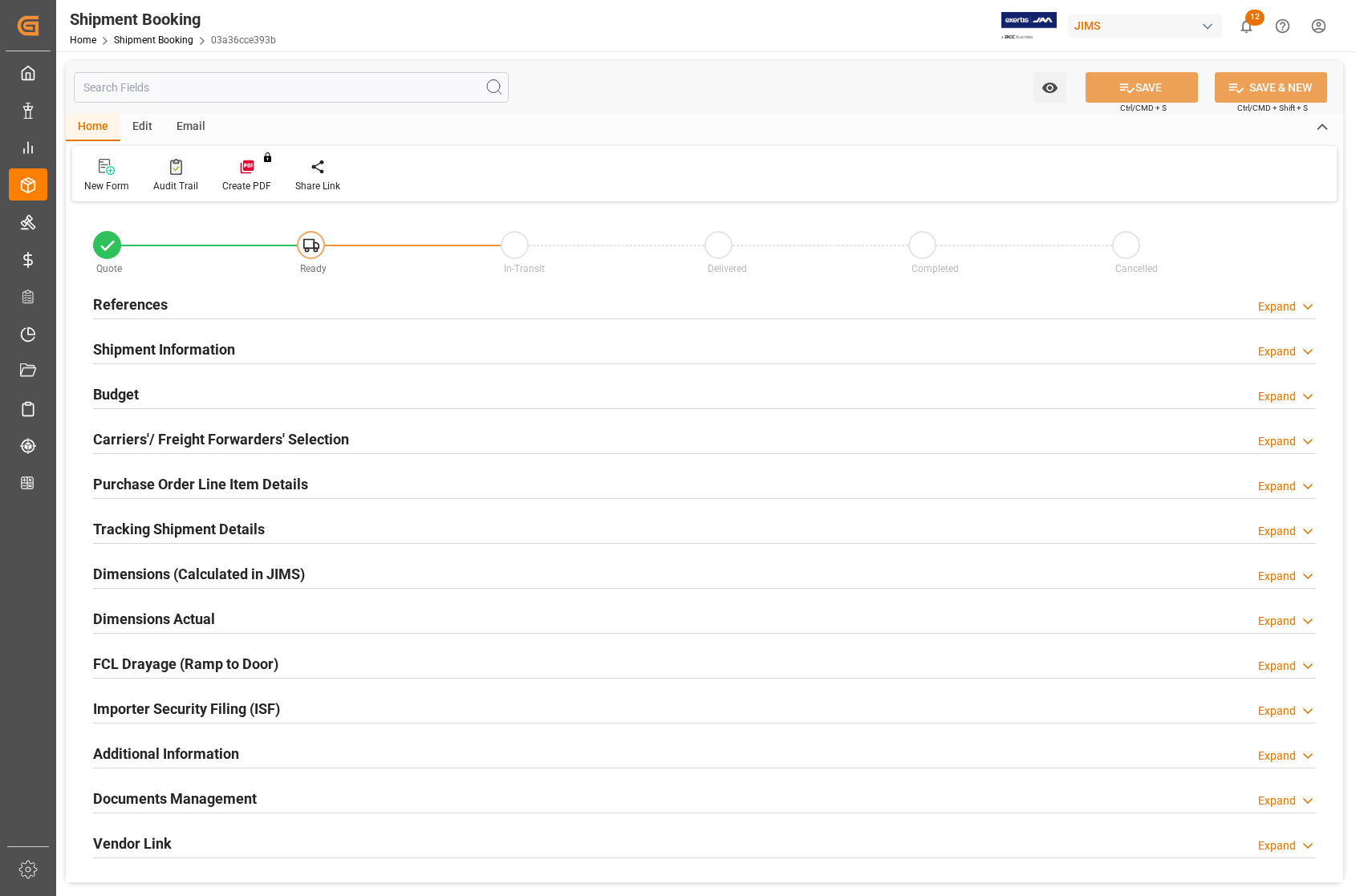
type input "0"
type input "[DATE] 00:00"
type input "[DATE]"
click at [142, 299] on h2 "References" at bounding box center [130, 304] width 75 height 21
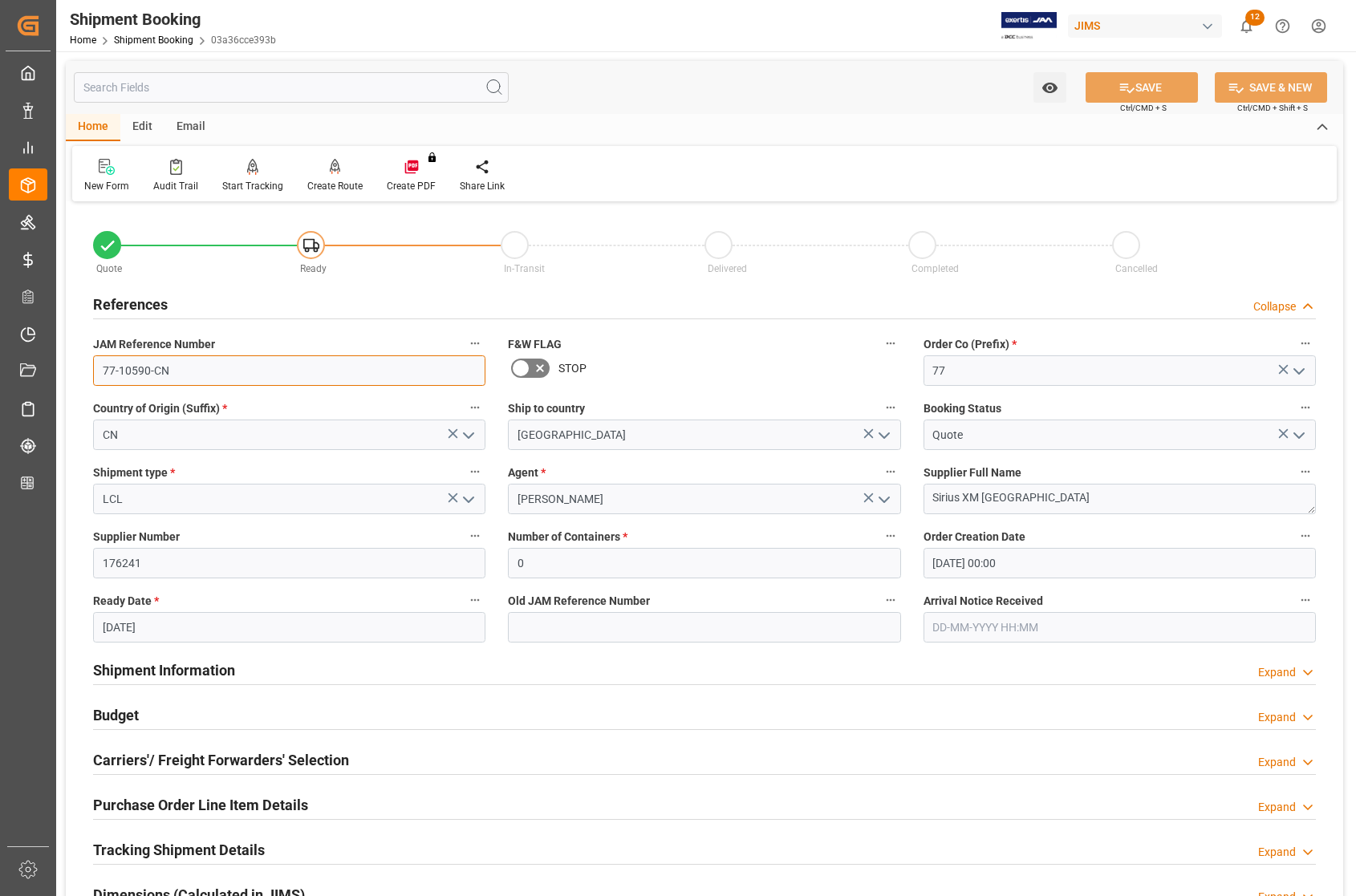
click at [154, 370] on input "77-10590-CN" at bounding box center [289, 370] width 392 height 31
type input "77-10590-TW"
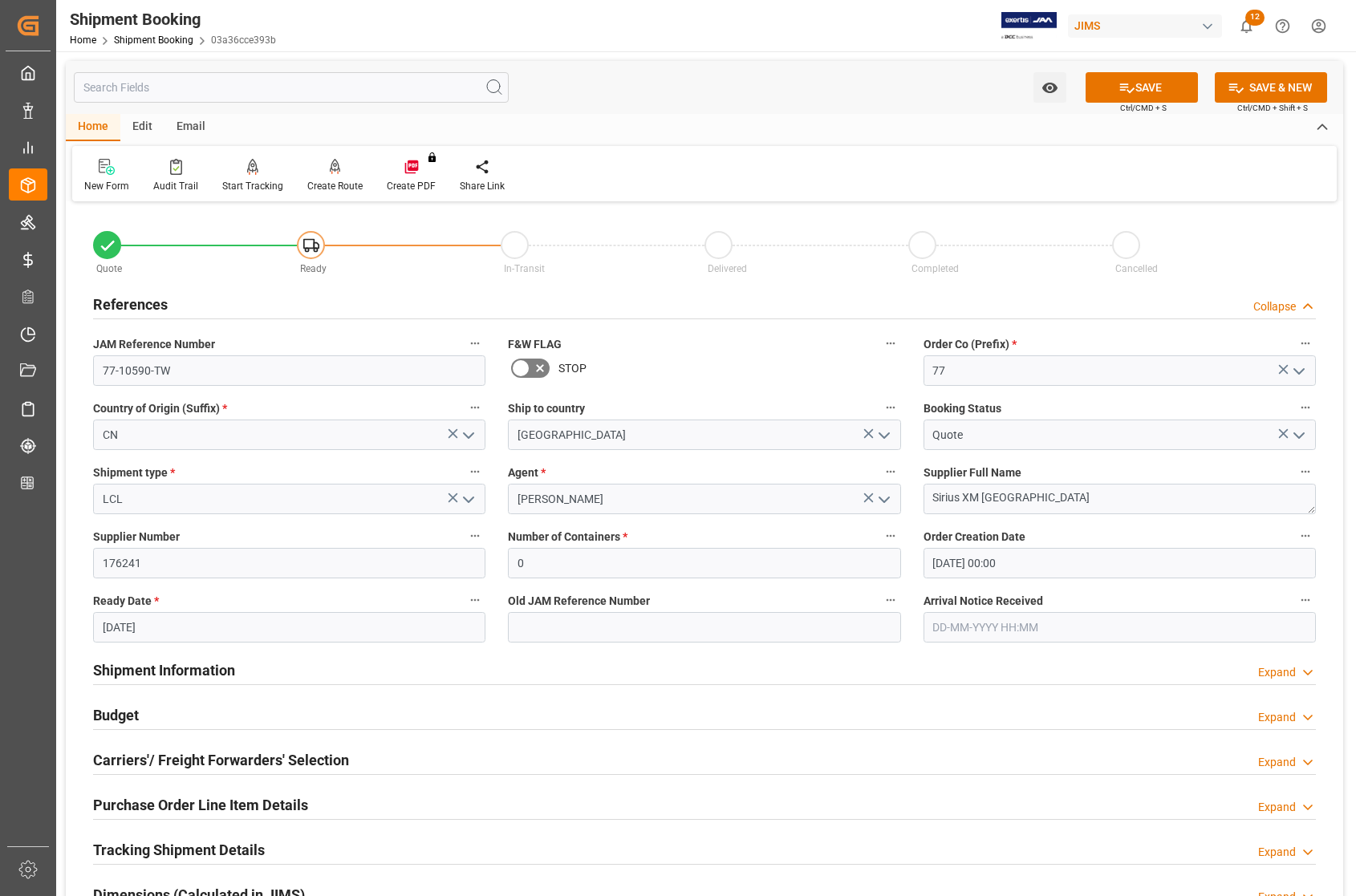
click at [467, 434] on icon "open menu" at bounding box center [468, 435] width 20 height 20
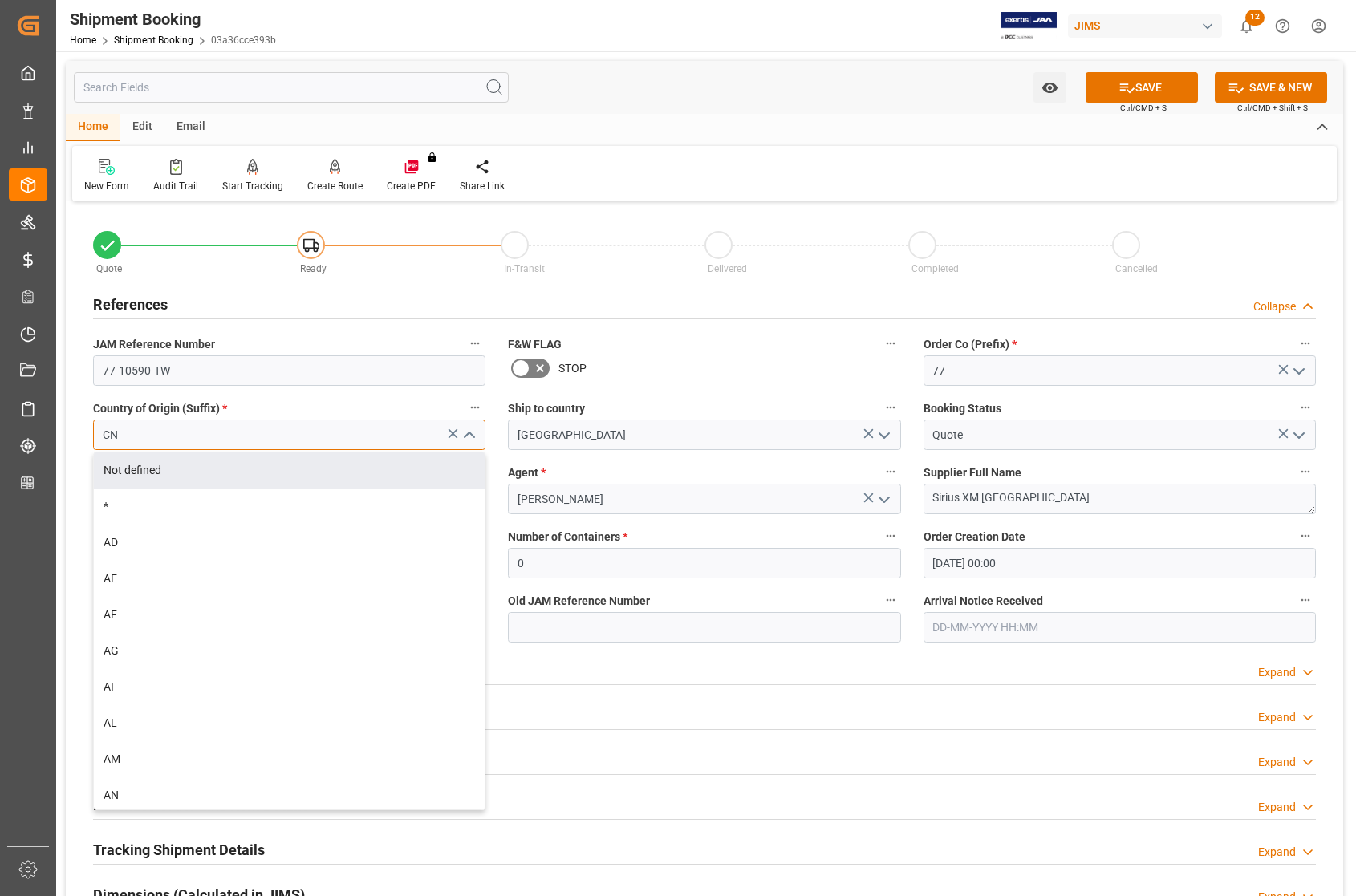
click at [357, 443] on input "CN" at bounding box center [289, 435] width 392 height 31
type input "C"
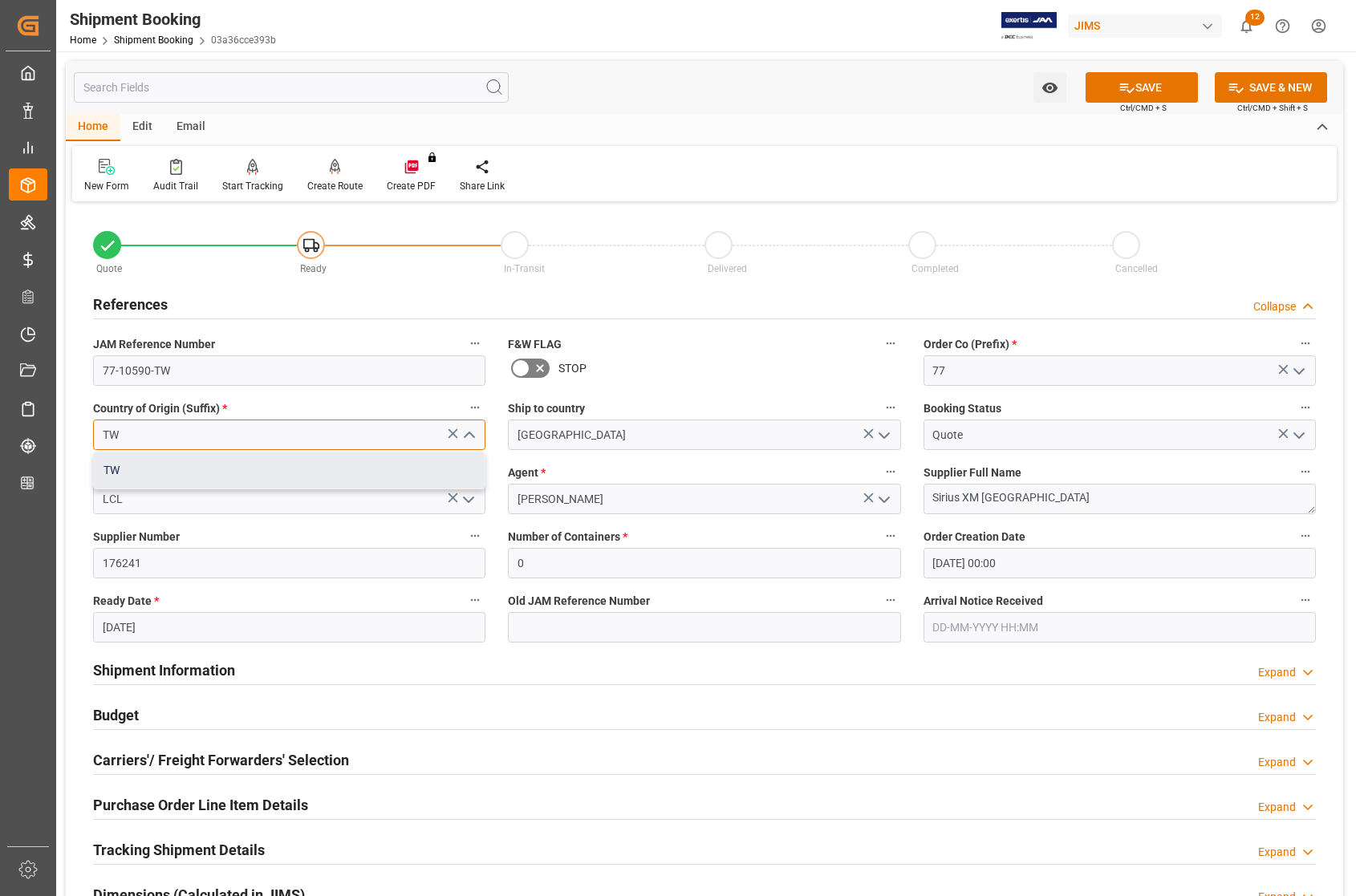
click at [359, 474] on div "TW" at bounding box center [289, 470] width 391 height 36
type input "TW"
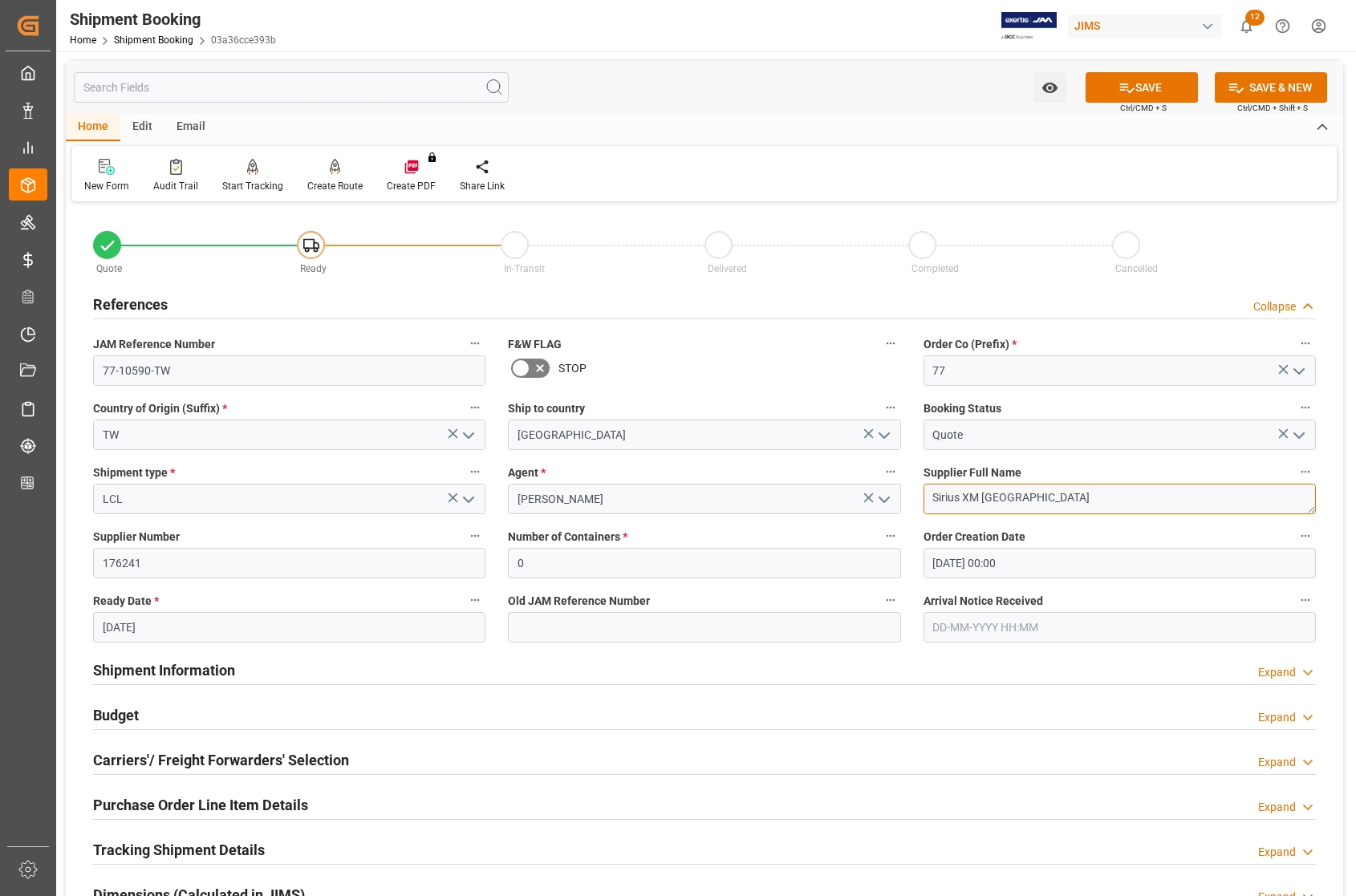
drag, startPoint x: 1025, startPoint y: 498, endPoint x: 897, endPoint y: 490, distance: 128.2
click at [897, 490] on div "Quote Ready In-Transit Delivered Completed Cancelled References Collapse JAM Re…" at bounding box center [704, 704] width 1277 height 996
paste textarea "-WNC Wistron NeWeb"
type textarea "Sirius XM-WNC Wistron NeWeb"
click at [211, 559] on input "176241" at bounding box center [289, 563] width 392 height 31
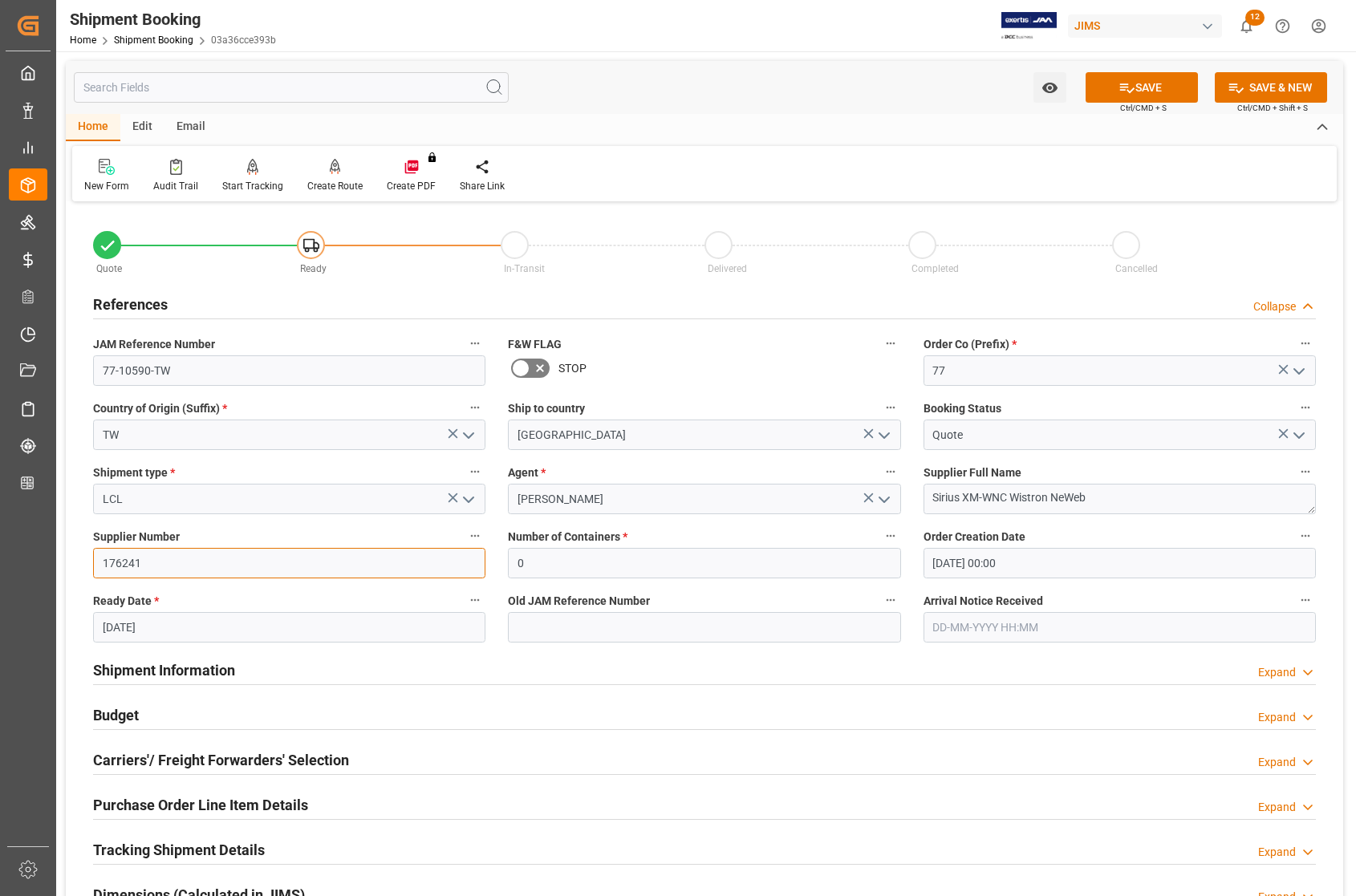
drag, startPoint x: 211, startPoint y: 559, endPoint x: 68, endPoint y: 553, distance: 143.1
click at [72, 556] on div "Quote Ready In-Transit Delivered Completed Cancelled References Collapse JAM Re…" at bounding box center [704, 704] width 1277 height 996
type input "175480"
click at [1133, 87] on button "SAVE" at bounding box center [1141, 88] width 112 height 31
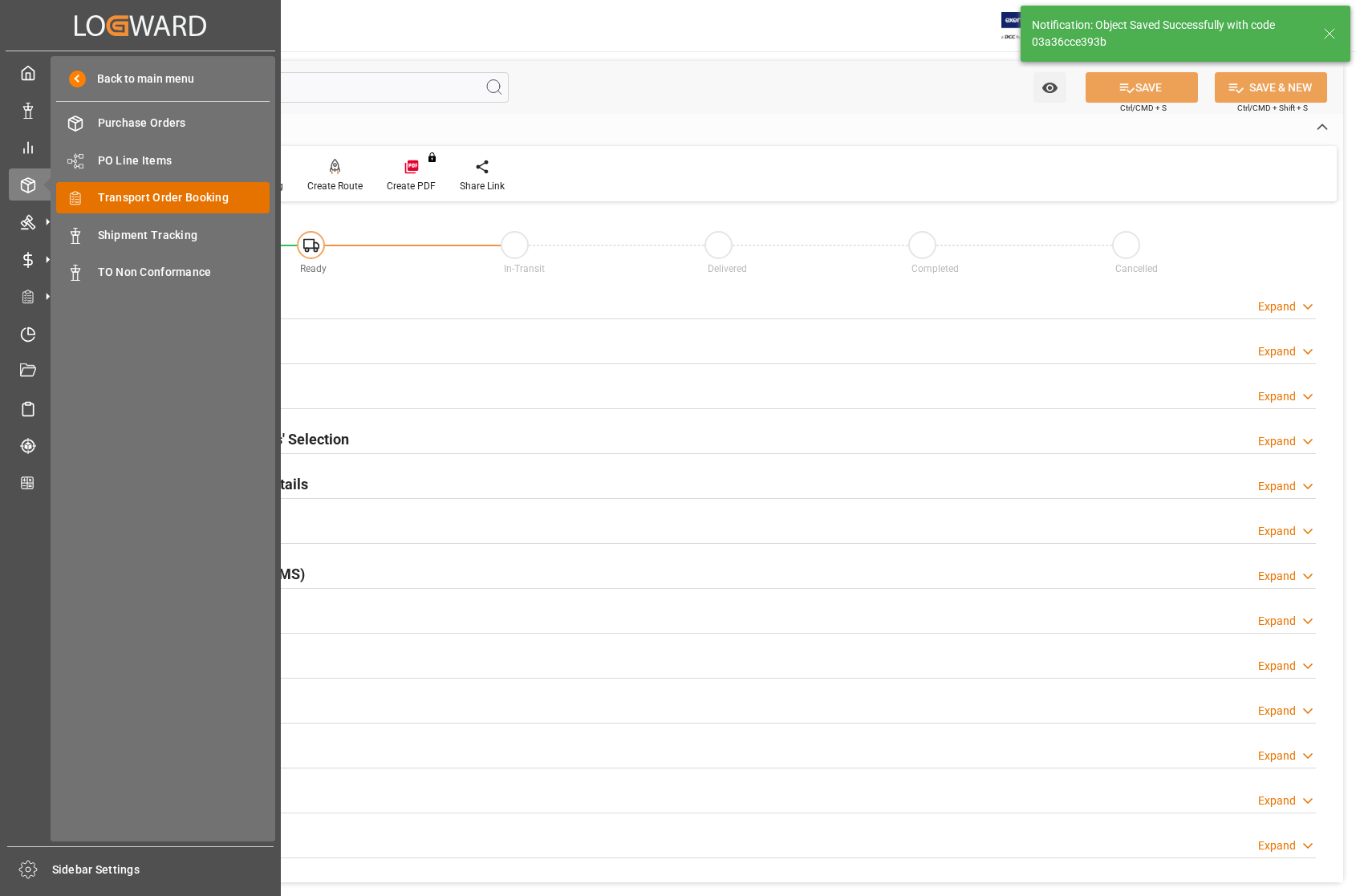
click at [108, 197] on span "Transport Order Booking" at bounding box center [184, 197] width 173 height 17
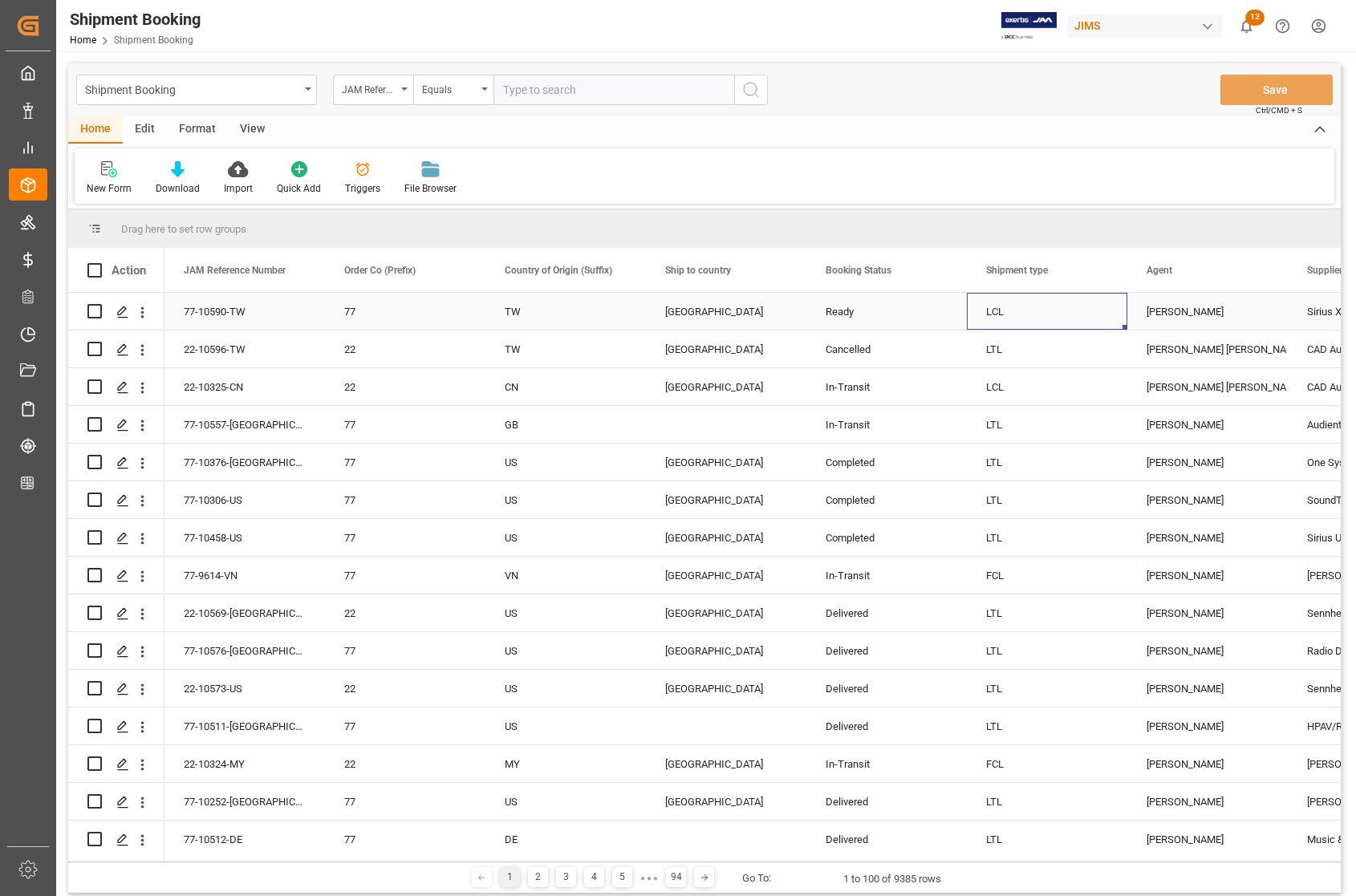
click at [1048, 311] on div "LCL" at bounding box center [1046, 311] width 122 height 37
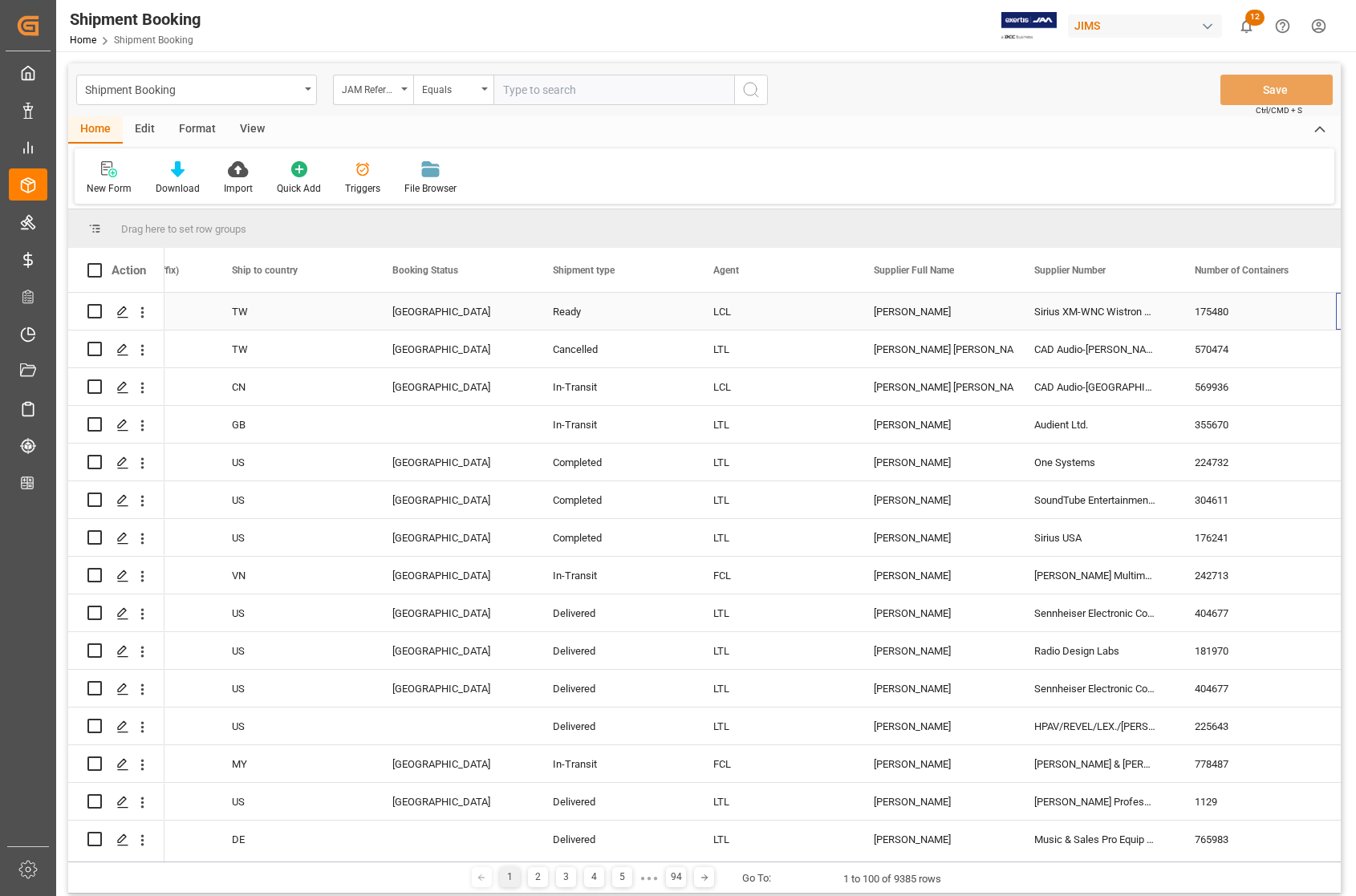
scroll to position [0, 433]
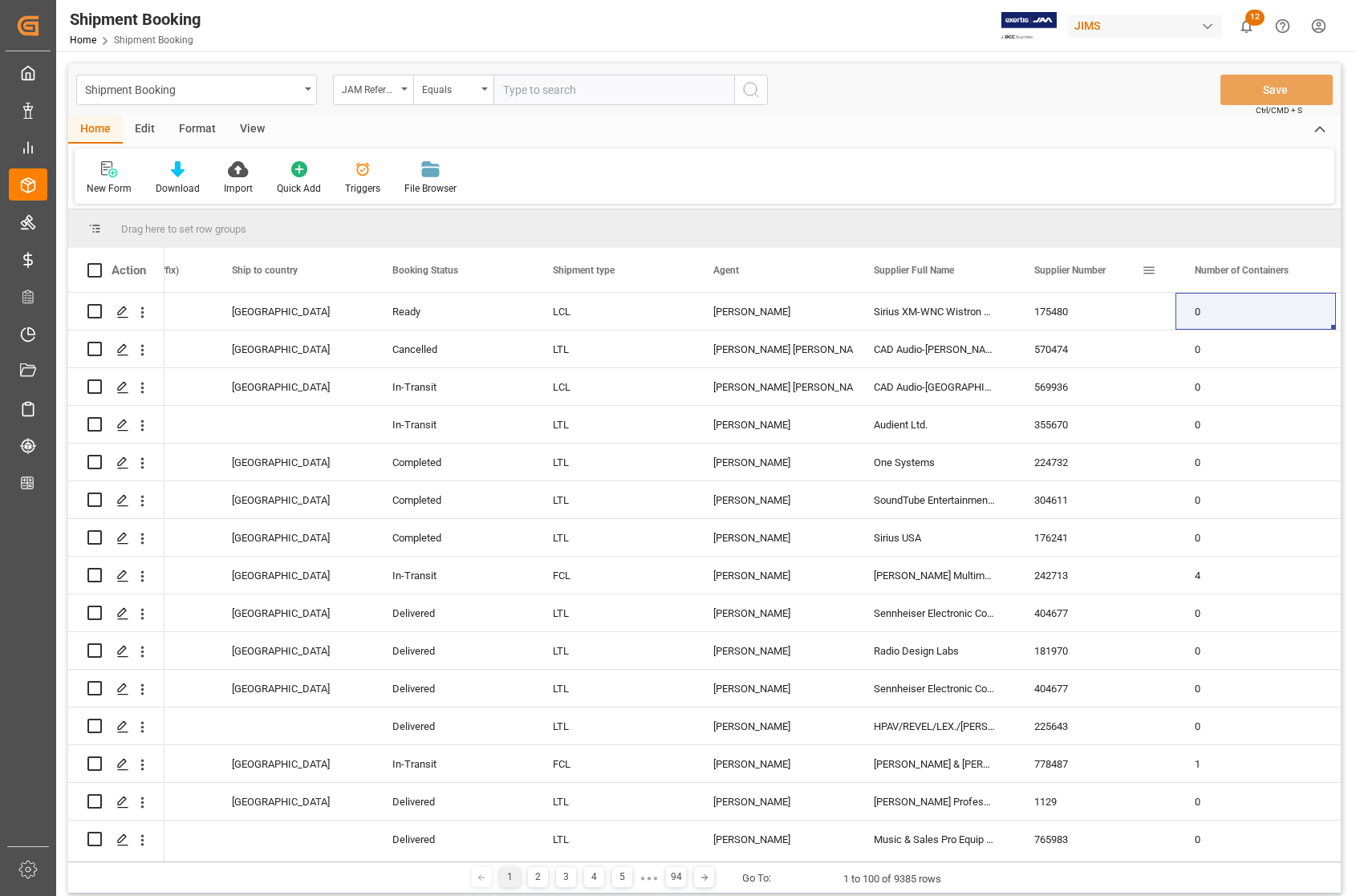
click at [1148, 269] on span at bounding box center [1148, 270] width 14 height 14
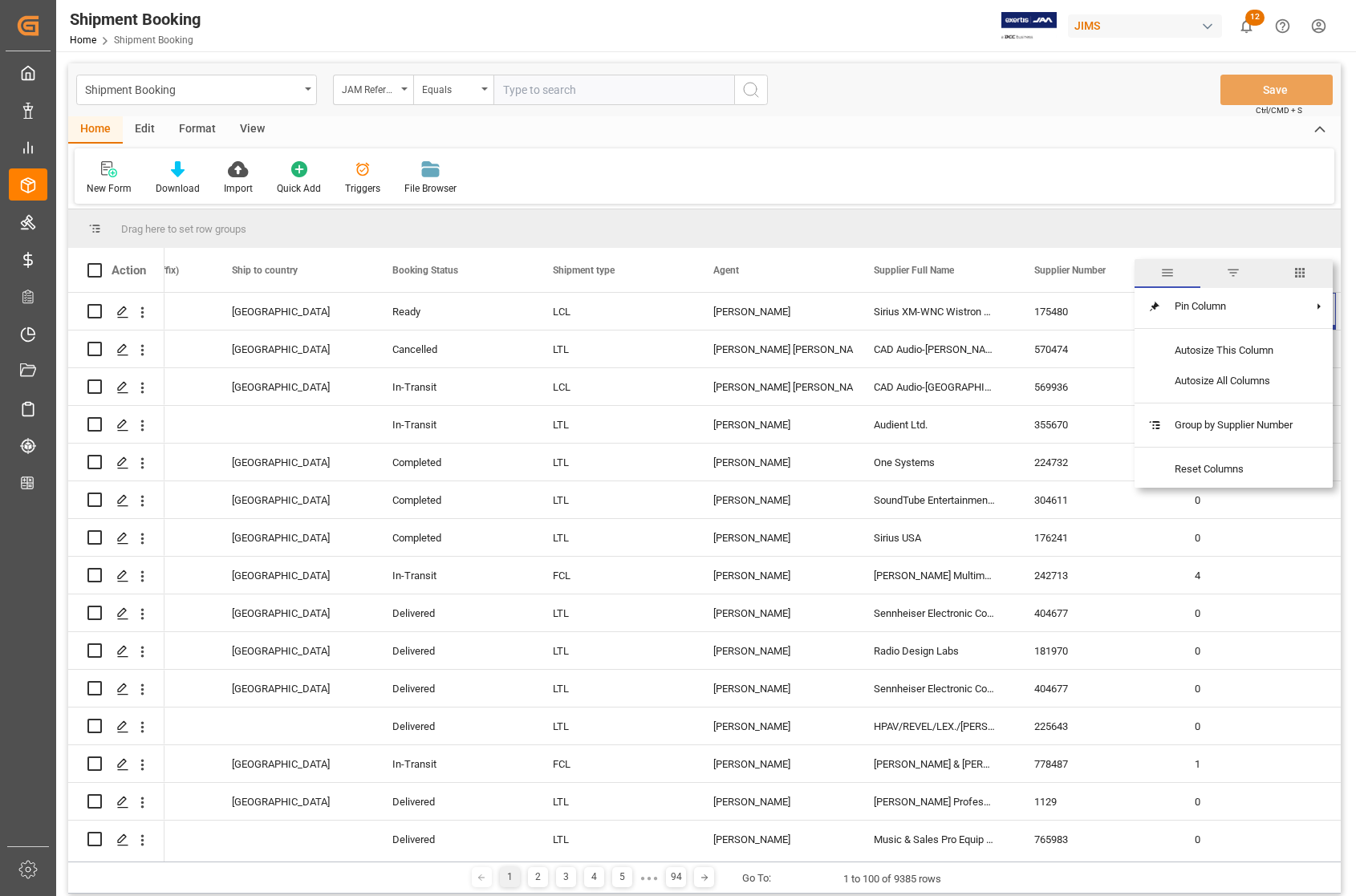
click at [1237, 271] on span "filter" at bounding box center [1233, 272] width 14 height 14
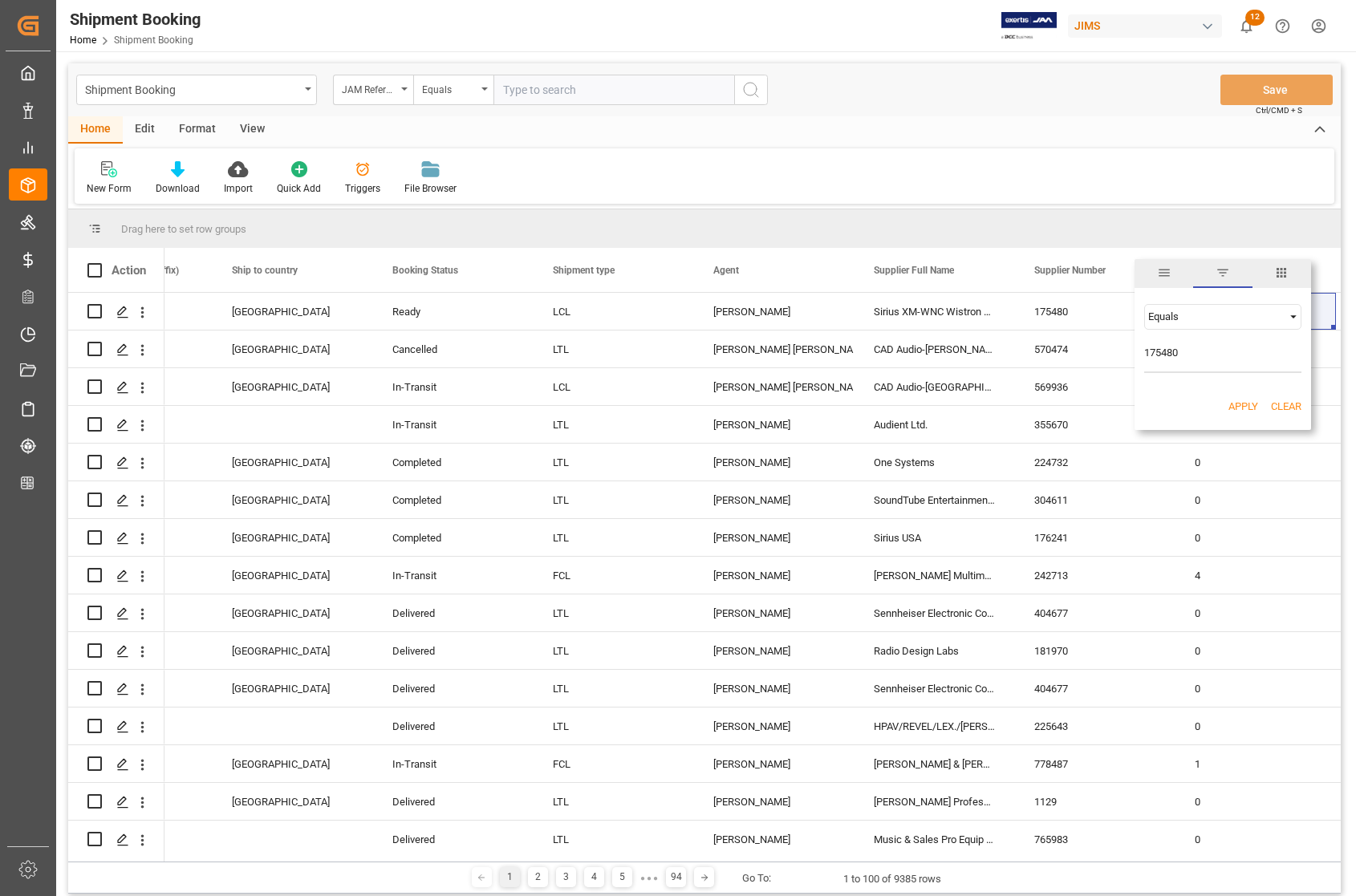
type input "175480"
click at [1241, 405] on button "Apply" at bounding box center [1243, 406] width 30 height 16
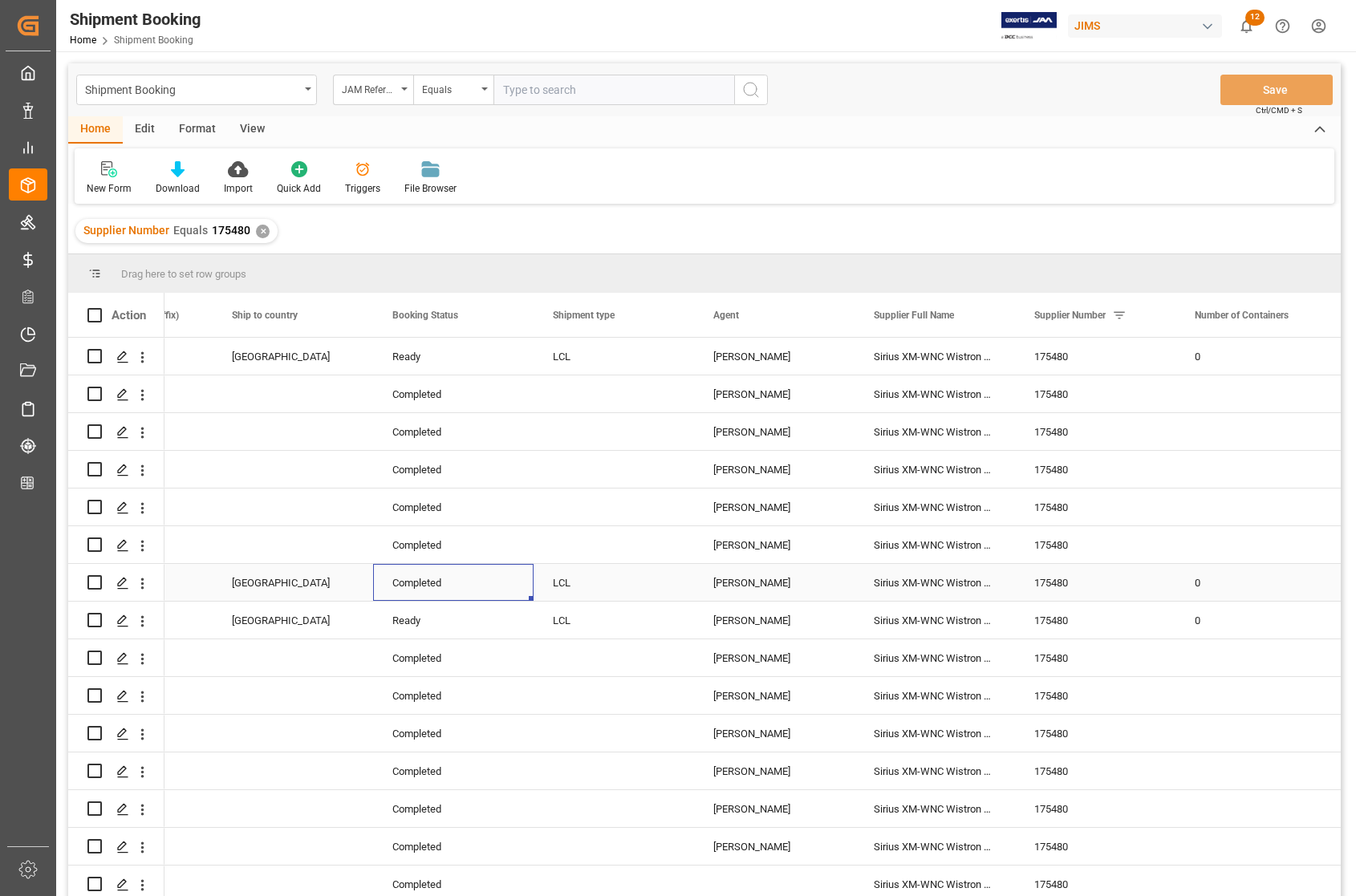
click at [528, 584] on div "Completed" at bounding box center [453, 581] width 160 height 37
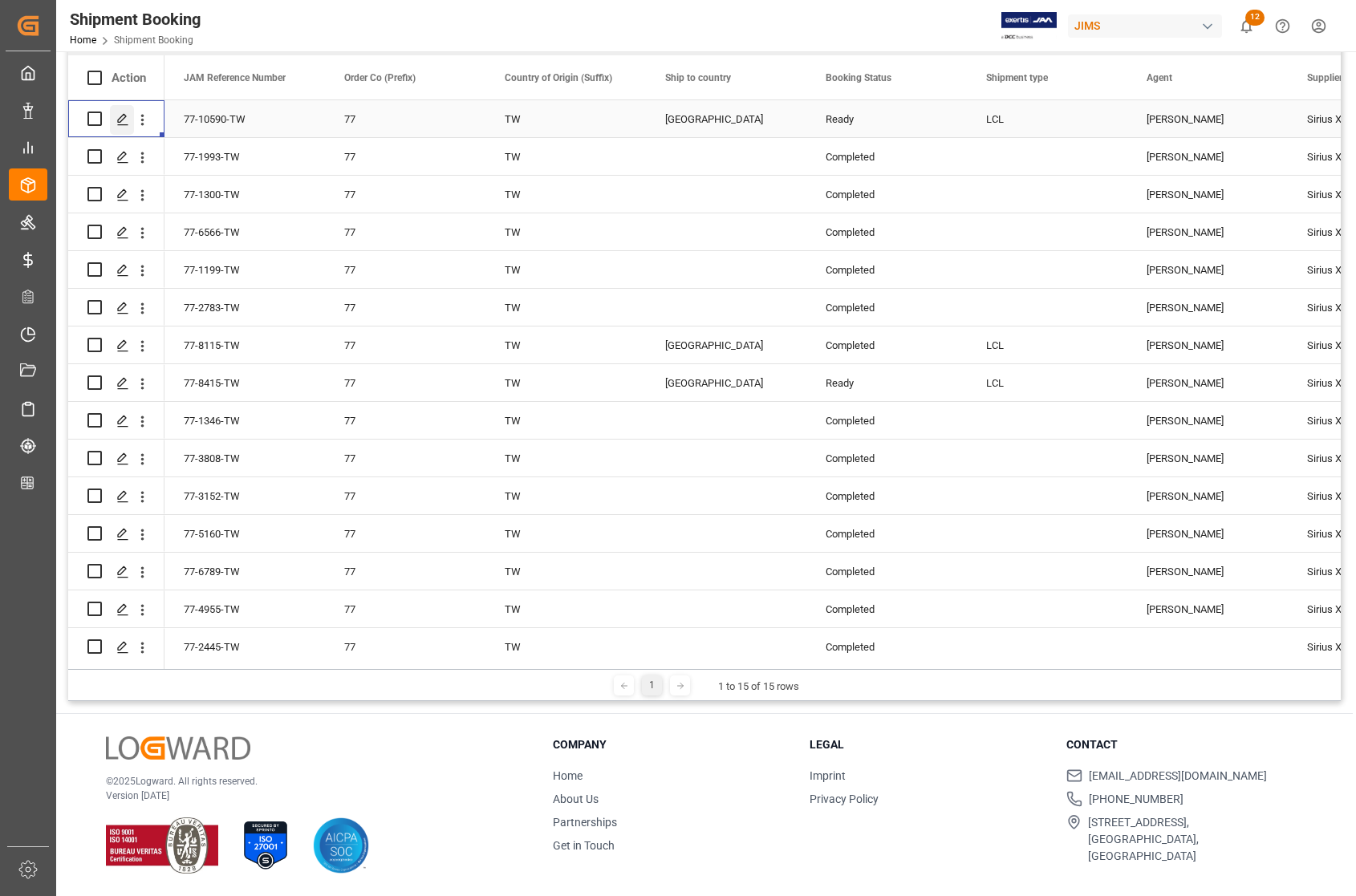
click at [127, 120] on icon "Press SPACE to select this row." at bounding box center [123, 119] width 13 height 13
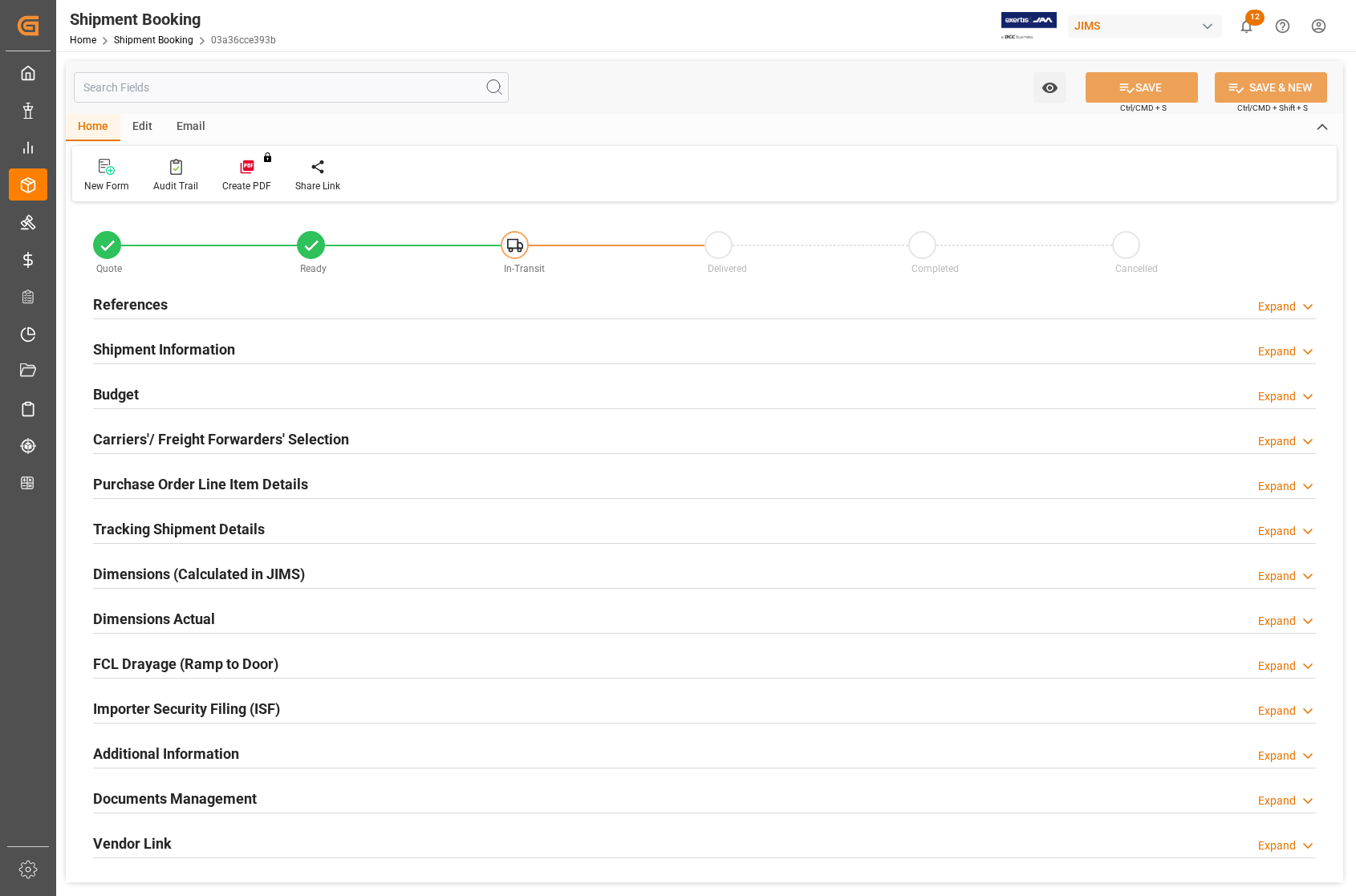
type input "0"
type input "[DATE] 00:00"
type input "[DATE]"
click at [126, 301] on h2 "References" at bounding box center [130, 304] width 75 height 21
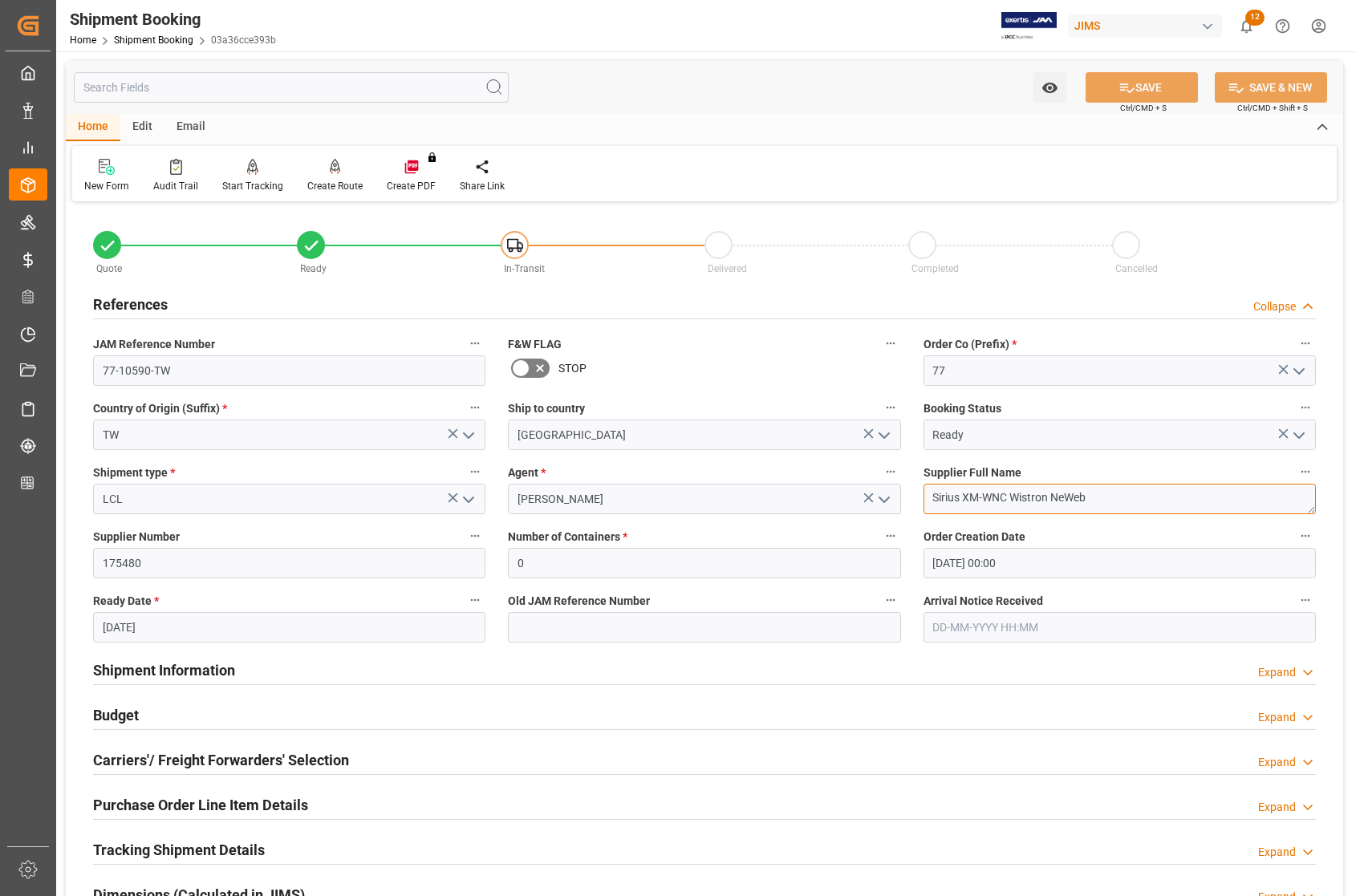
drag, startPoint x: 1092, startPoint y: 497, endPoint x: 924, endPoint y: 501, distance: 168.0
click at [924, 501] on textarea "Sirius XM-WNC Wistron NeWeb" at bounding box center [1119, 499] width 392 height 31
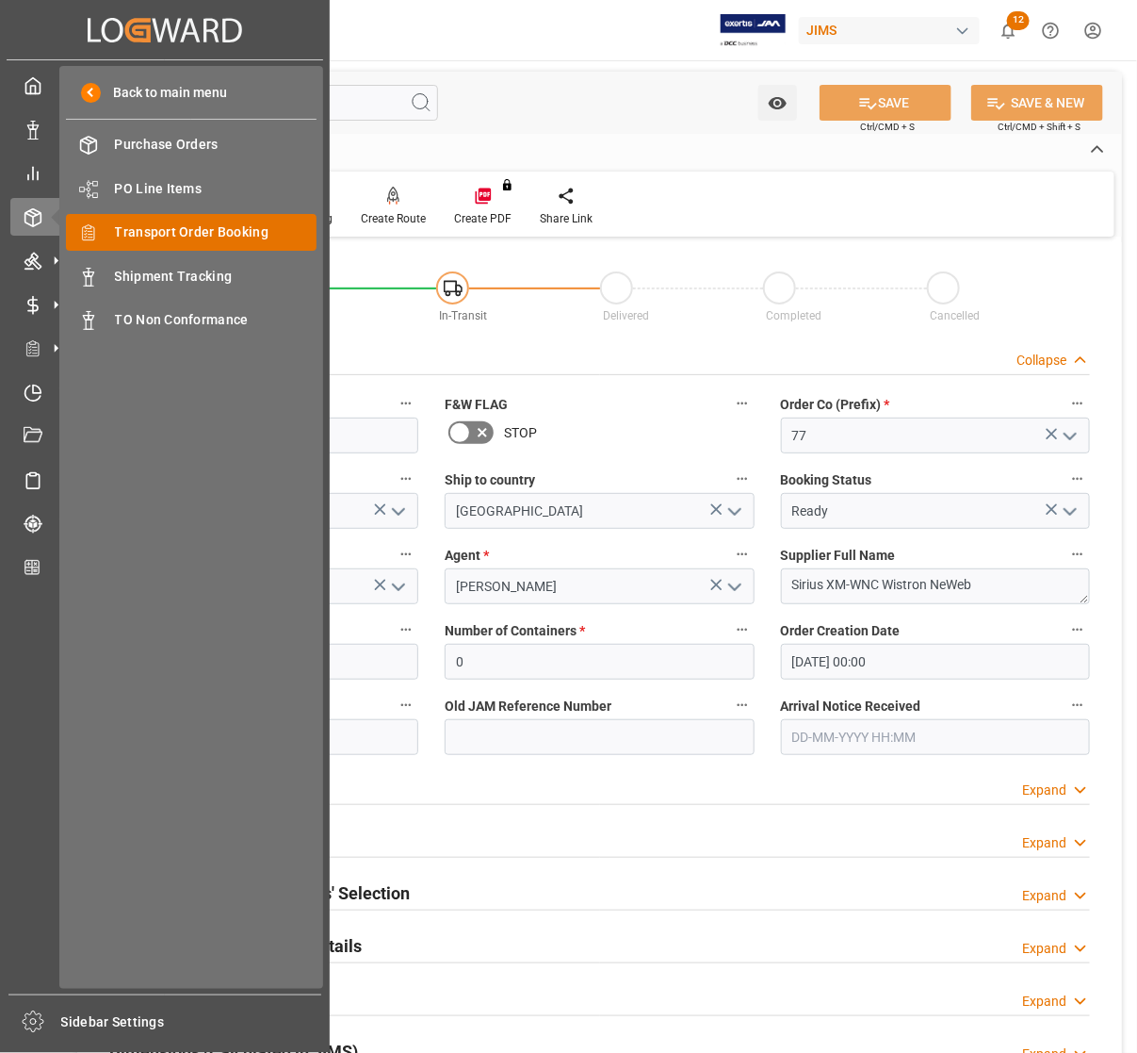
click at [135, 226] on span "Transport Order Booking" at bounding box center [216, 232] width 203 height 20
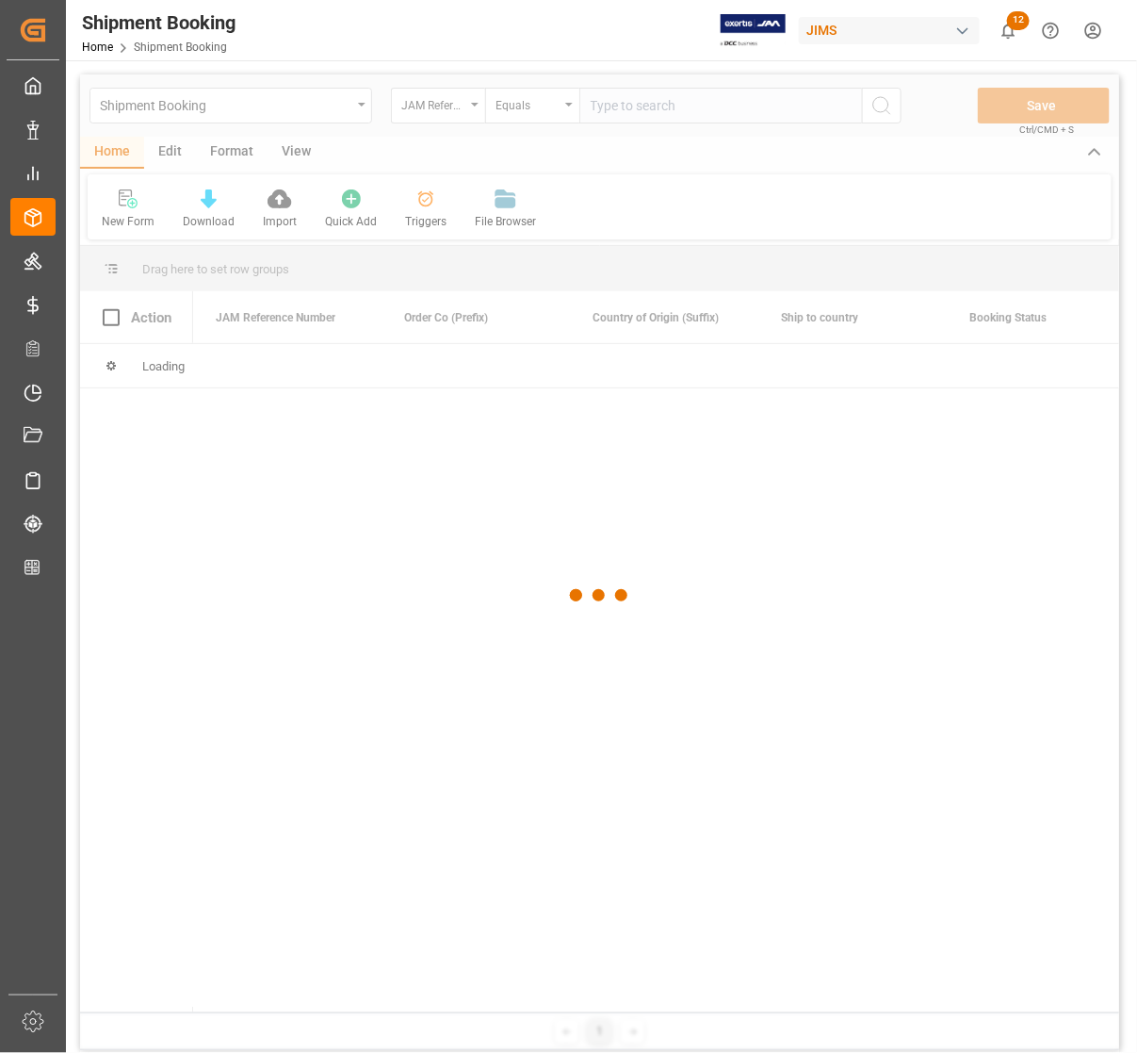
click at [611, 109] on div at bounding box center [599, 594] width 1039 height 1041
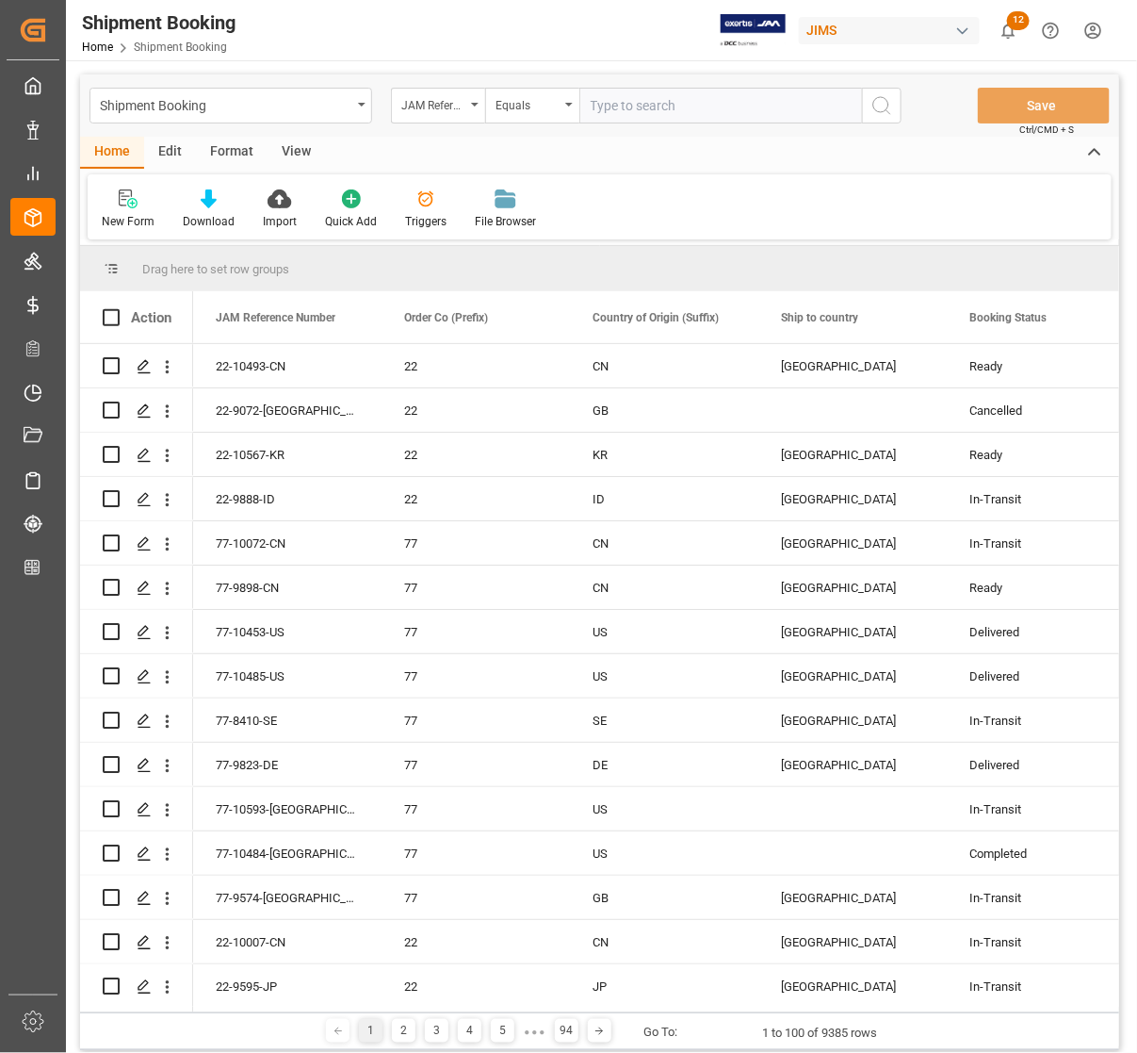
click at [611, 109] on input "text" at bounding box center [721, 106] width 283 height 36
type input "77-9793-CN"
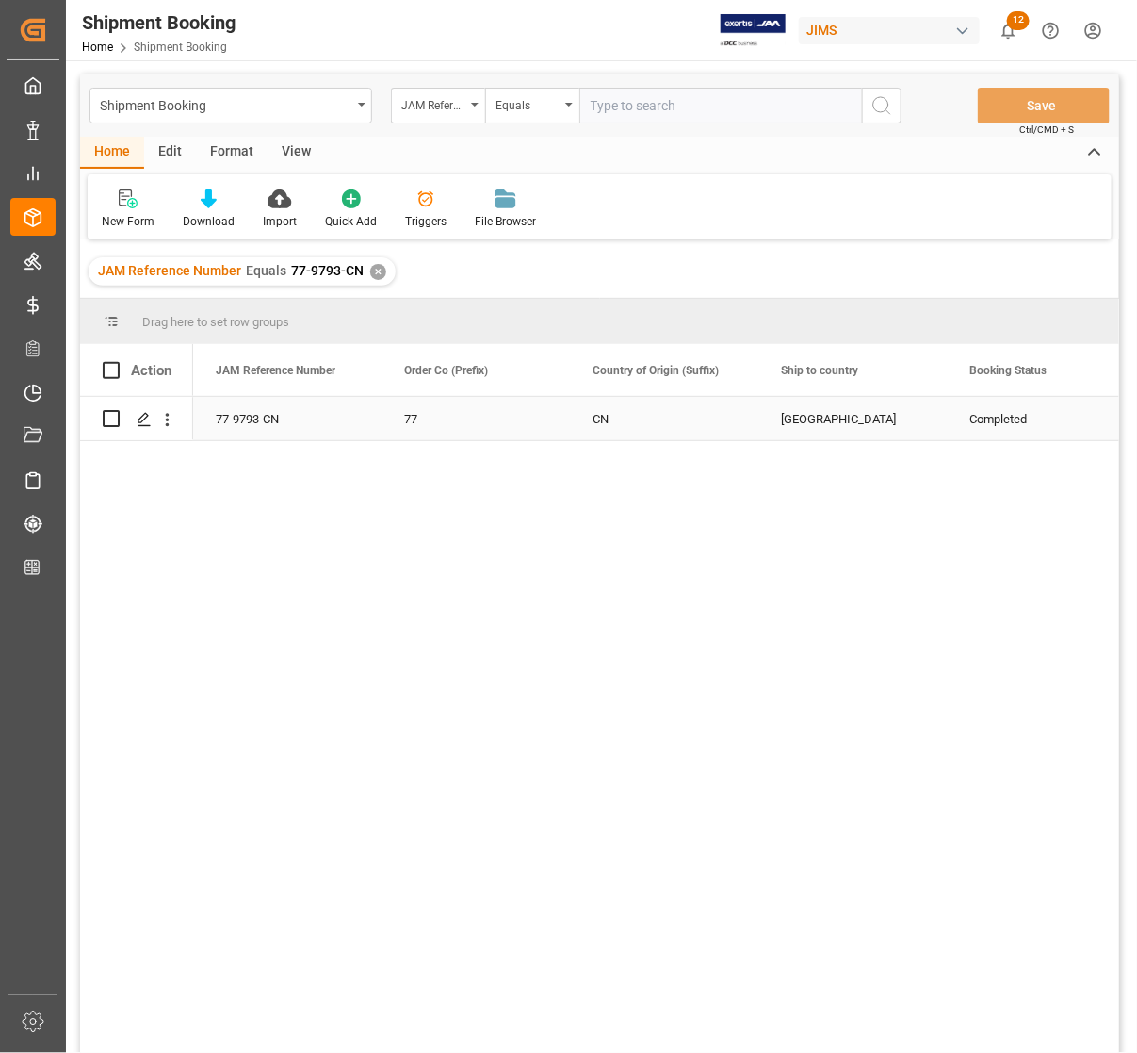
click at [676, 427] on div "CN" at bounding box center [664, 419] width 143 height 43
click at [1030, 996] on div "Completed LCL Canada CN 77 77-9793-CN" at bounding box center [656, 731] width 926 height 668
